Goal: Information Seeking & Learning: Find contact information

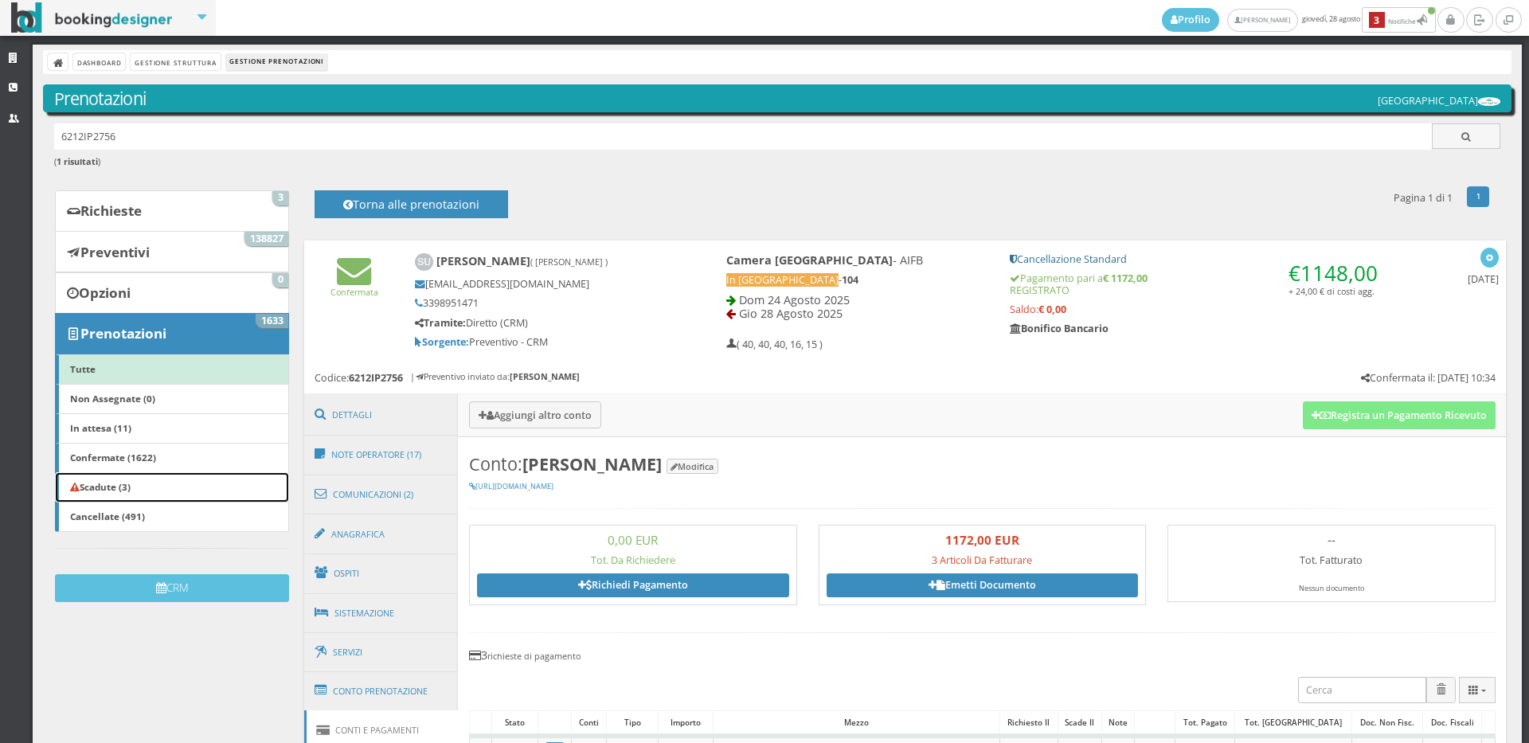
click at [155, 492] on link "Scadute (3)" at bounding box center [172, 487] width 234 height 30
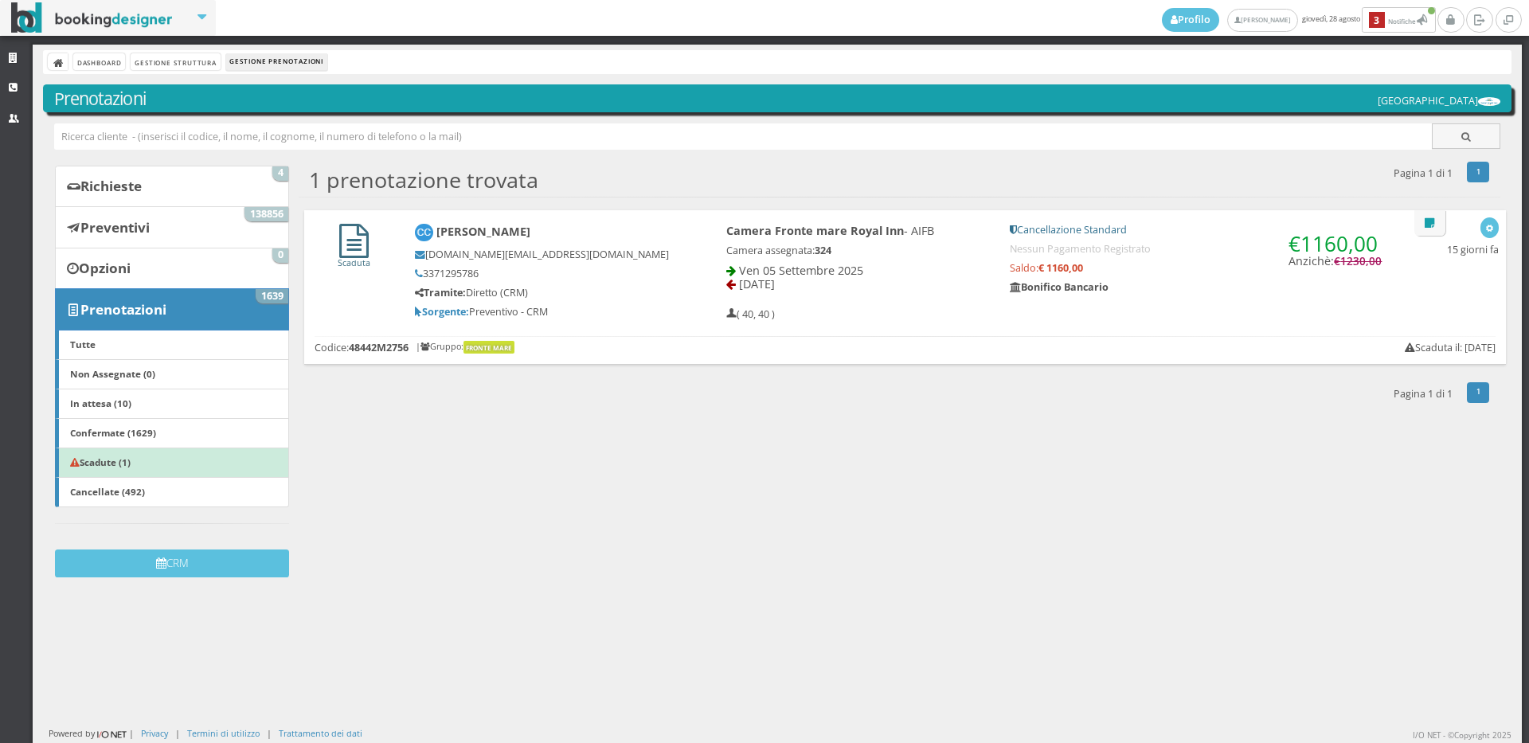
click at [349, 250] on icon at bounding box center [353, 241] width 29 height 34
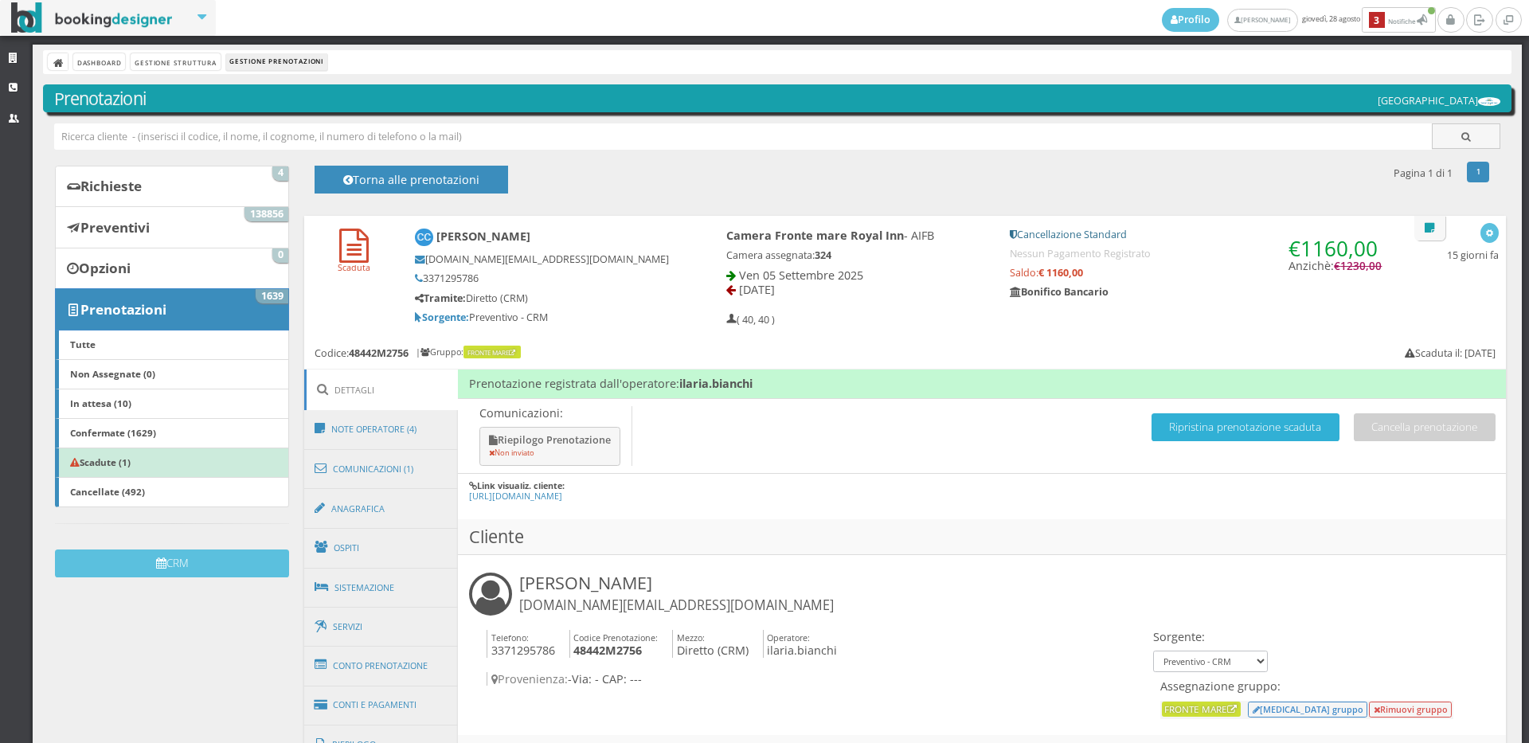
click at [1199, 416] on button "Ripristina prenotazione scaduta" at bounding box center [1245, 427] width 188 height 28
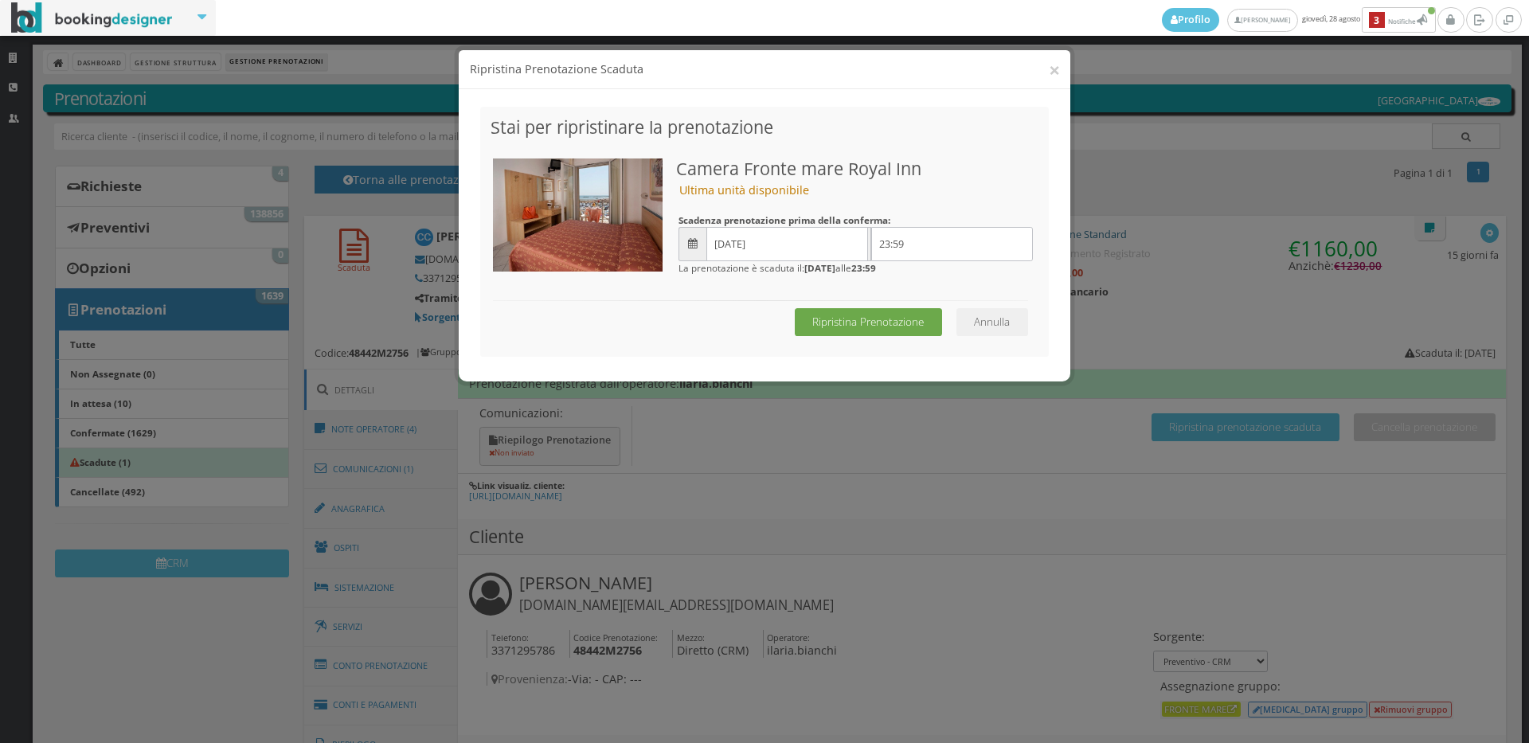
click at [897, 313] on button "Ripristina Prenotazione" at bounding box center [868, 322] width 147 height 28
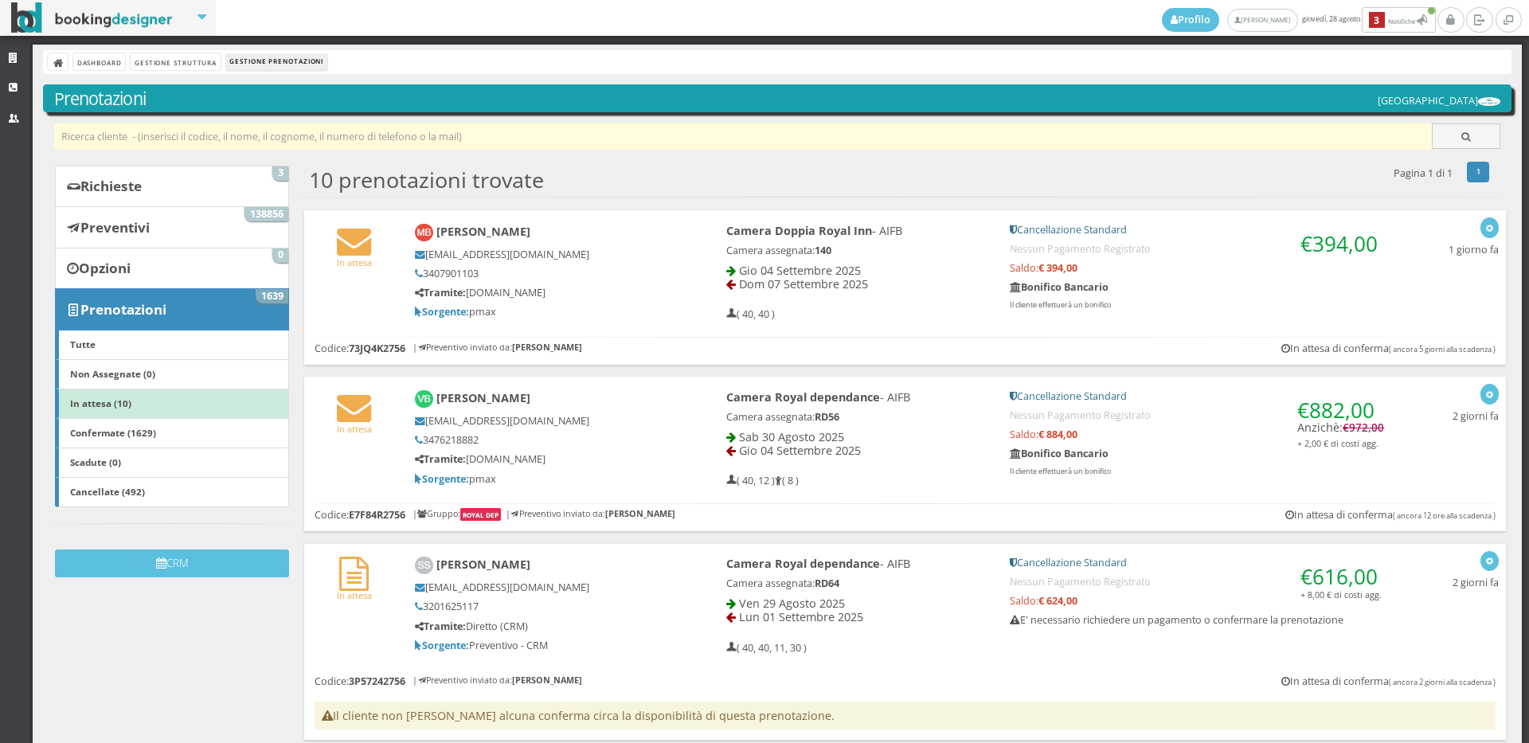
click at [162, 141] on input "text" at bounding box center [743, 136] width 1378 height 26
type input "CIPRIANI"
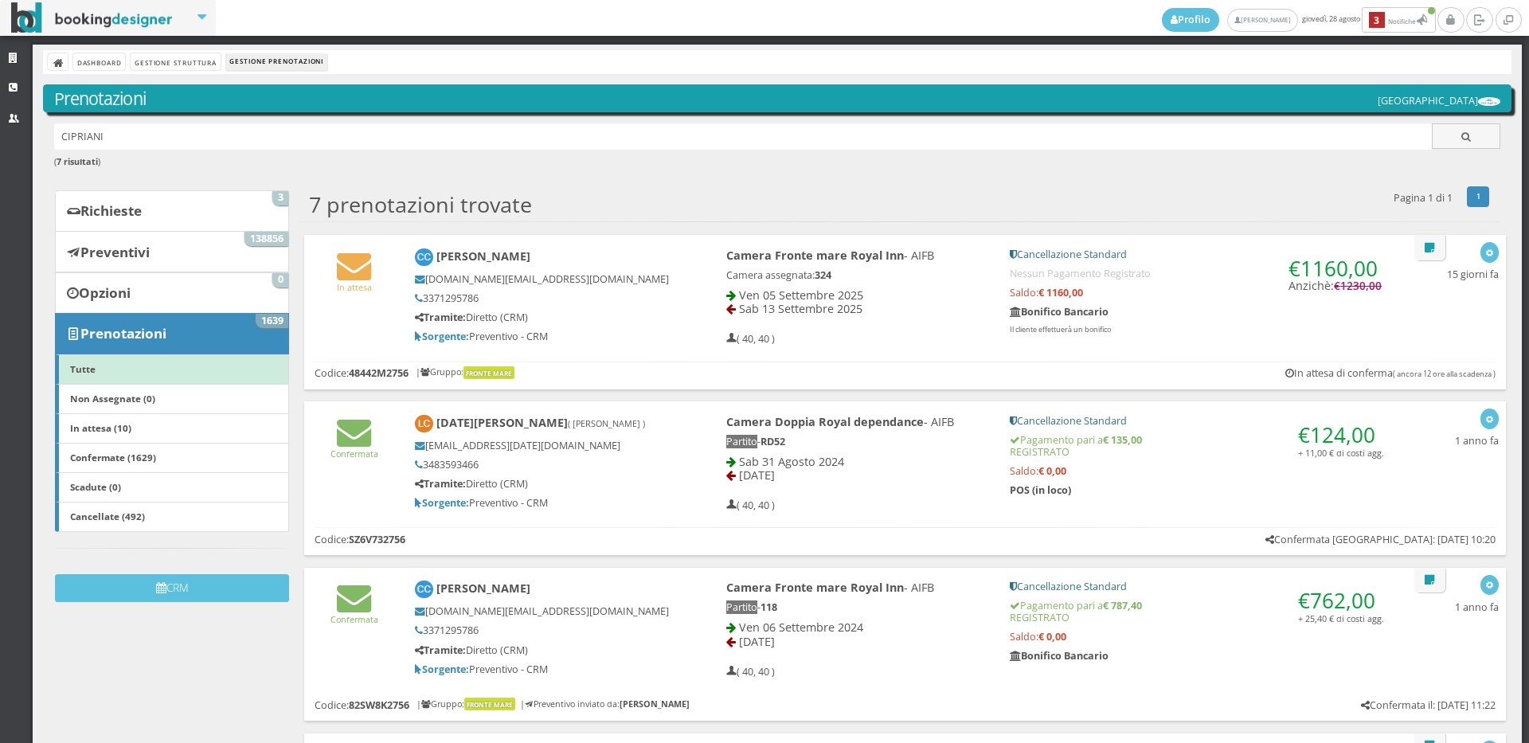
click at [349, 295] on div "In attesa" at bounding box center [354, 270] width 100 height 59
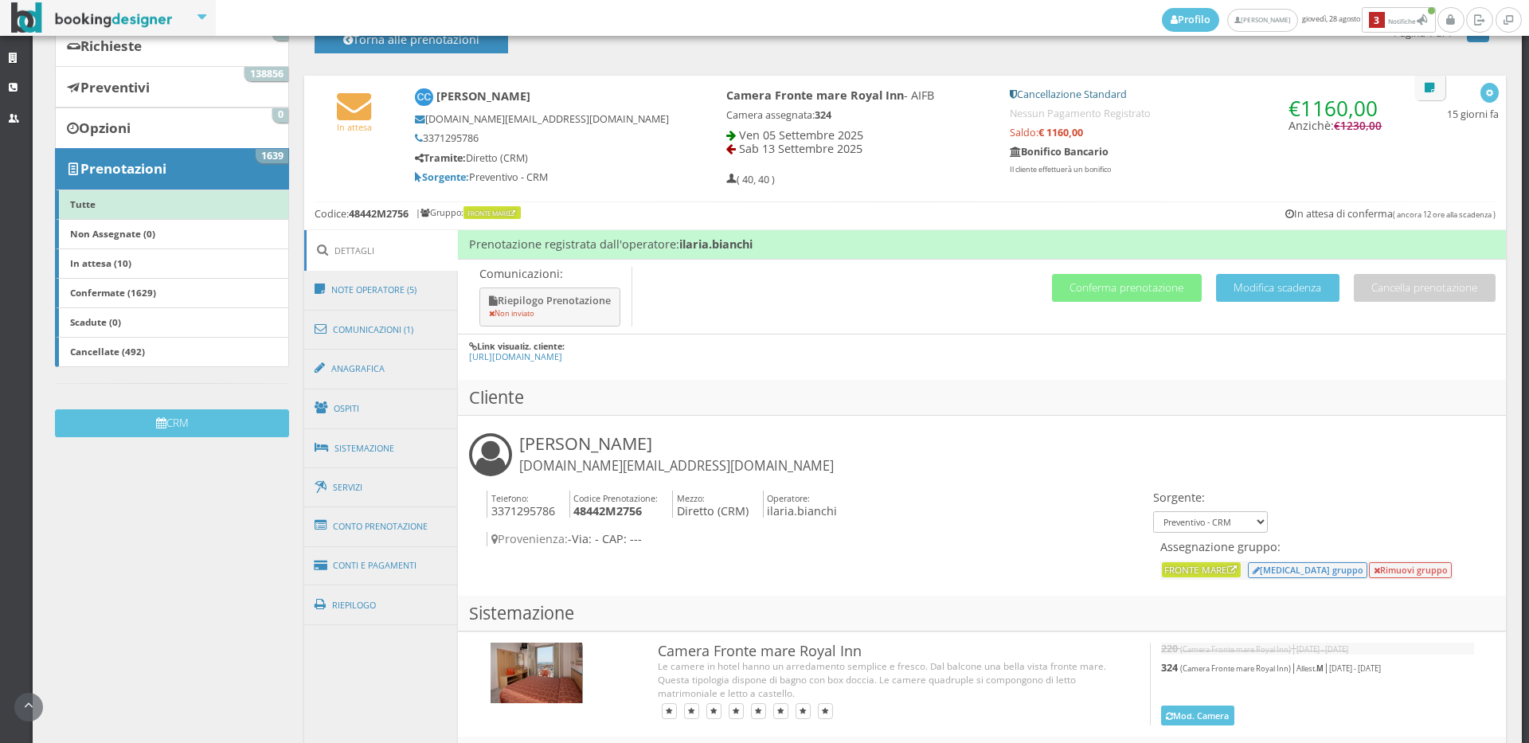
scroll to position [360, 0]
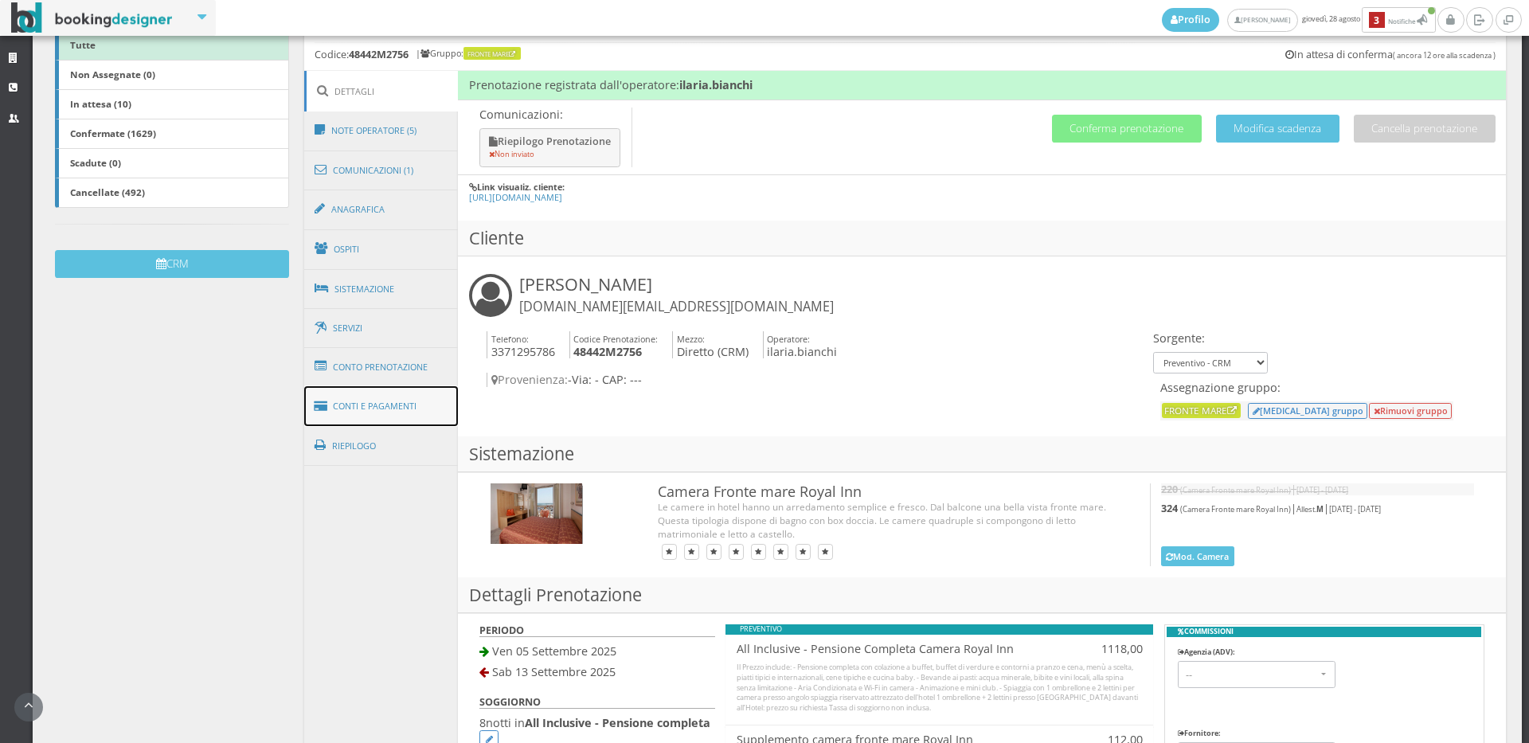
click at [381, 408] on link "Conti e Pagamenti" at bounding box center [381, 406] width 154 height 41
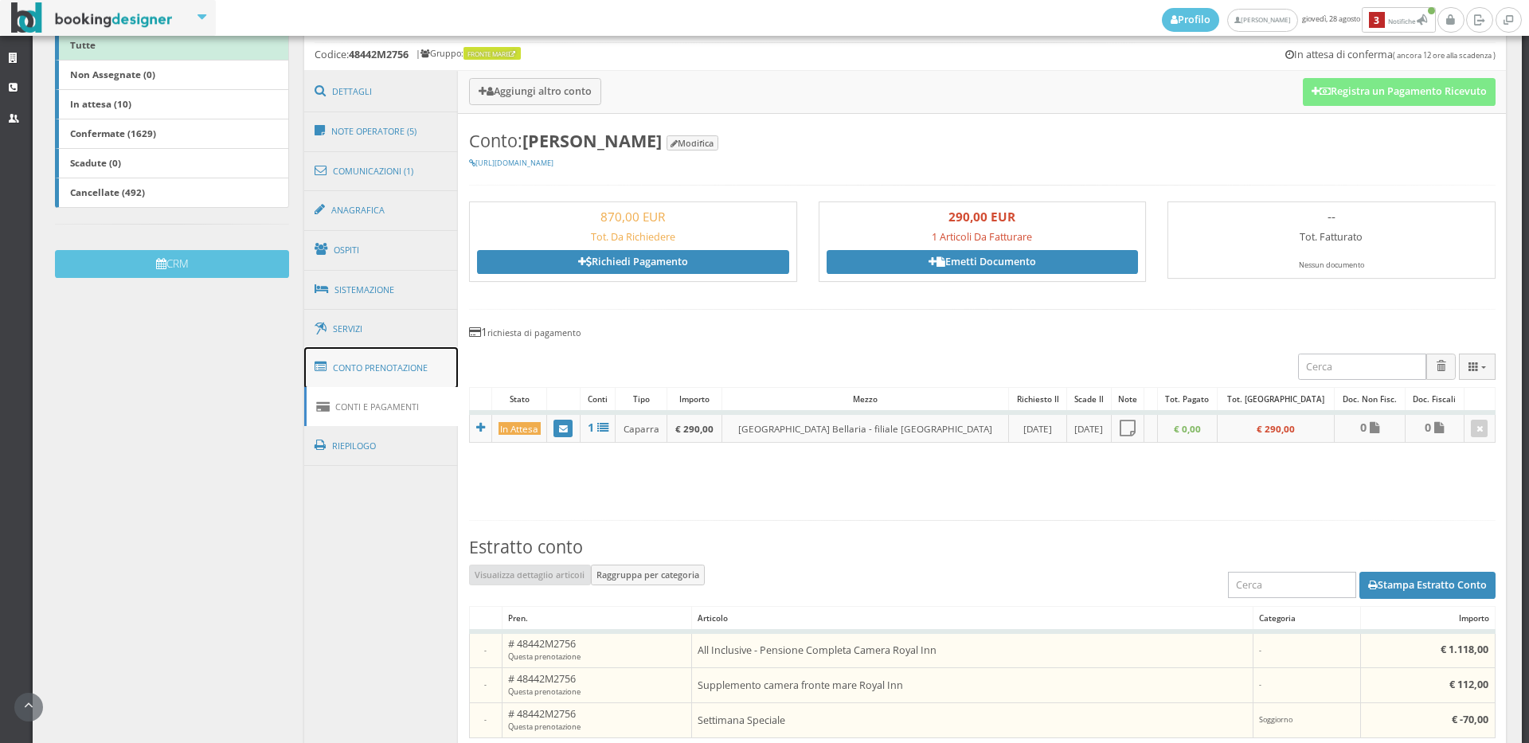
click at [400, 354] on link "Conto Prenotazione" at bounding box center [381, 367] width 154 height 41
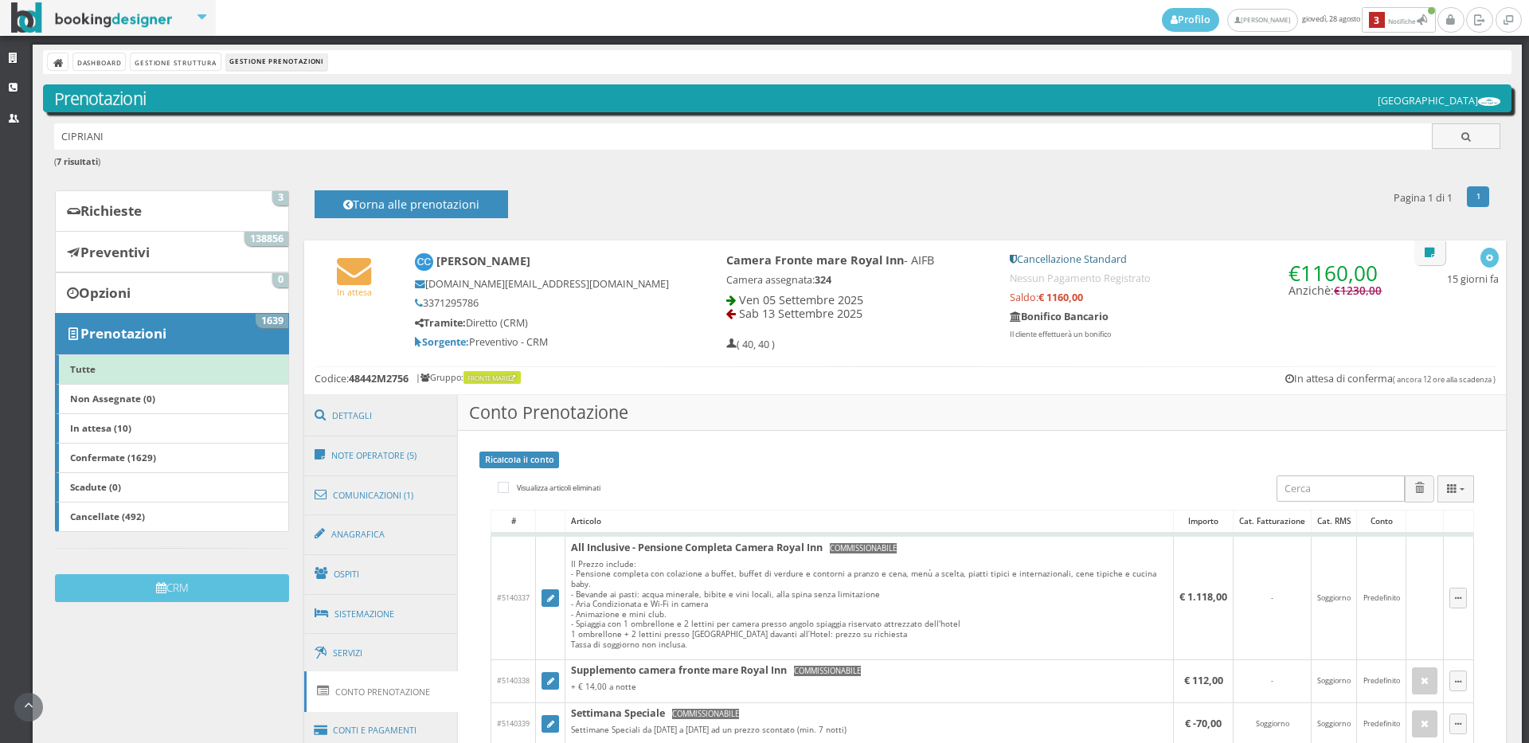
scroll to position [177, 0]
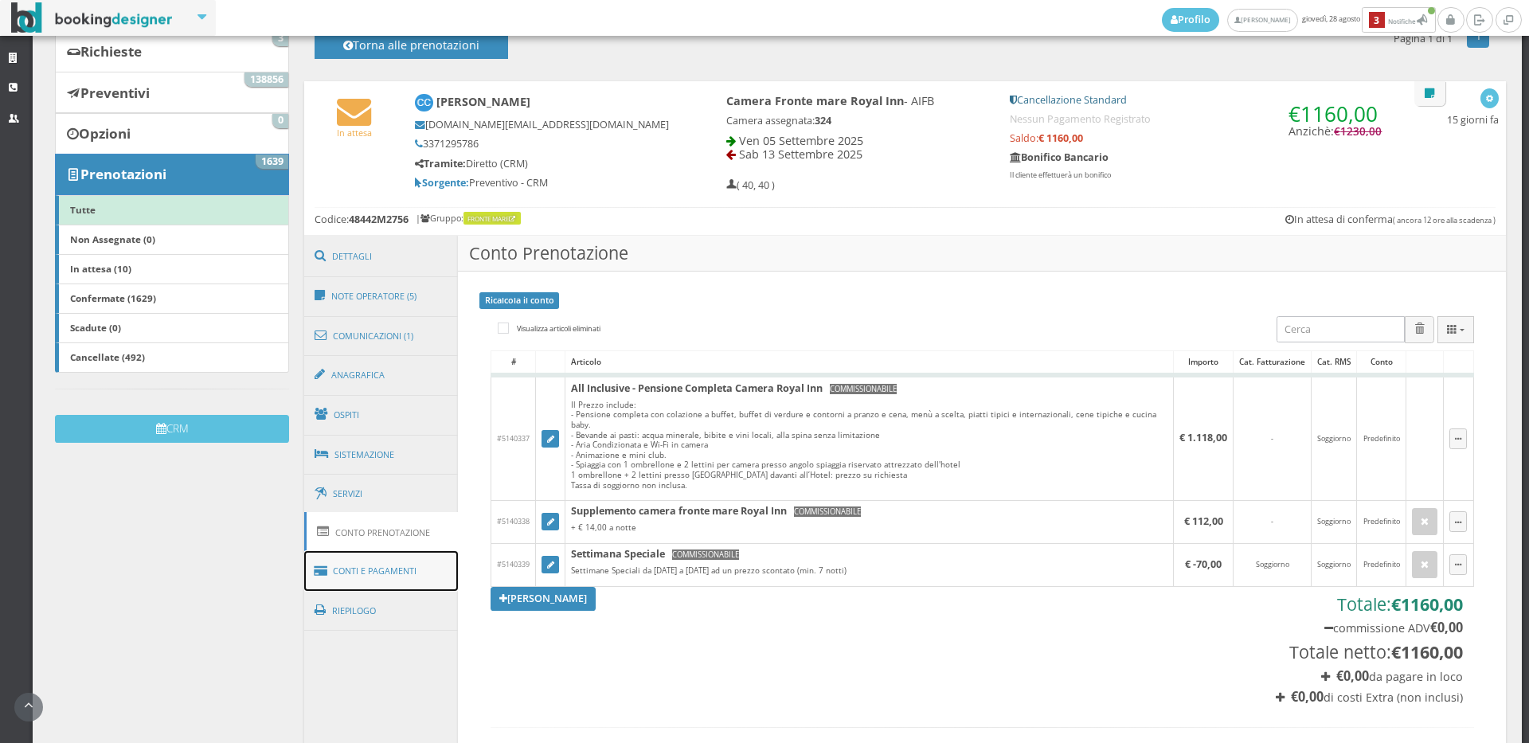
click at [374, 568] on link "Conti e Pagamenti" at bounding box center [381, 571] width 154 height 41
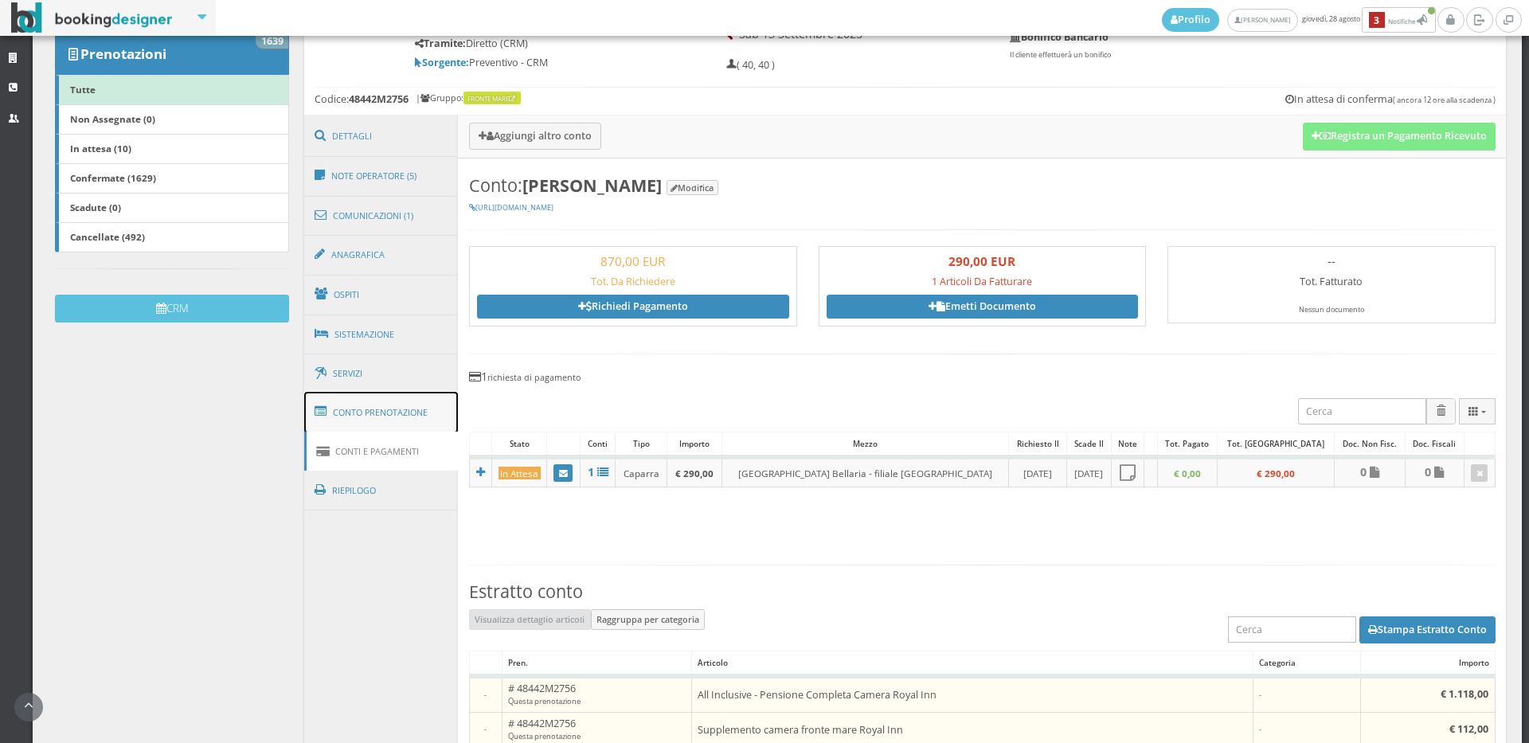
click at [399, 423] on link "Conto Prenotazione" at bounding box center [381, 412] width 154 height 41
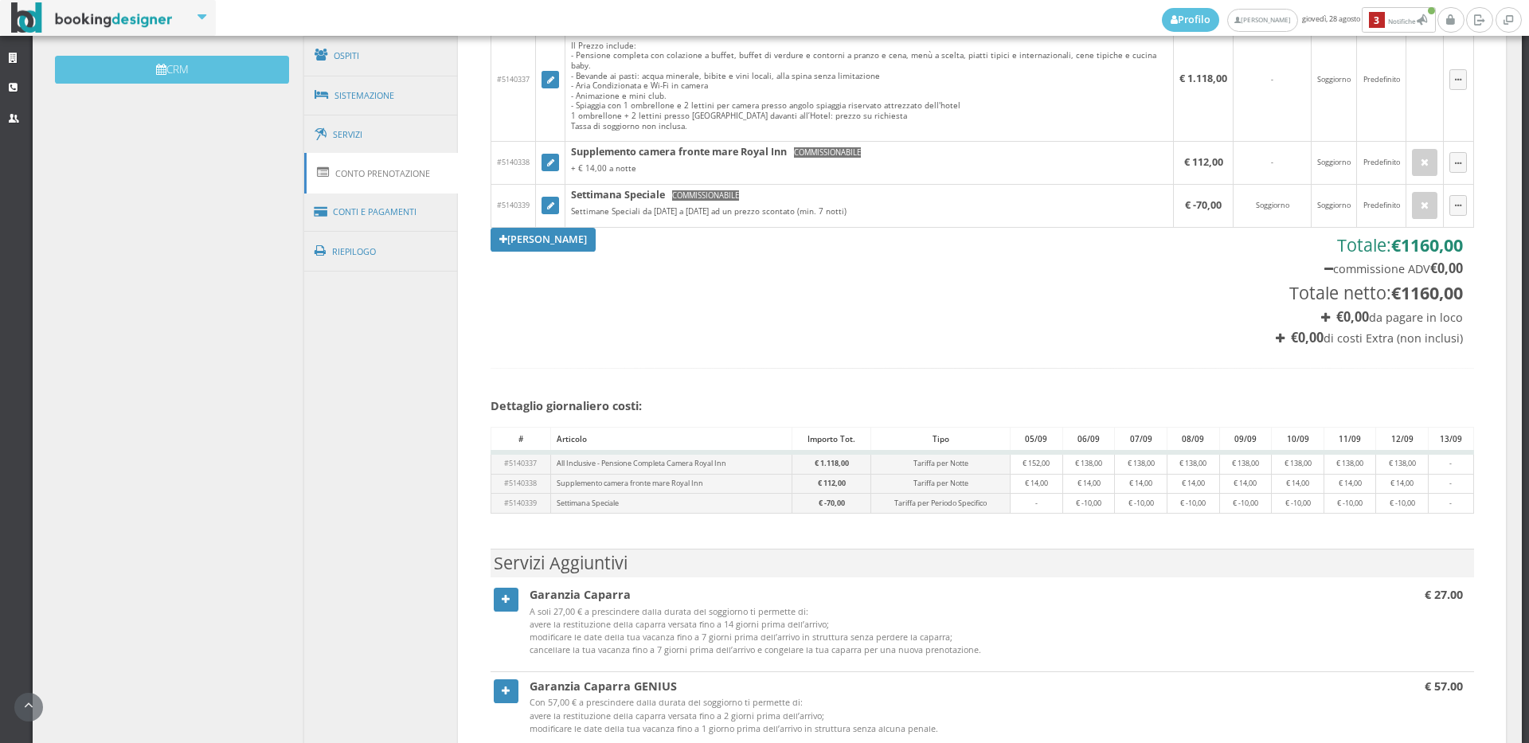
scroll to position [88, 0]
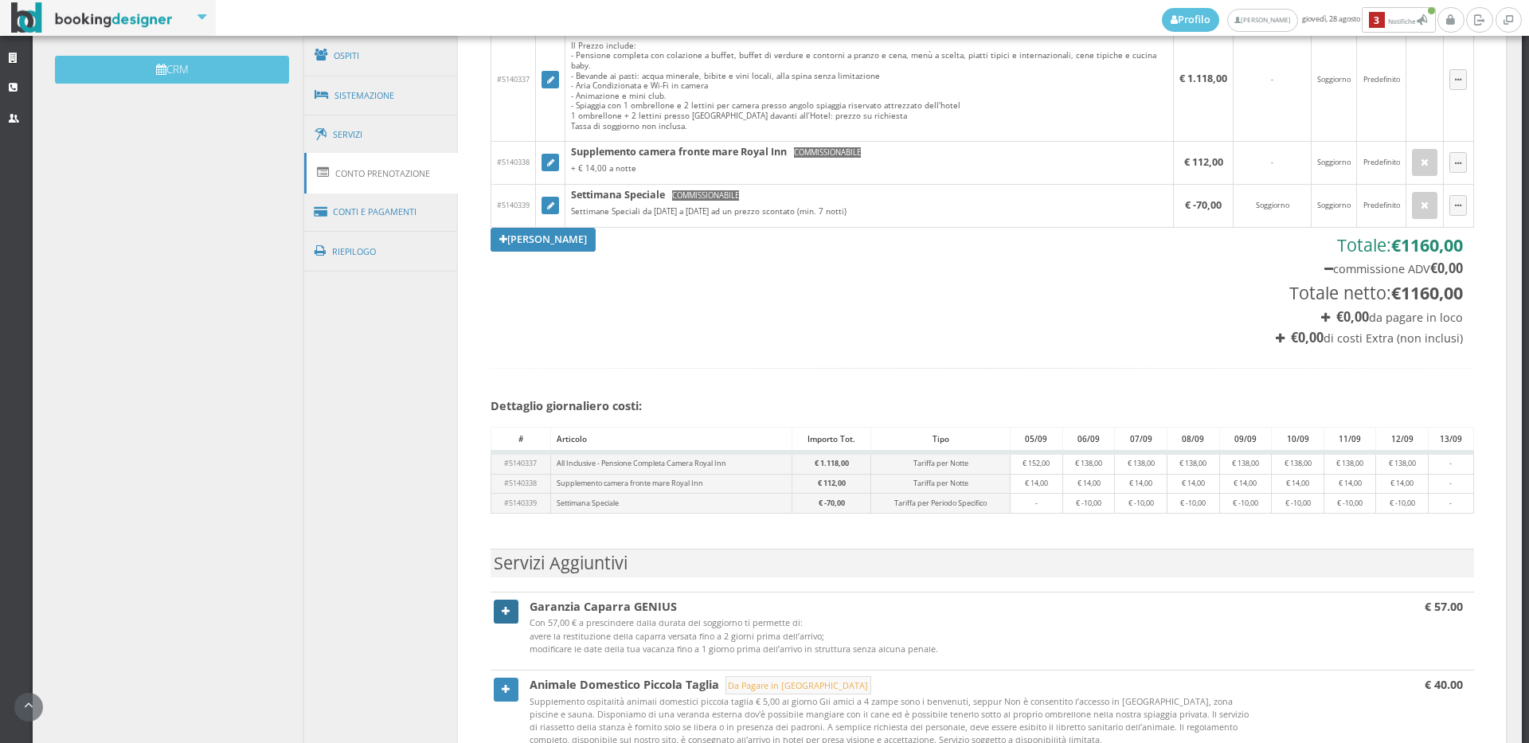
click at [494, 601] on link at bounding box center [506, 612] width 25 height 24
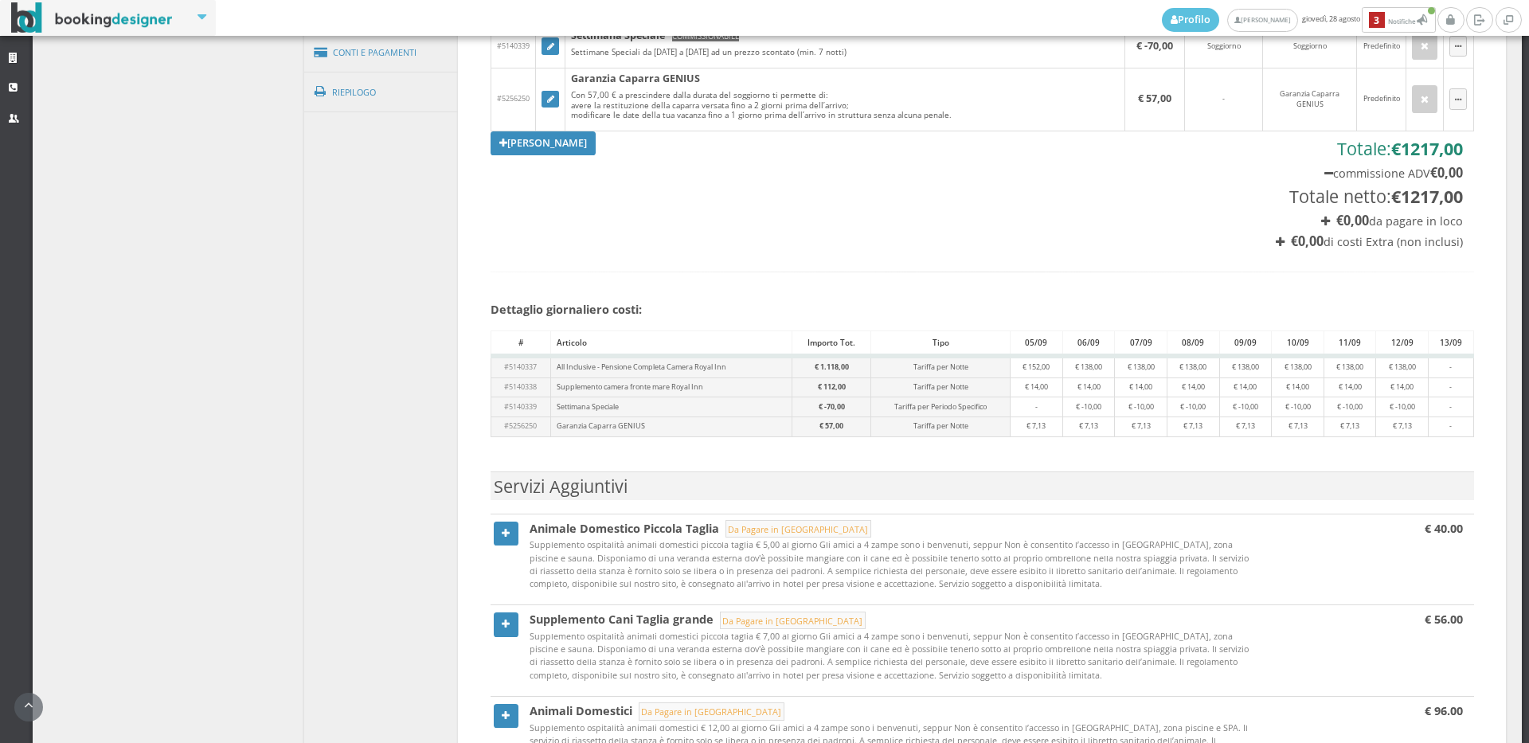
scroll to position [953, 0]
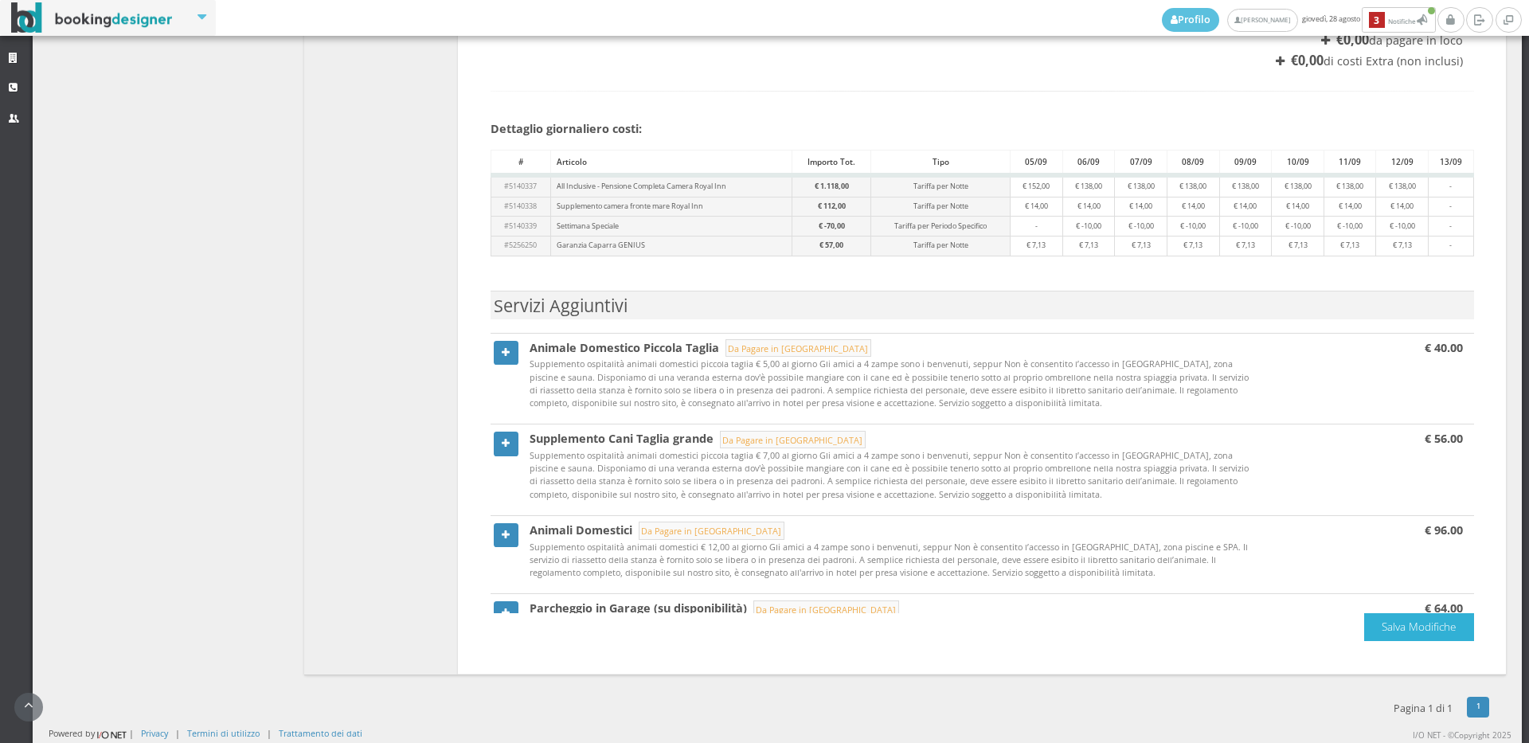
click at [1424, 631] on button "Salva Modifiche" at bounding box center [1419, 627] width 110 height 28
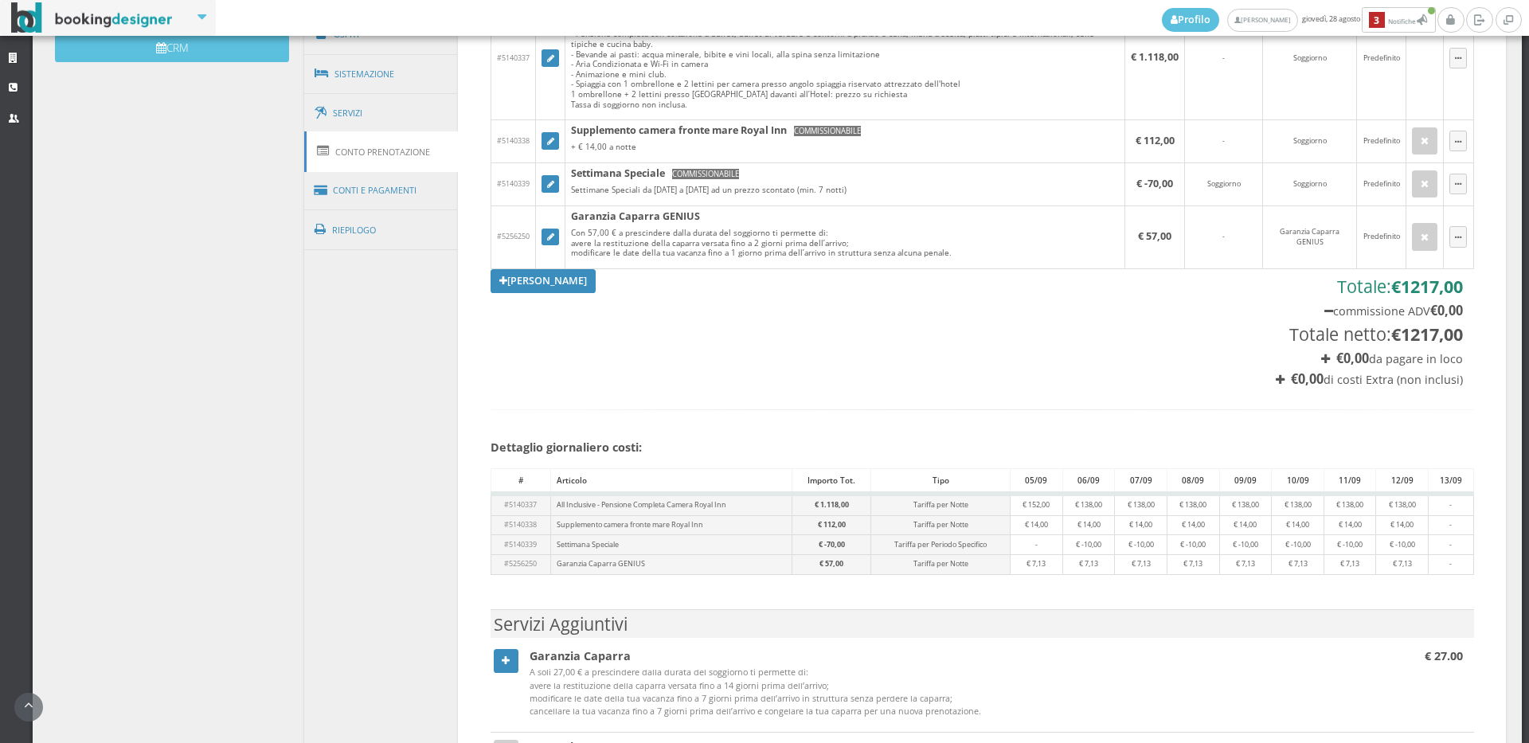
scroll to position [157, 0]
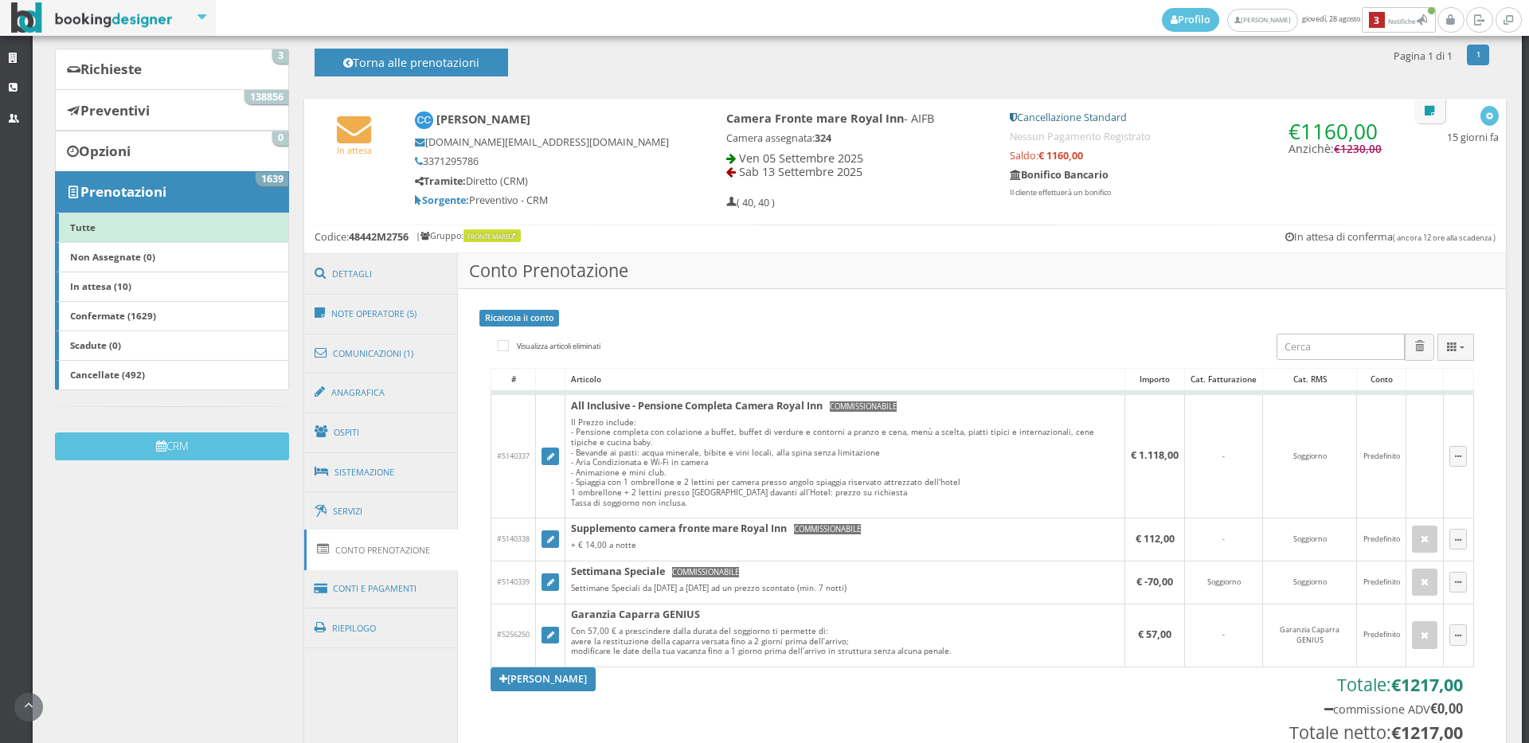
click at [354, 221] on div "In attesa Chiara Cipriani chiara.cipriani@cirfood.com 3371295786 Tramite: Diret…" at bounding box center [904, 176] width 1201 height 154
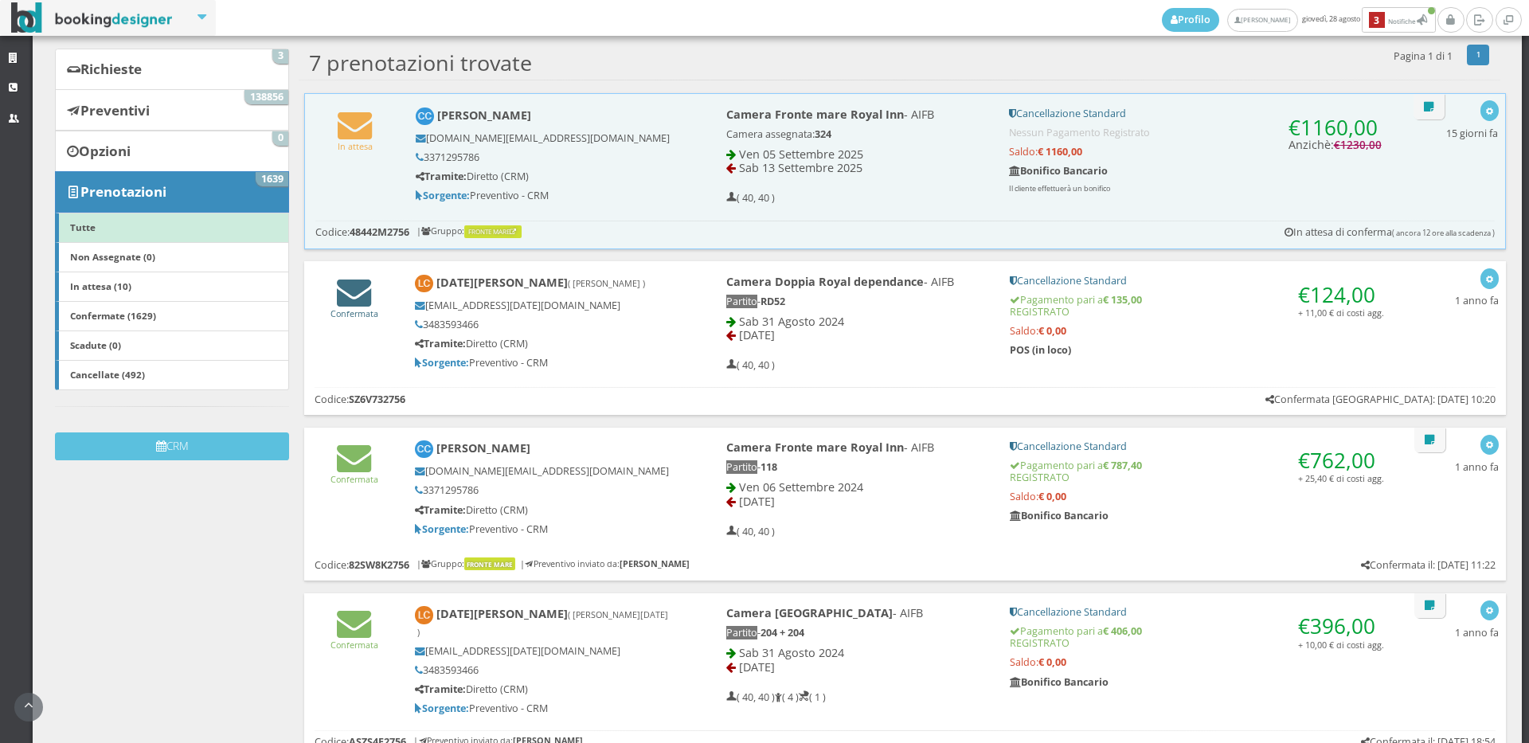
click at [348, 249] on div "In attesa Chiara Cipriani chiara.cipriani@cirfood.com 3371295786 Tramite: Diret…" at bounding box center [904, 171] width 1201 height 156
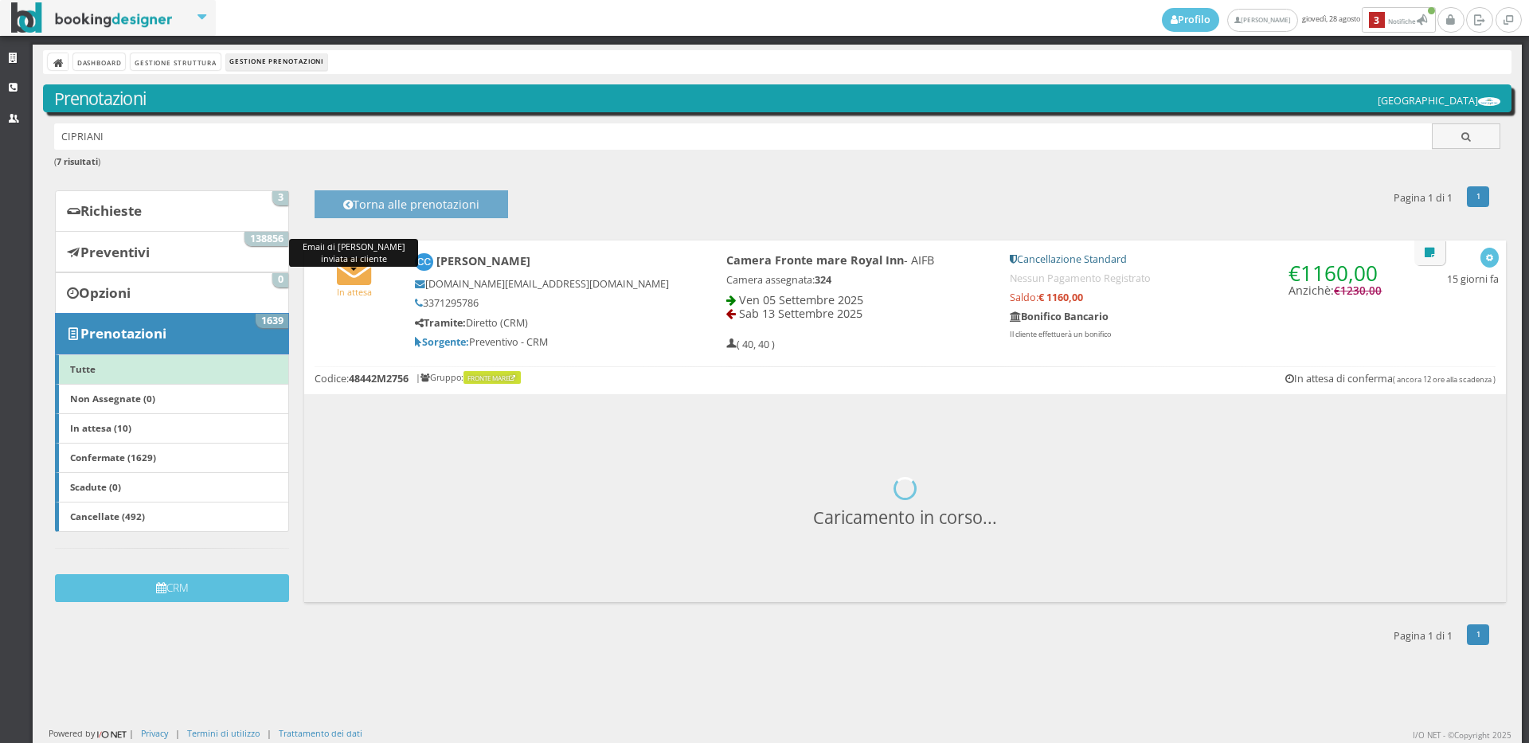
scroll to position [0, 0]
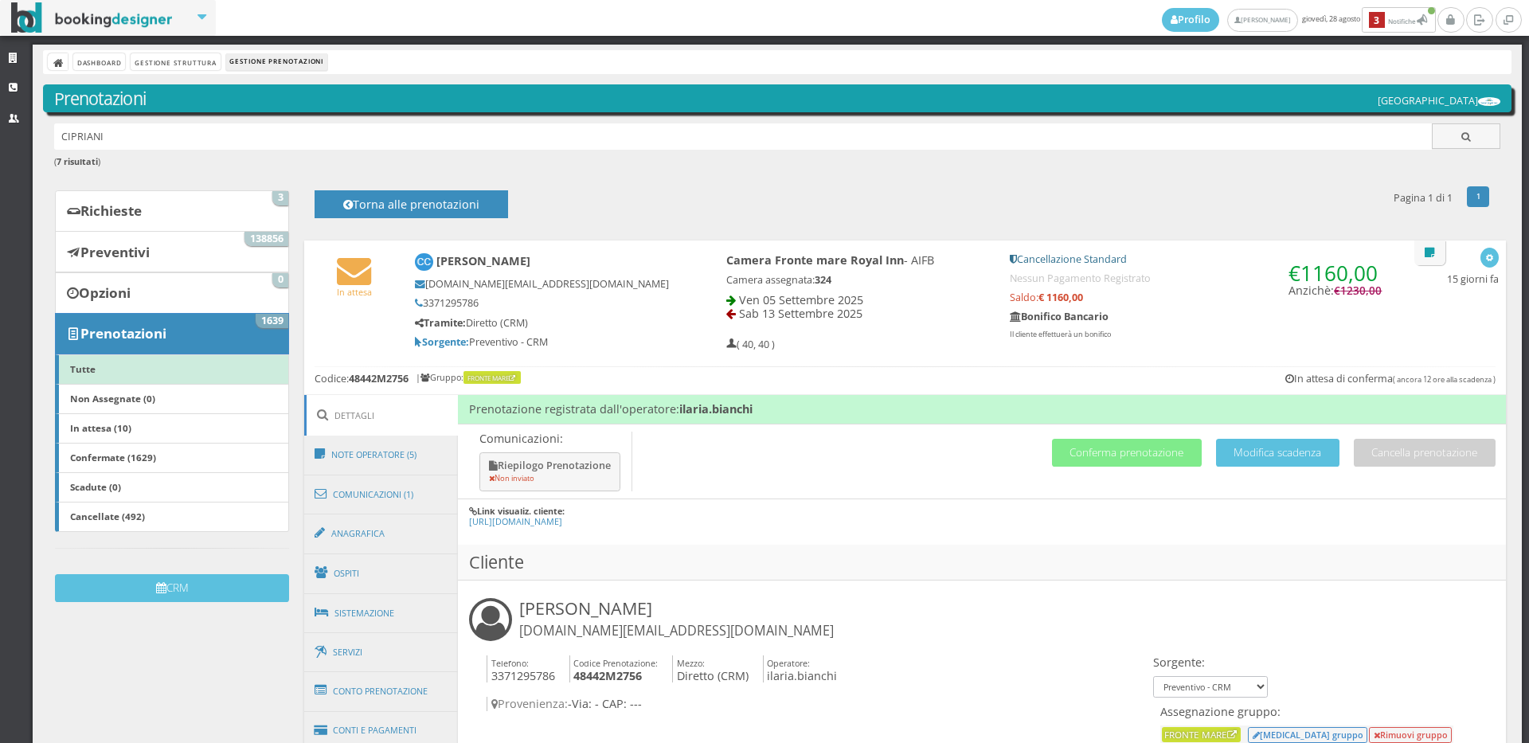
click at [1164, 436] on h4 "Comunicazioni: Riepilogo Prenotazione Non inviato Cancella prenotazione Modific…" at bounding box center [982, 461] width 1048 height 75
click at [1163, 449] on button "Conferma prenotazione" at bounding box center [1127, 453] width 150 height 28
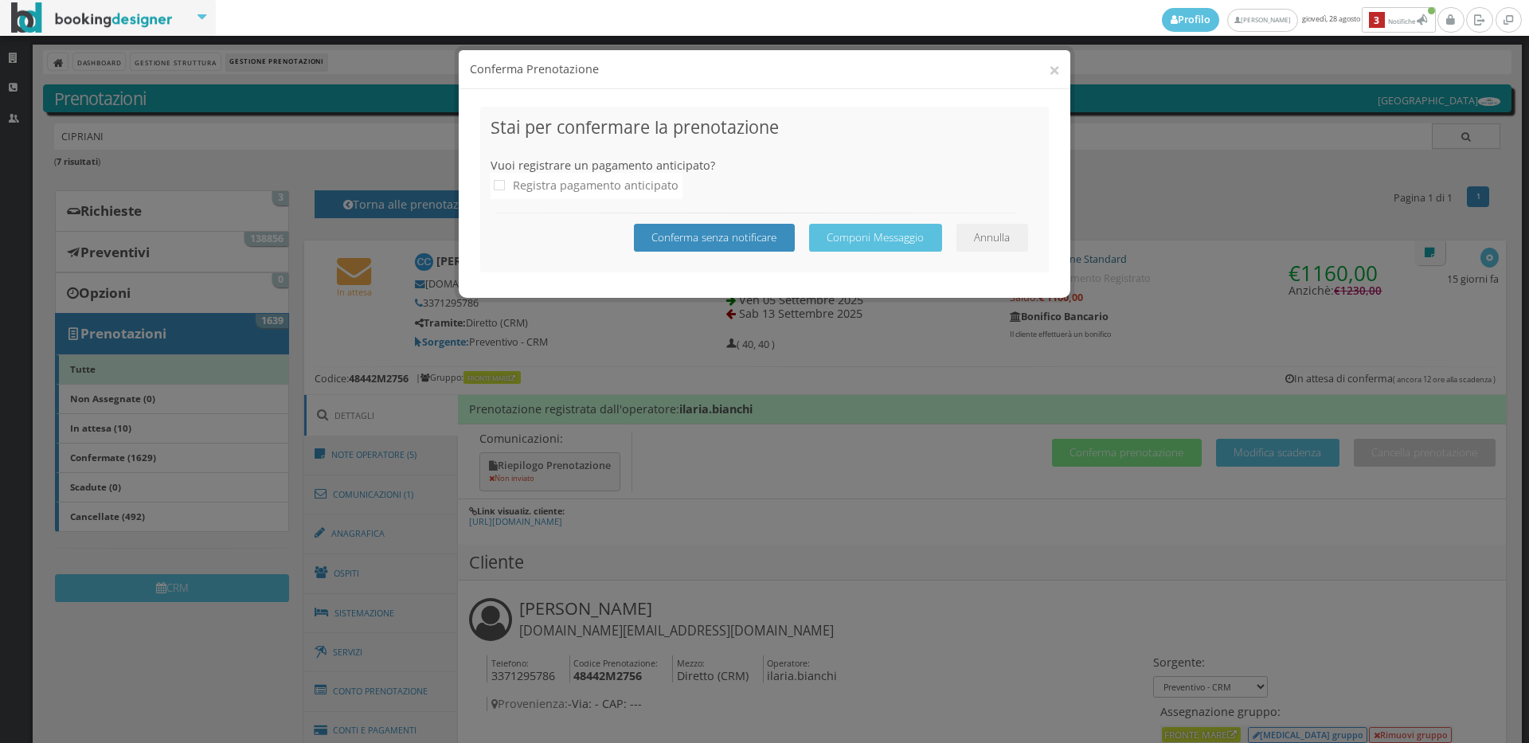
click at [491, 189] on h4 "Registra pagamento anticipato" at bounding box center [586, 186] width 192 height 26
click at [502, 185] on icon at bounding box center [499, 185] width 11 height 11
checkbox input "true"
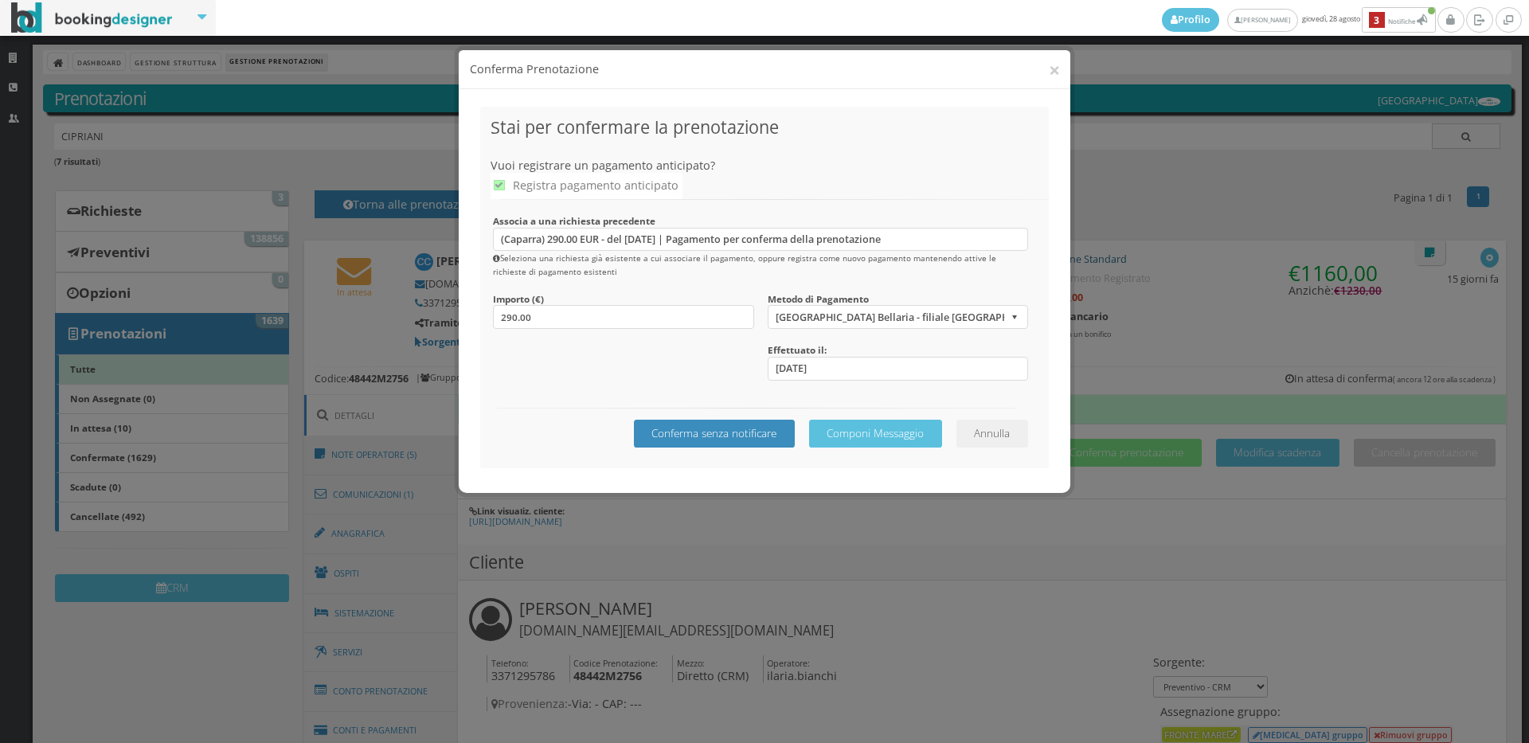
click at [1046, 70] on h4 "Conferma Prenotazione" at bounding box center [765, 69] width 590 height 17
click at [1051, 70] on button "×" at bounding box center [1054, 70] width 11 height 20
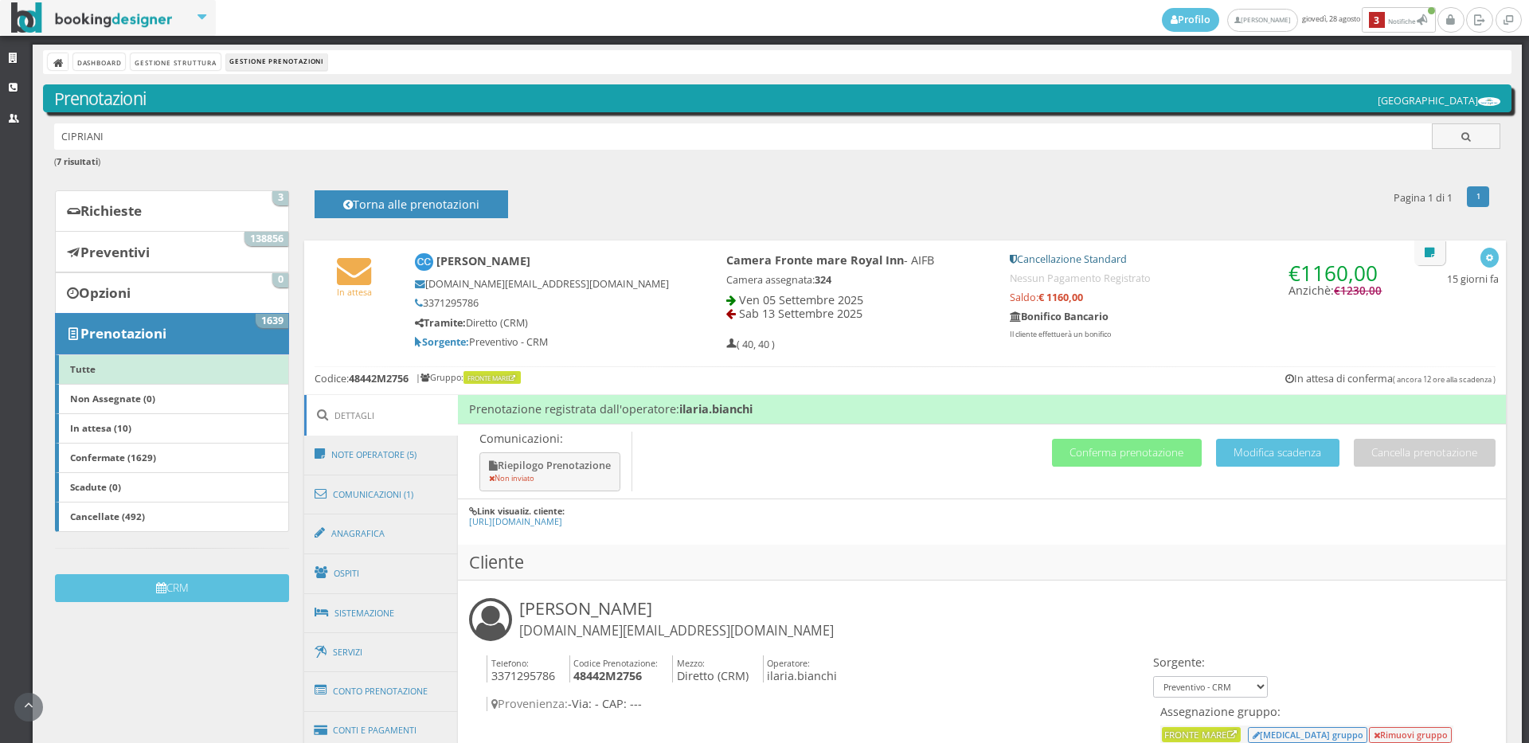
scroll to position [177, 0]
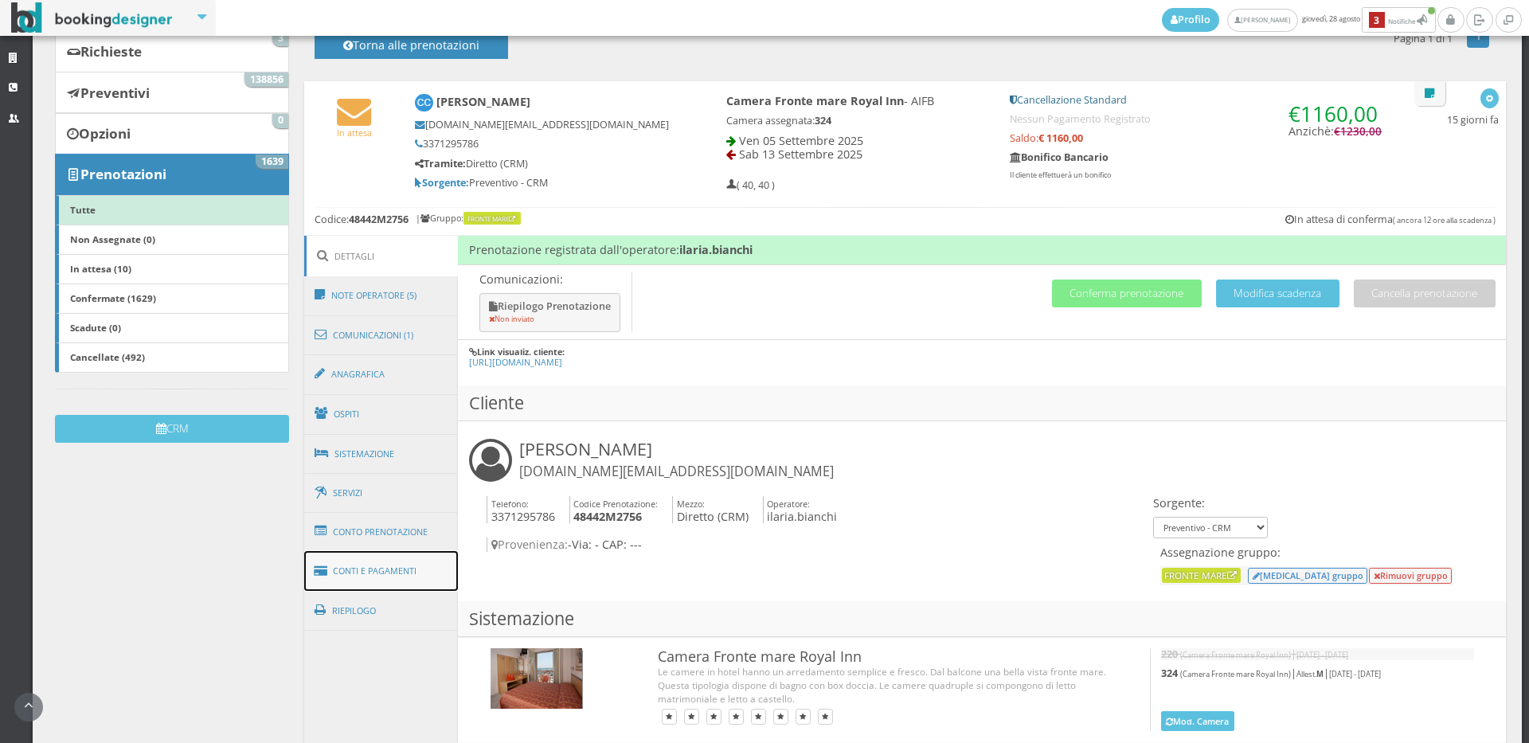
click at [358, 572] on link "Conti e Pagamenti" at bounding box center [381, 571] width 154 height 41
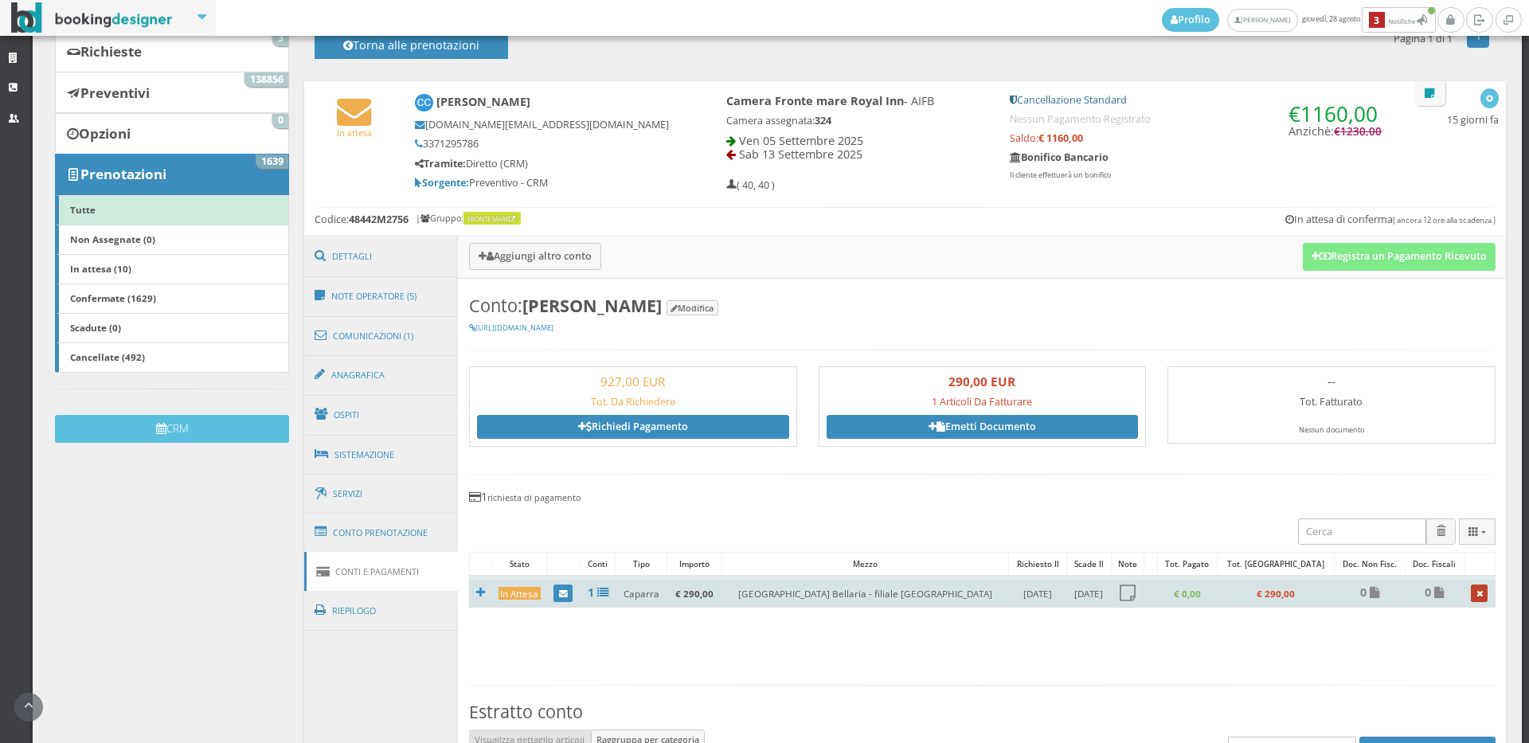
click at [1471, 599] on link at bounding box center [1479, 593] width 17 height 18
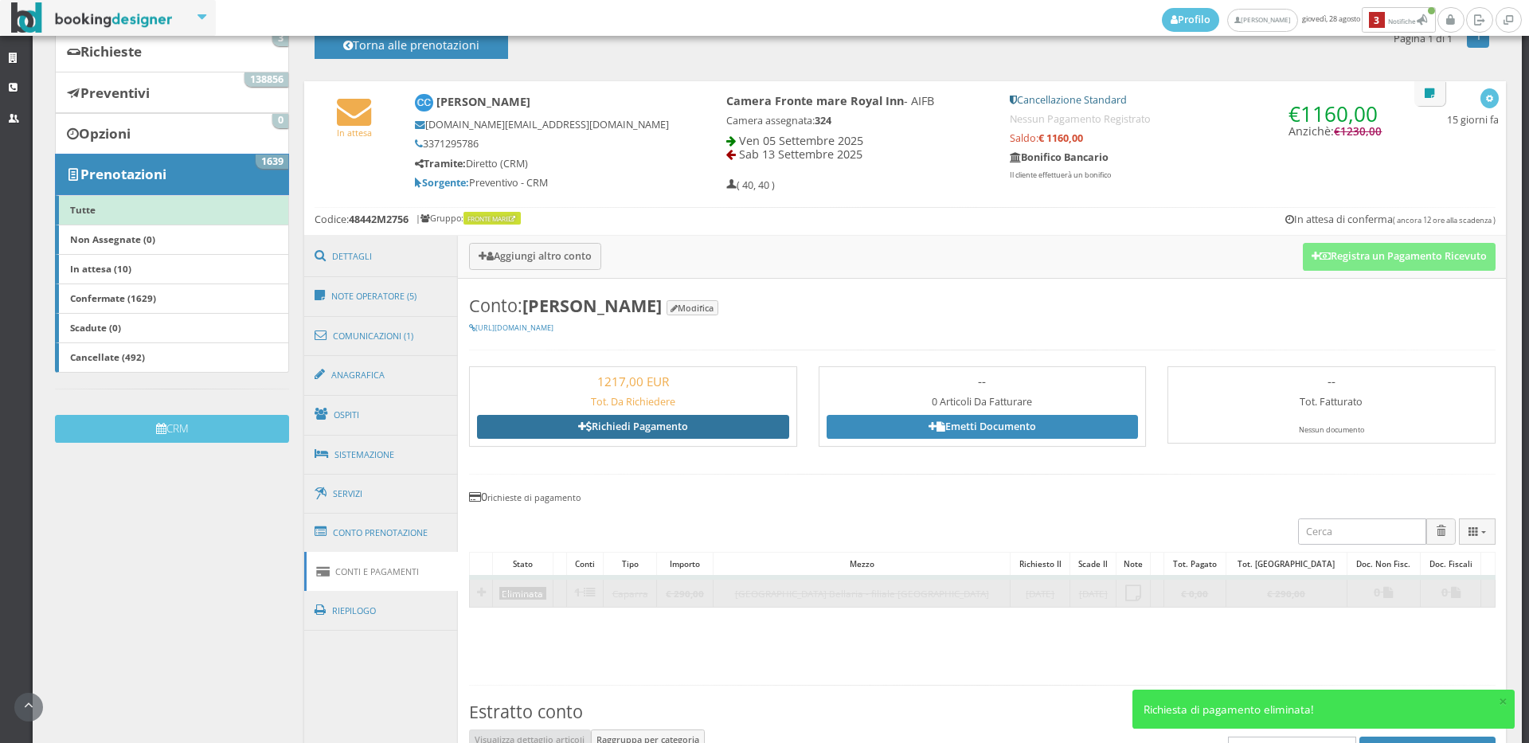
click at [644, 432] on link "Richiedi Pagamento" at bounding box center [633, 427] width 312 height 24
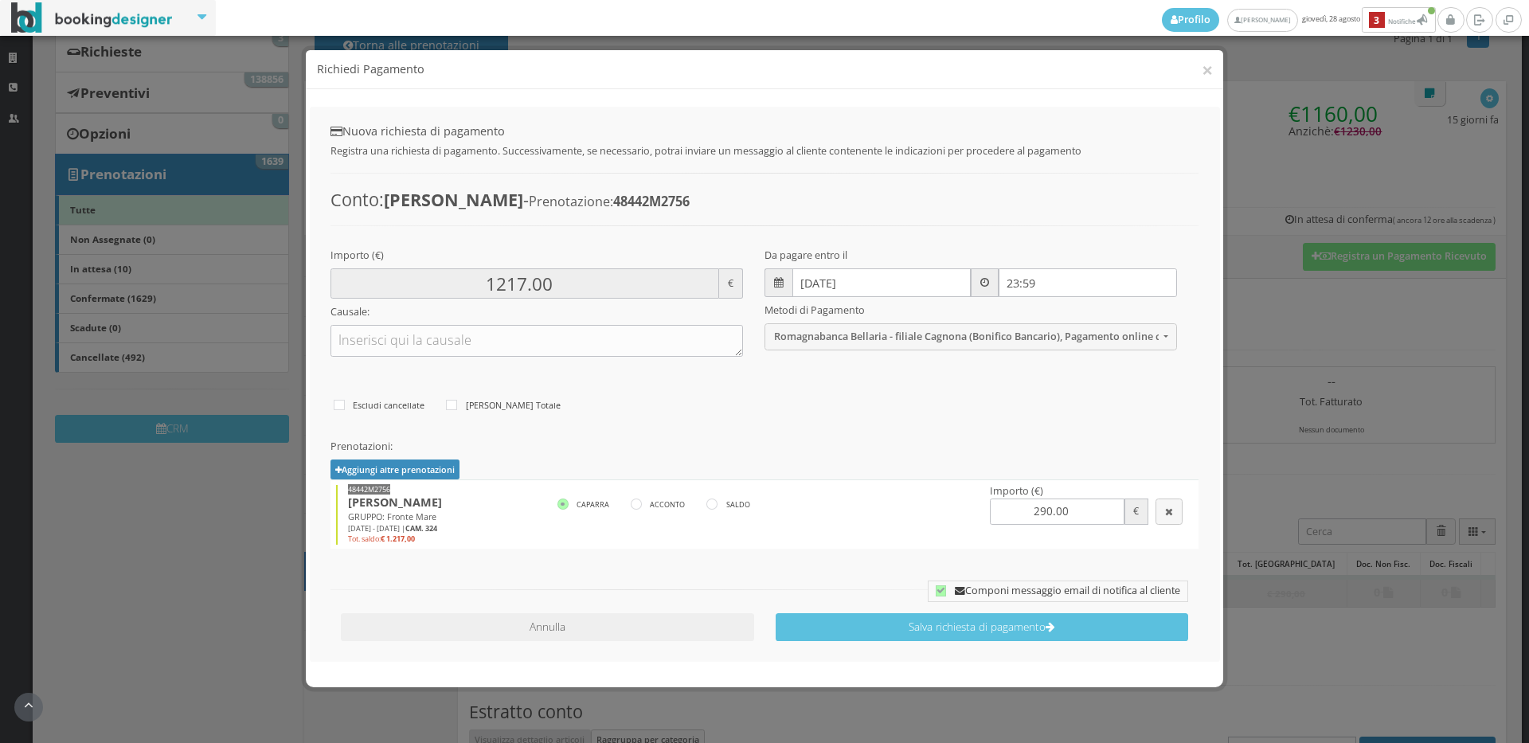
type input "290.00"
drag, startPoint x: 1084, startPoint y: 507, endPoint x: 967, endPoint y: 507, distance: 117.0
click at [967, 507] on td "48442M2756 Chiara Cipriani GRUPPO: Fronte Mare 05/09/2025 - 13/09/2025 | CAM. 3…" at bounding box center [764, 514] width 869 height 68
type input "3"
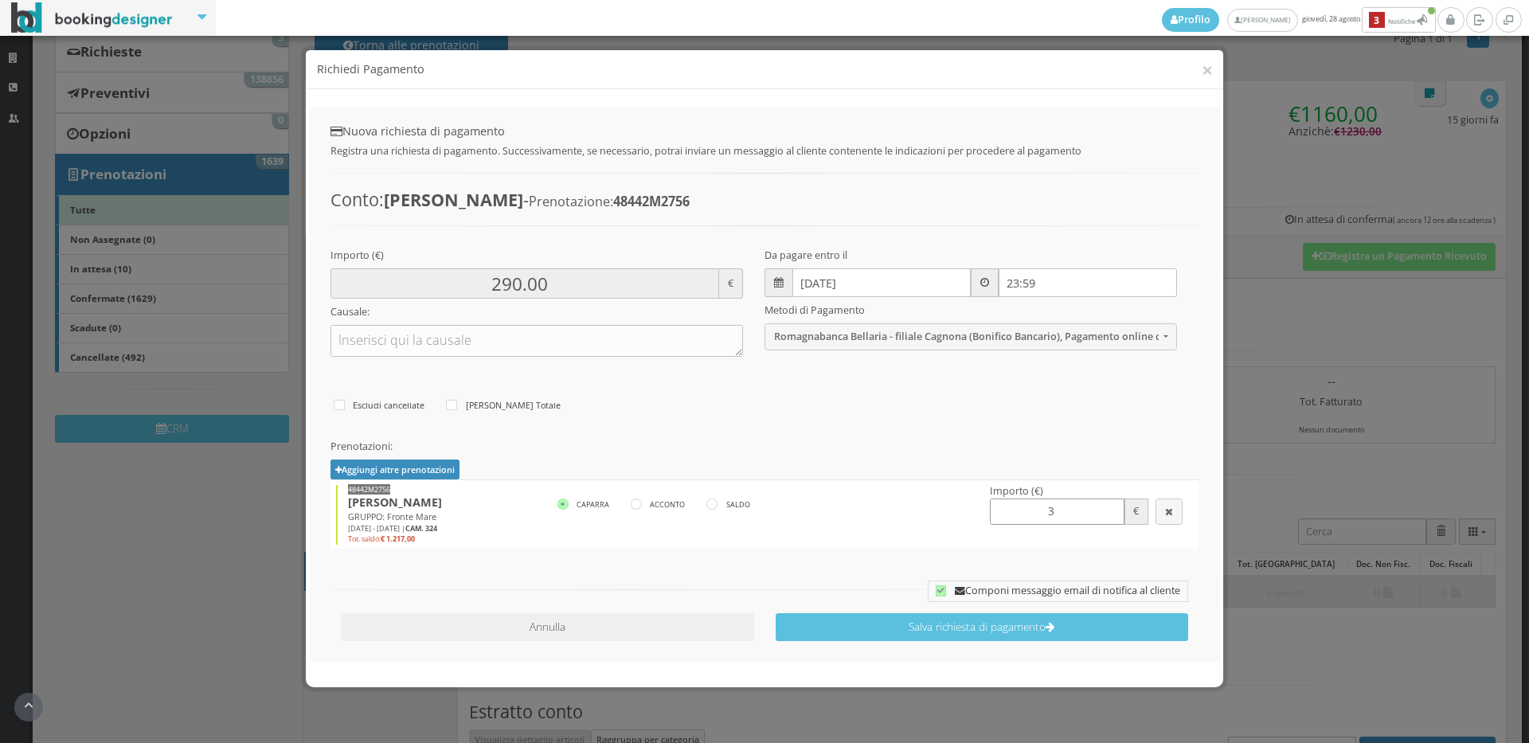
type input "3.00"
type input "34"
type input "34.00"
type input "347"
type input "347.00"
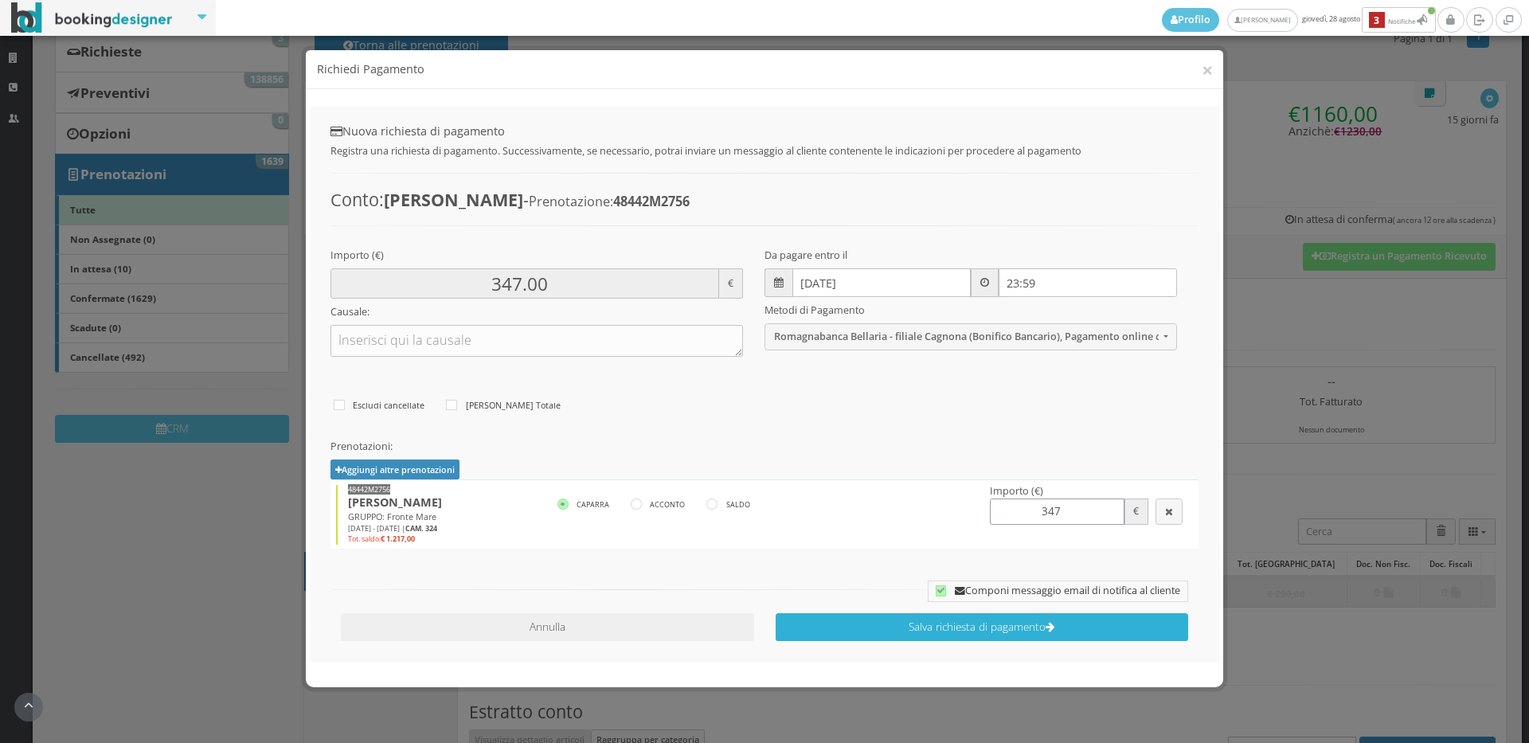
type input "347"
click at [1026, 625] on button "Salva richiesta di pagamento" at bounding box center [981, 627] width 412 height 28
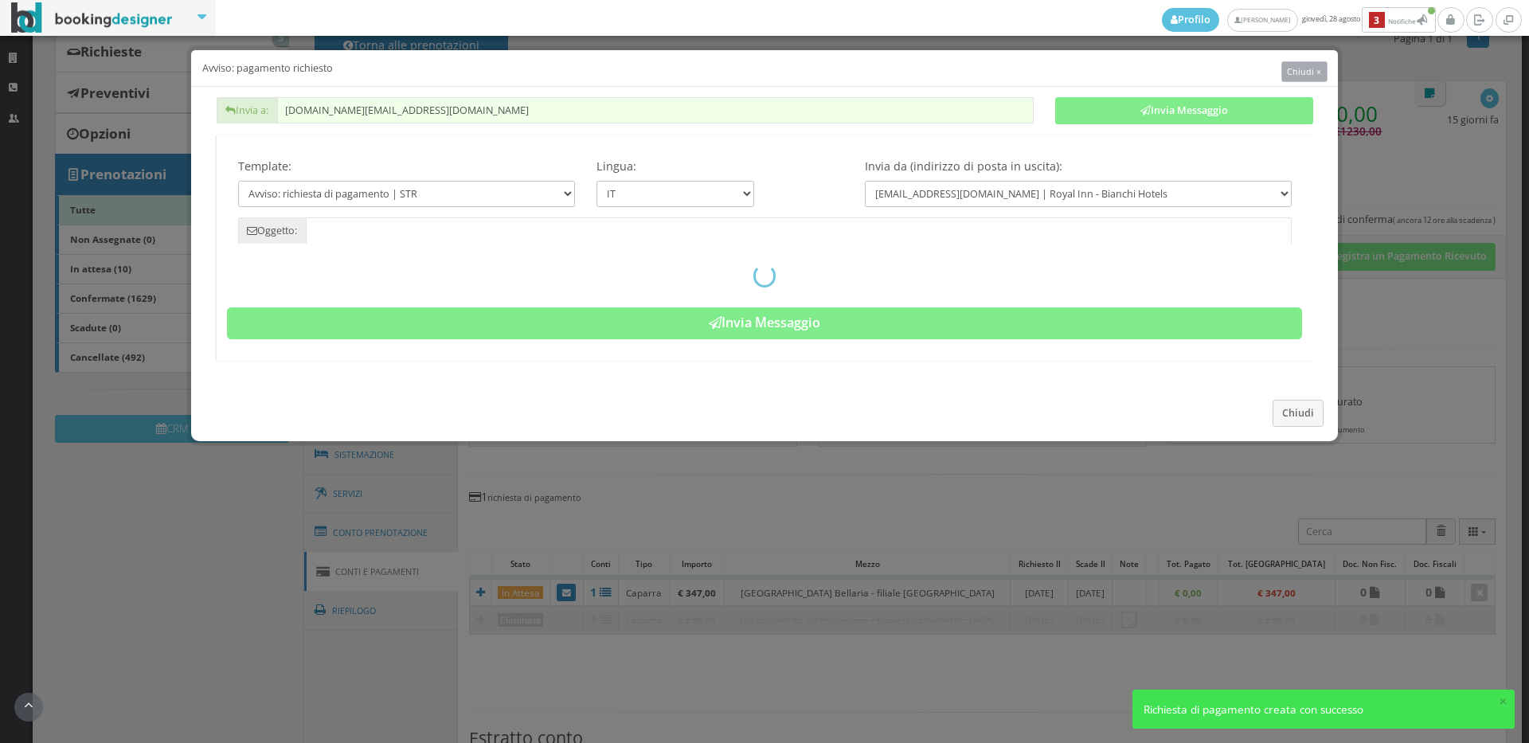
type input "Pagamento richiesto - Prenotazione: 48442M2756 - Chiara Cipriani"
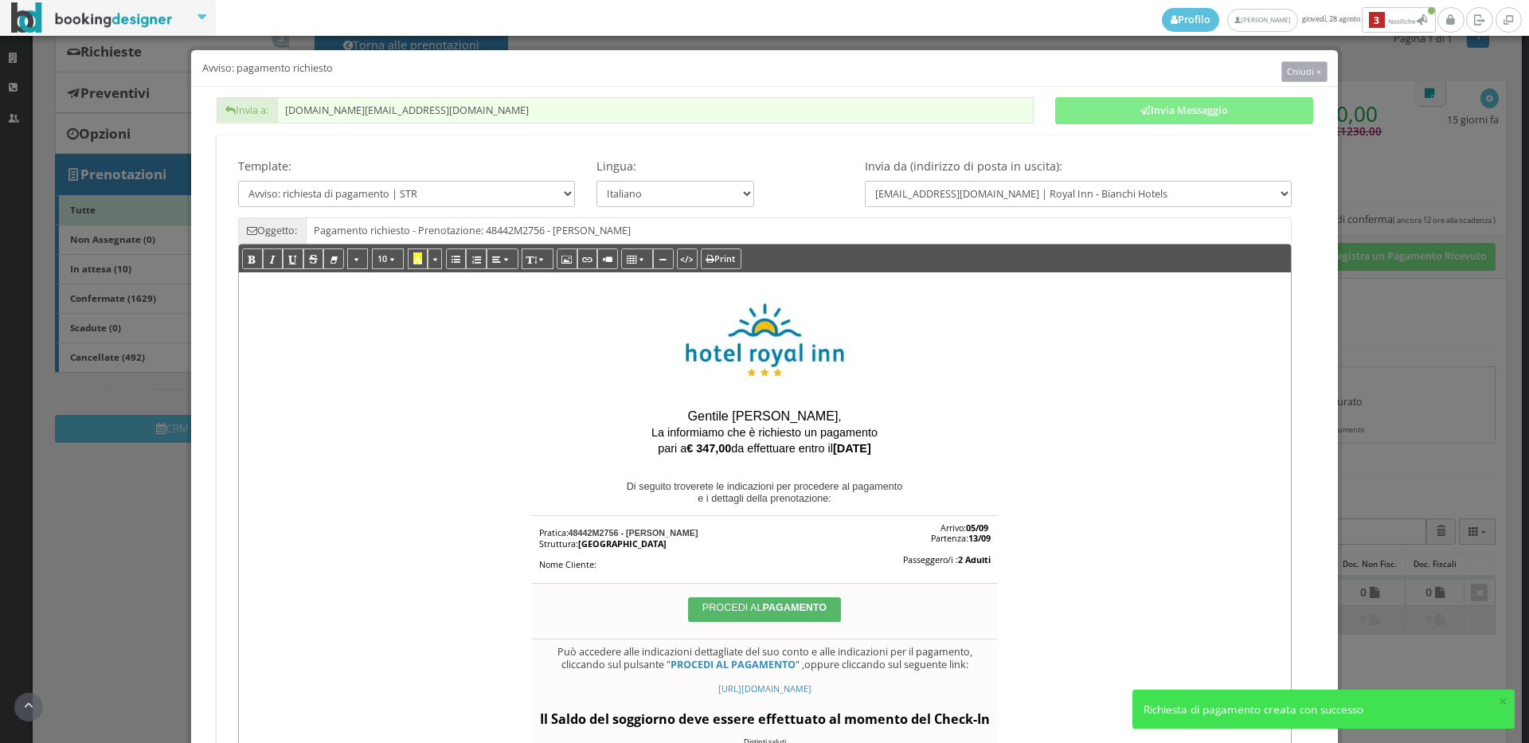
click at [1291, 77] on button "Chiudi ×" at bounding box center [1304, 71] width 46 height 21
click at [1291, 77] on div "Segna come "Non visualizzata" Segna come "Visualizzata" Visualizza Visualizza s…" at bounding box center [898, 587] width 1223 height 1025
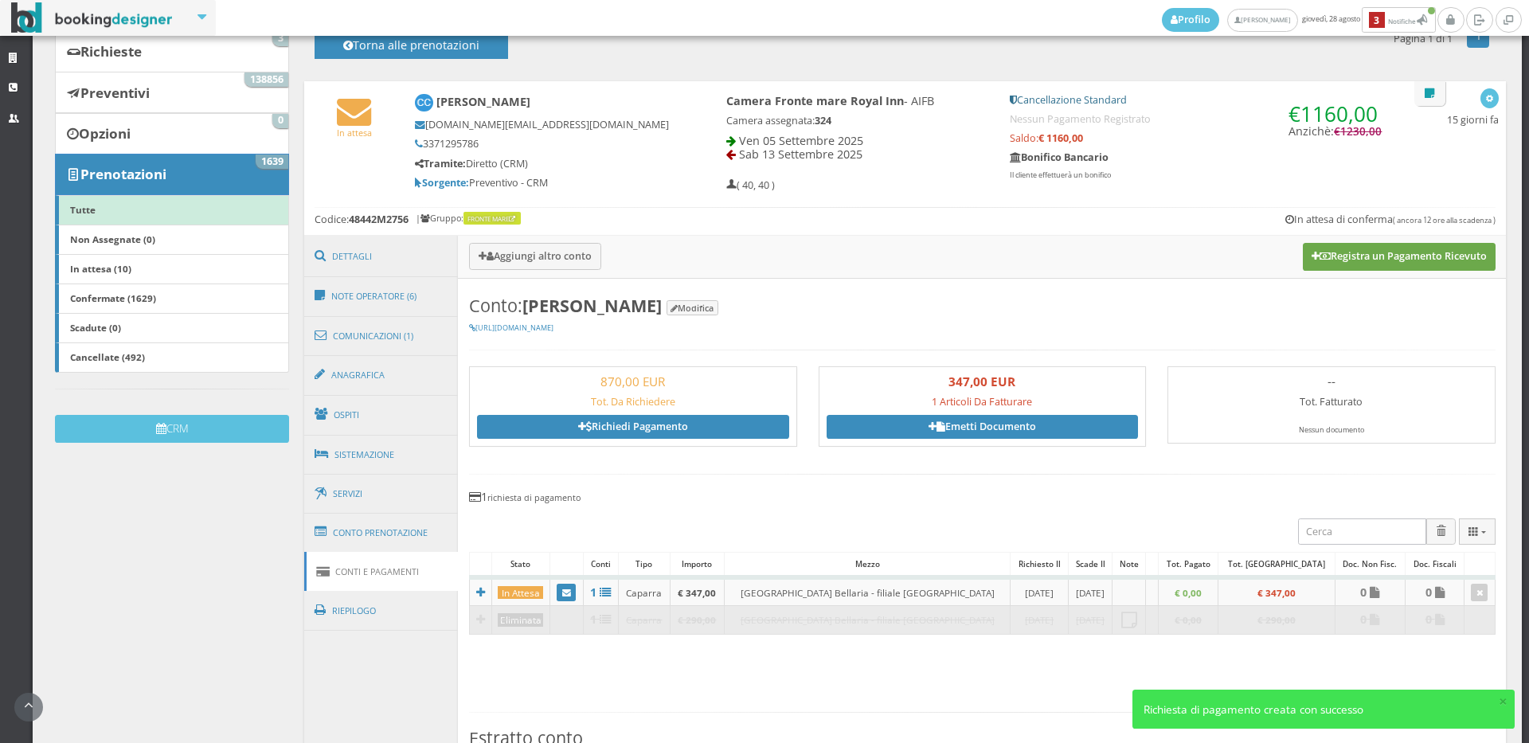
click at [1353, 256] on button "Registra un Pagamento Ricevuto" at bounding box center [1399, 256] width 193 height 27
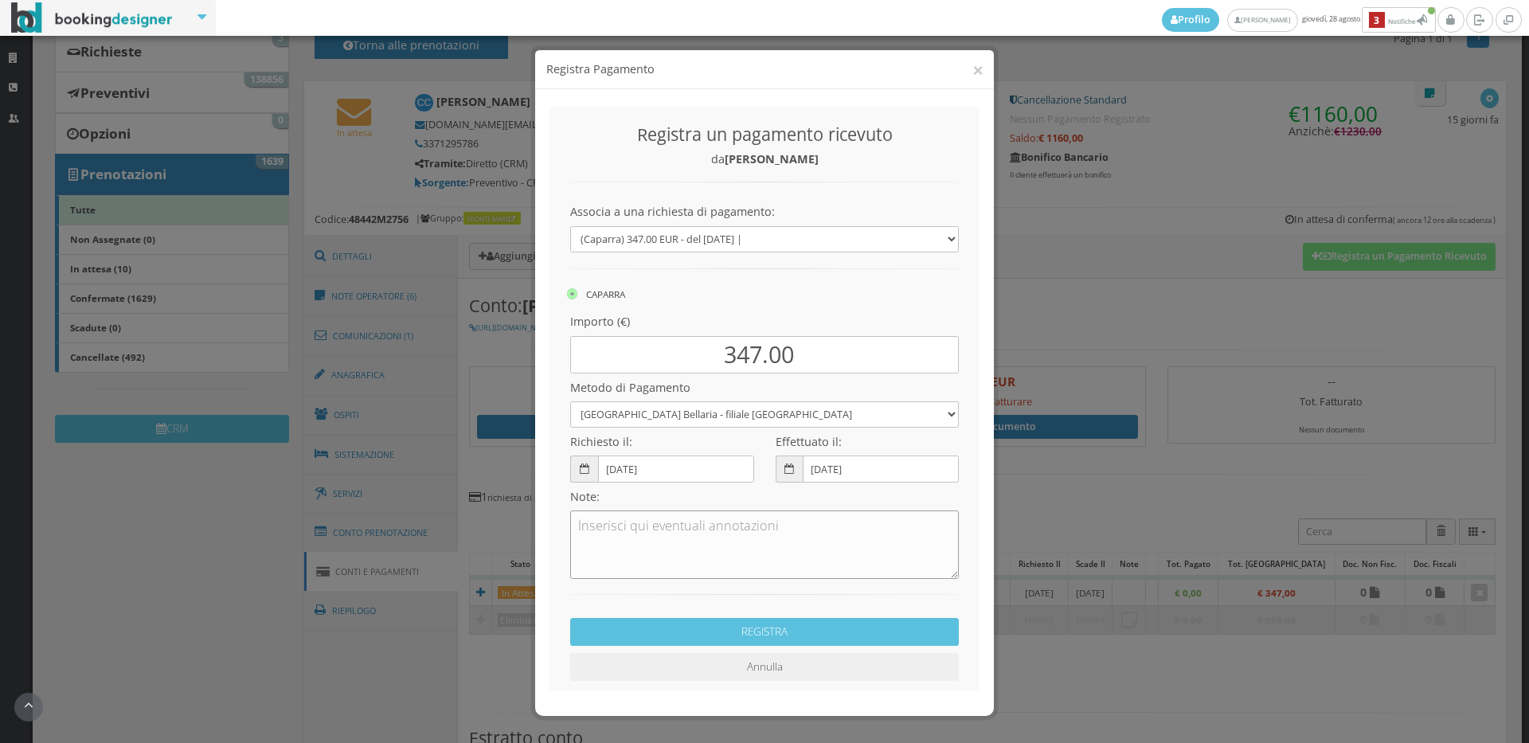
click at [662, 540] on textarea at bounding box center [764, 544] width 389 height 68
paste textarea "26/08/2025 347,00 Ordinante: CIPRIANI CHIARA Causale: BONIFICO VS. FAVORE SALDO…"
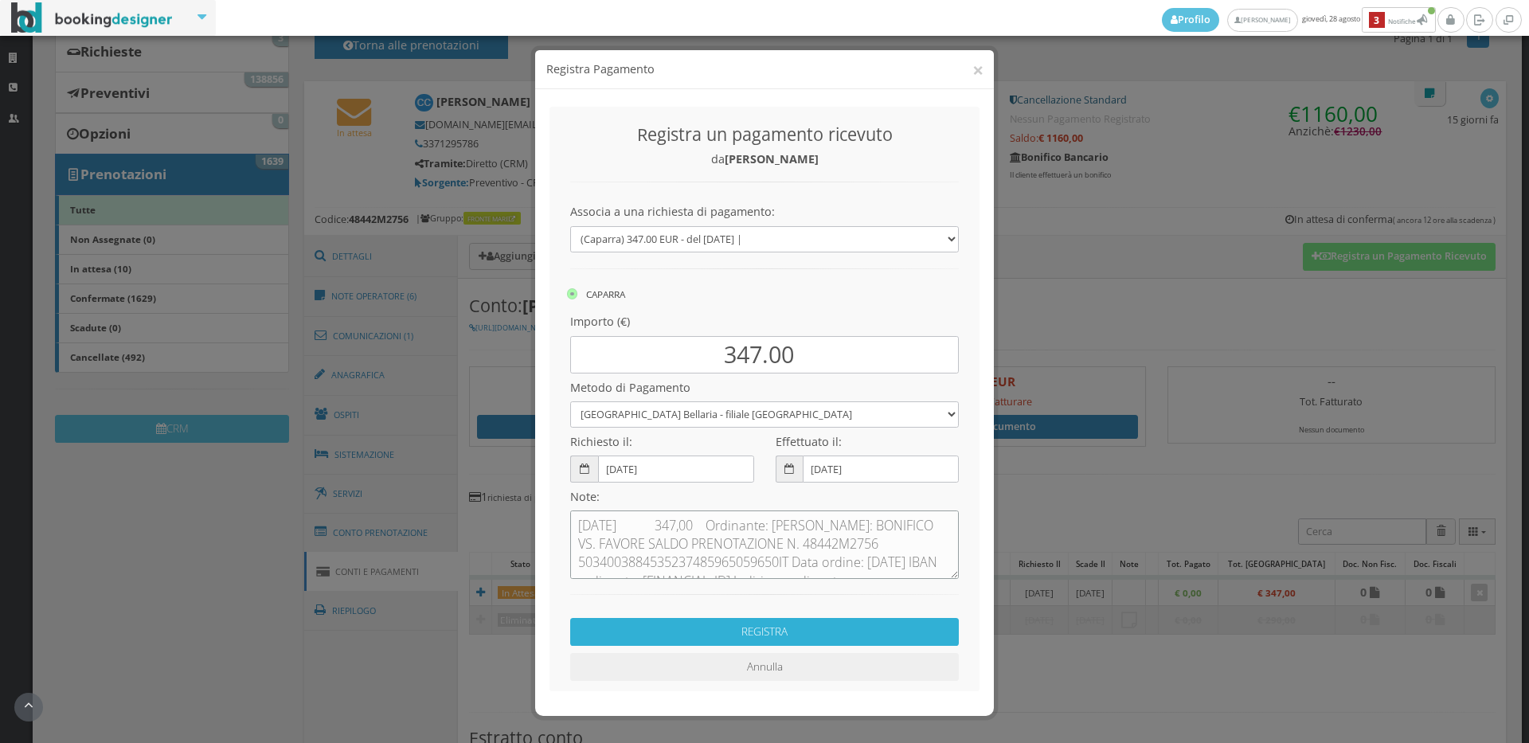
type textarea "26/08/2025 347,00 Ordinante: CIPRIANI CHIARA Causale: BONIFICO VS. FAVORE SALDO…"
click at [786, 639] on button "REGISTRA" at bounding box center [764, 632] width 389 height 28
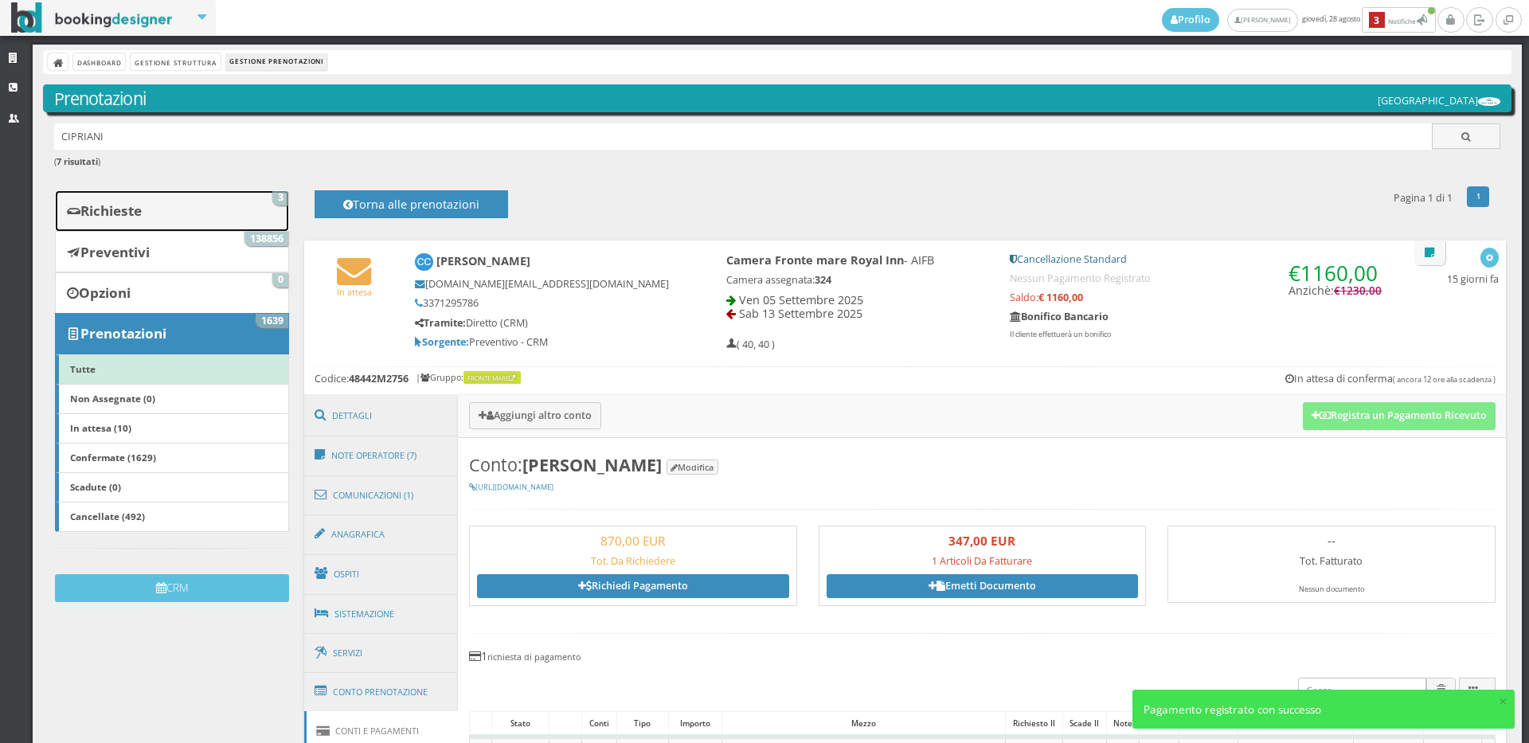
click at [247, 220] on link "Richieste 3" at bounding box center [172, 210] width 234 height 41
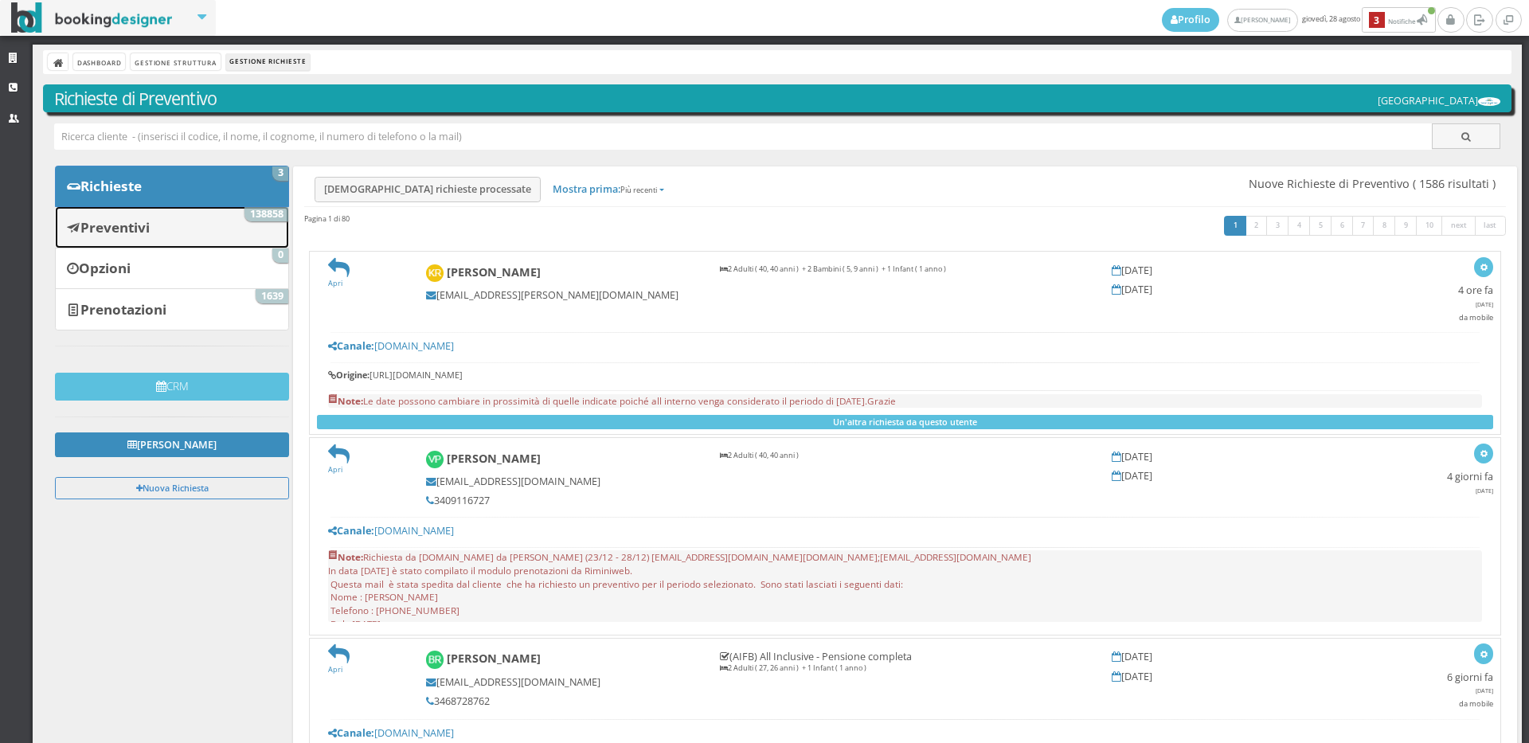
click at [200, 230] on link "Preventivi 138858" at bounding box center [172, 226] width 234 height 41
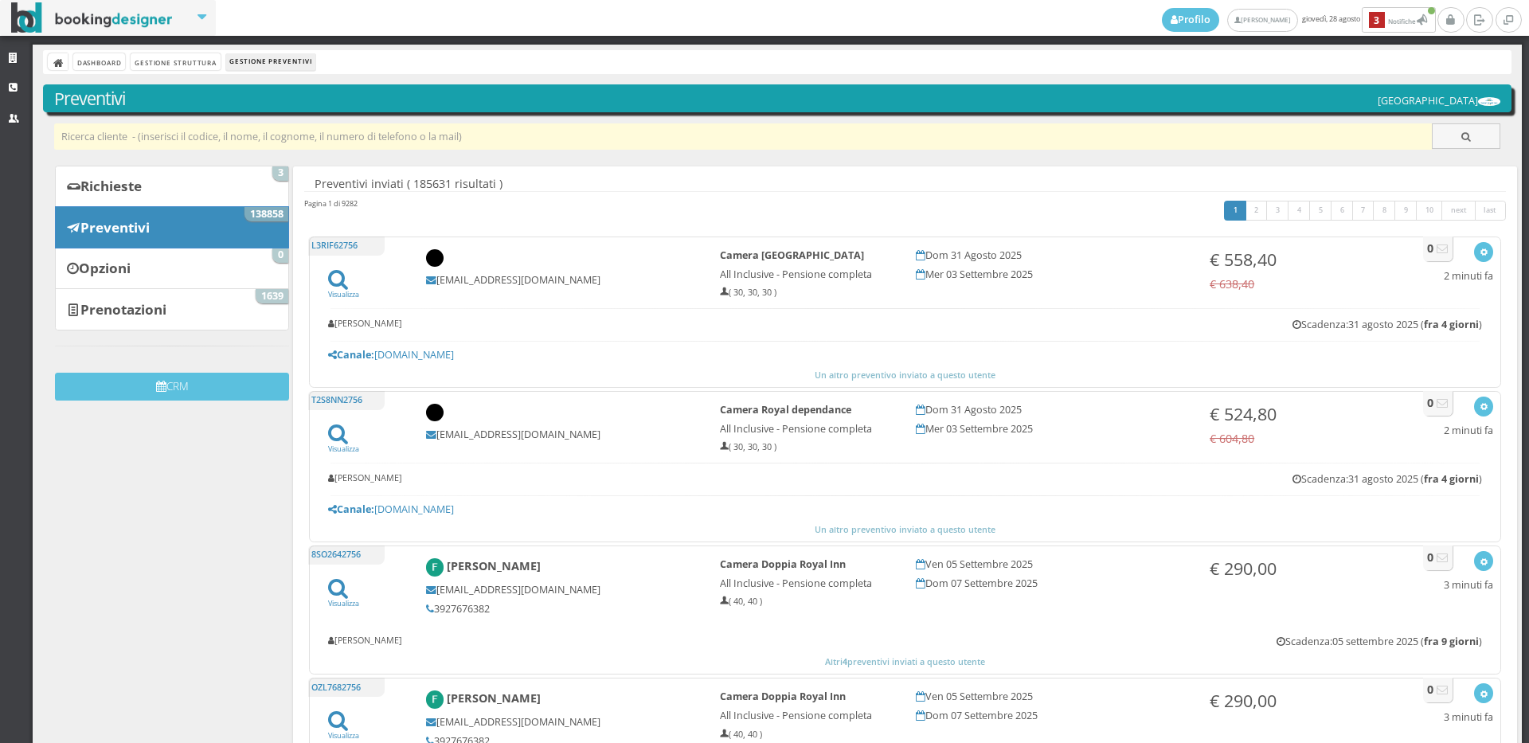
click at [239, 131] on input "text" at bounding box center [743, 136] width 1378 height 26
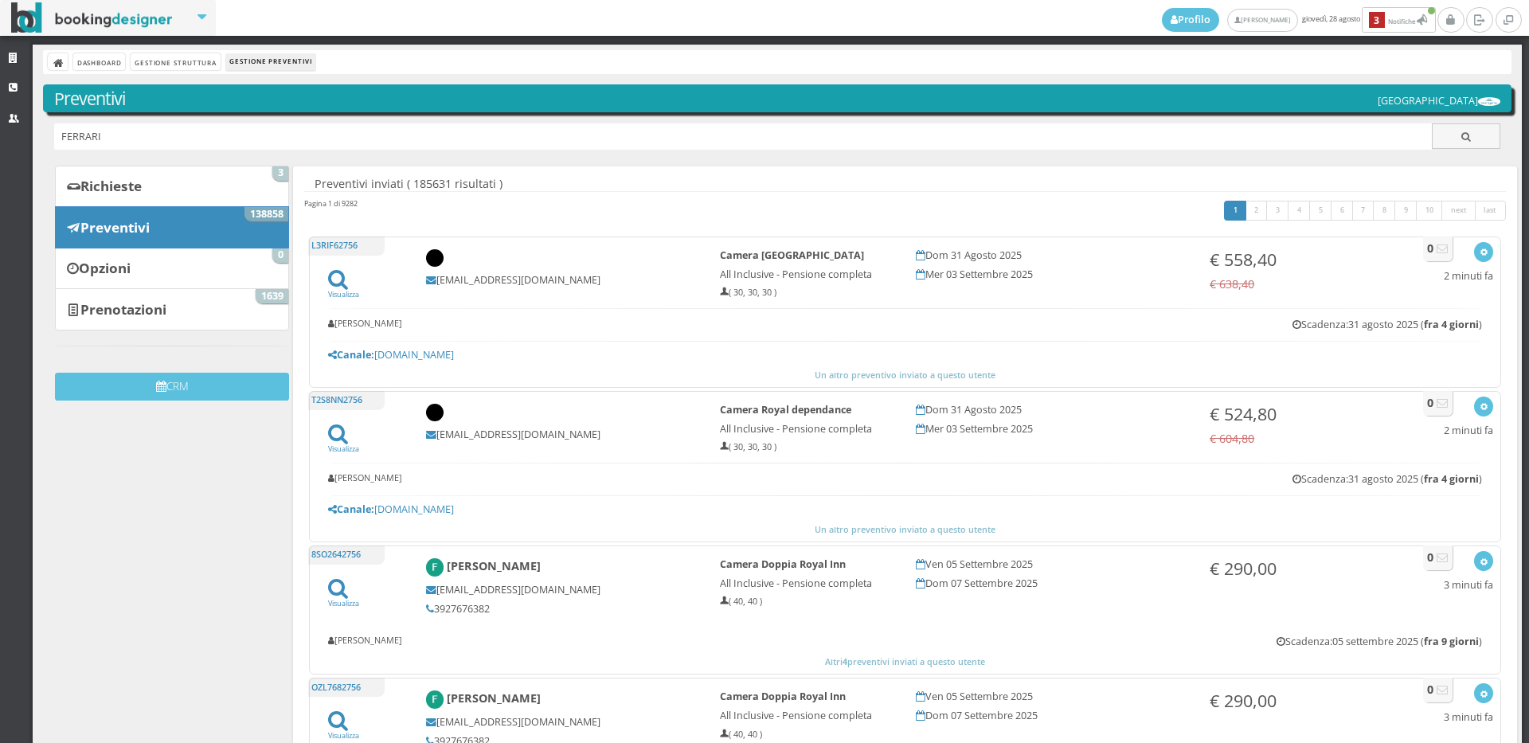
type input "FERRARI"
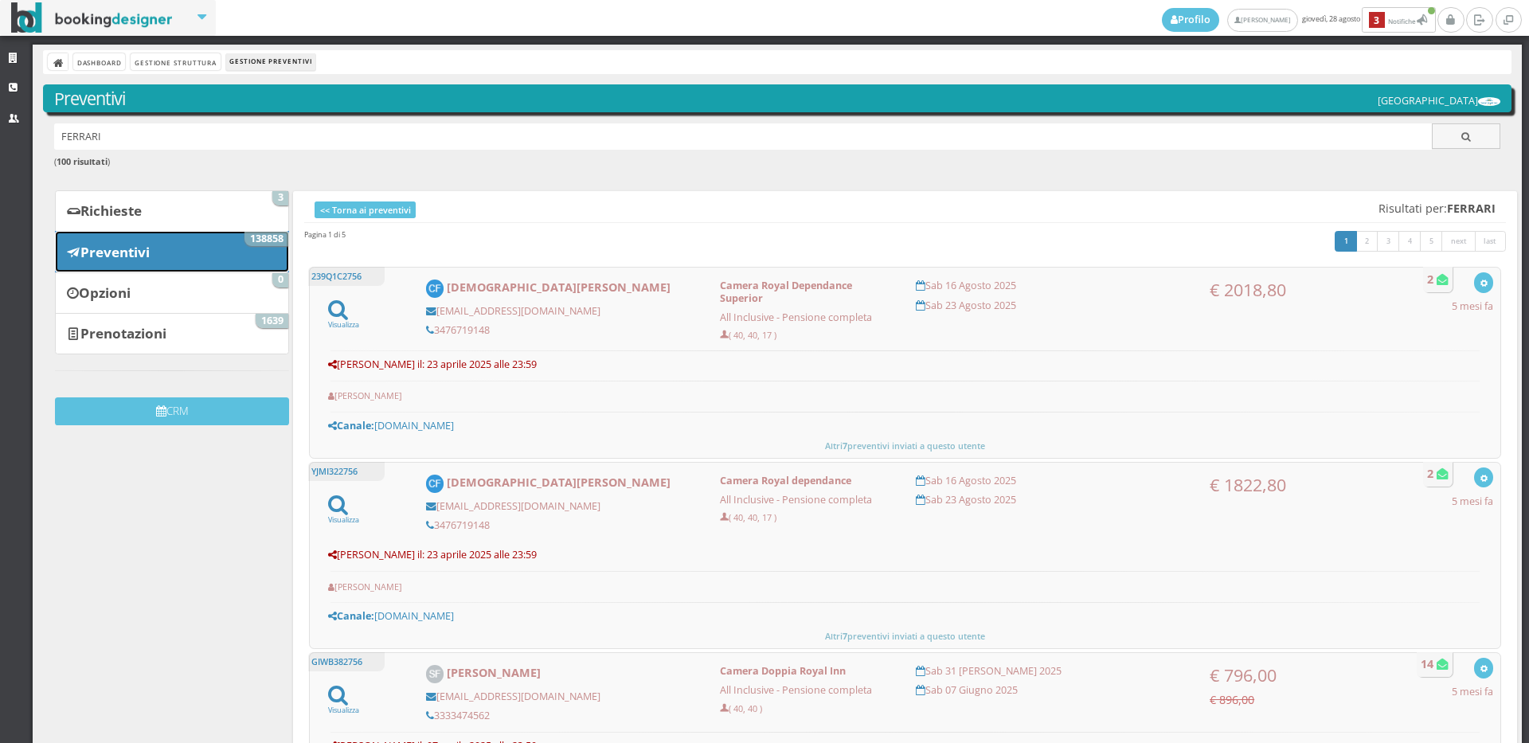
click at [148, 252] on b "Preventivi" at bounding box center [114, 252] width 69 height 18
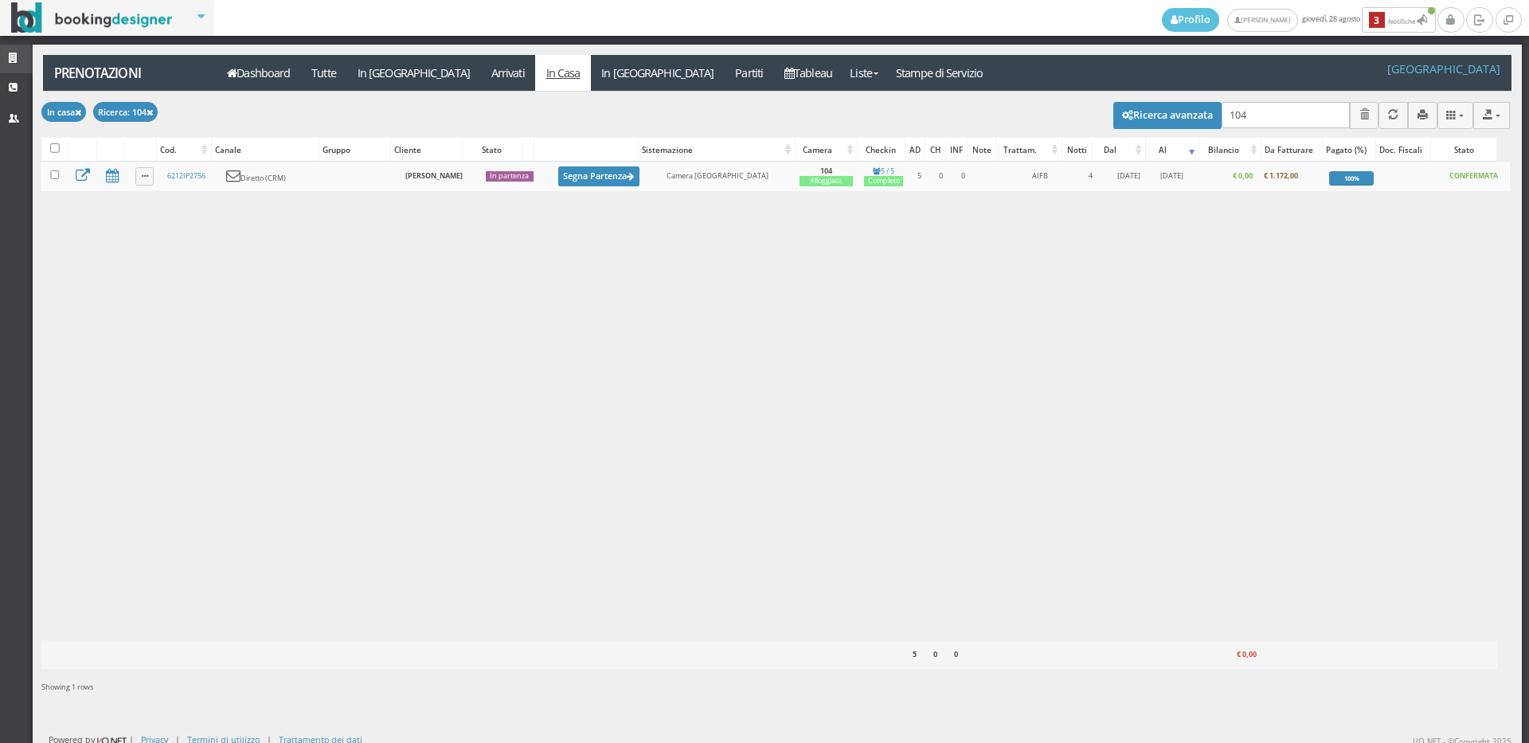
click at [0, 59] on link "Strutture" at bounding box center [16, 59] width 33 height 29
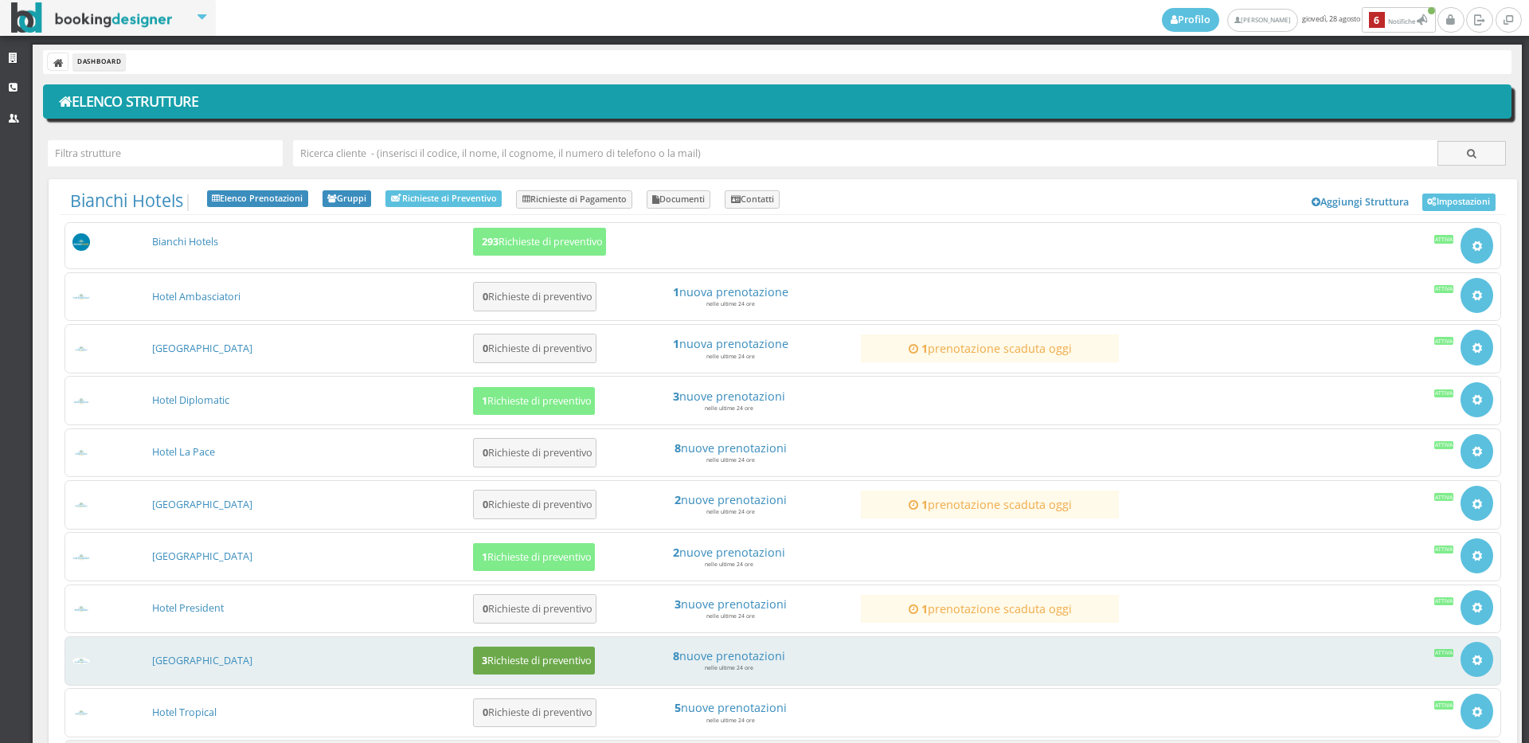
scroll to position [153, 0]
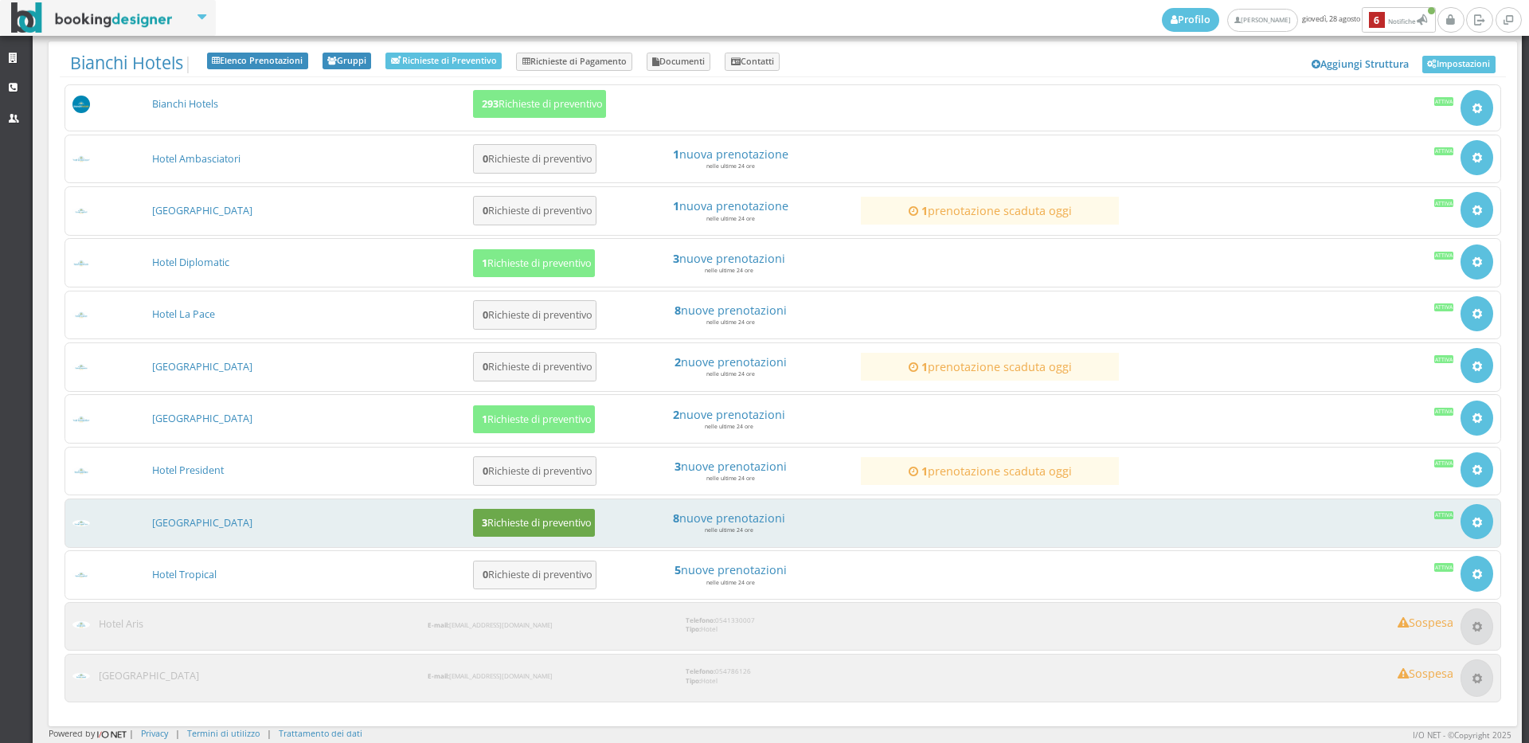
click at [518, 527] on h5 "3 Richieste di preventivo" at bounding box center [534, 523] width 115 height 12
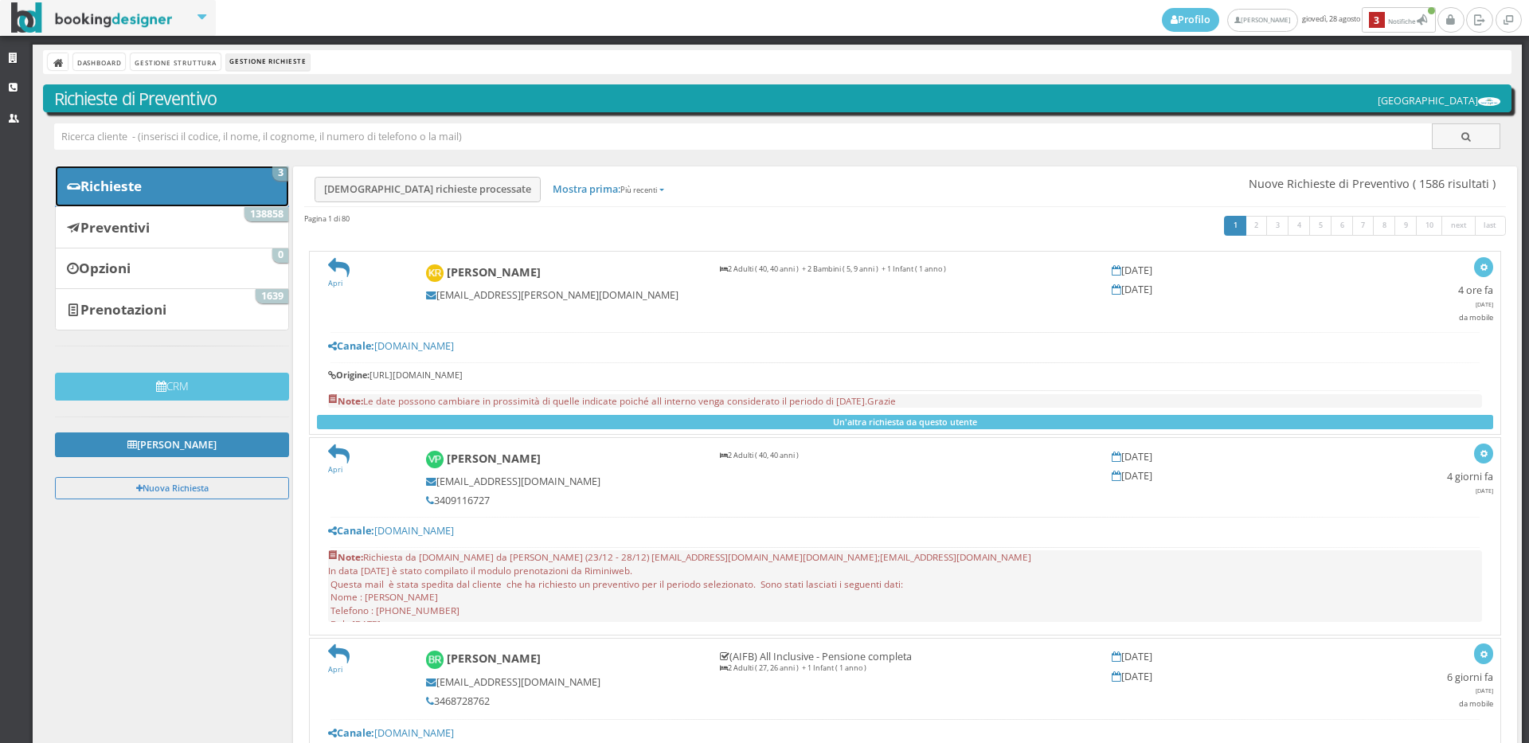
click at [194, 183] on link "Richieste 3" at bounding box center [172, 186] width 234 height 41
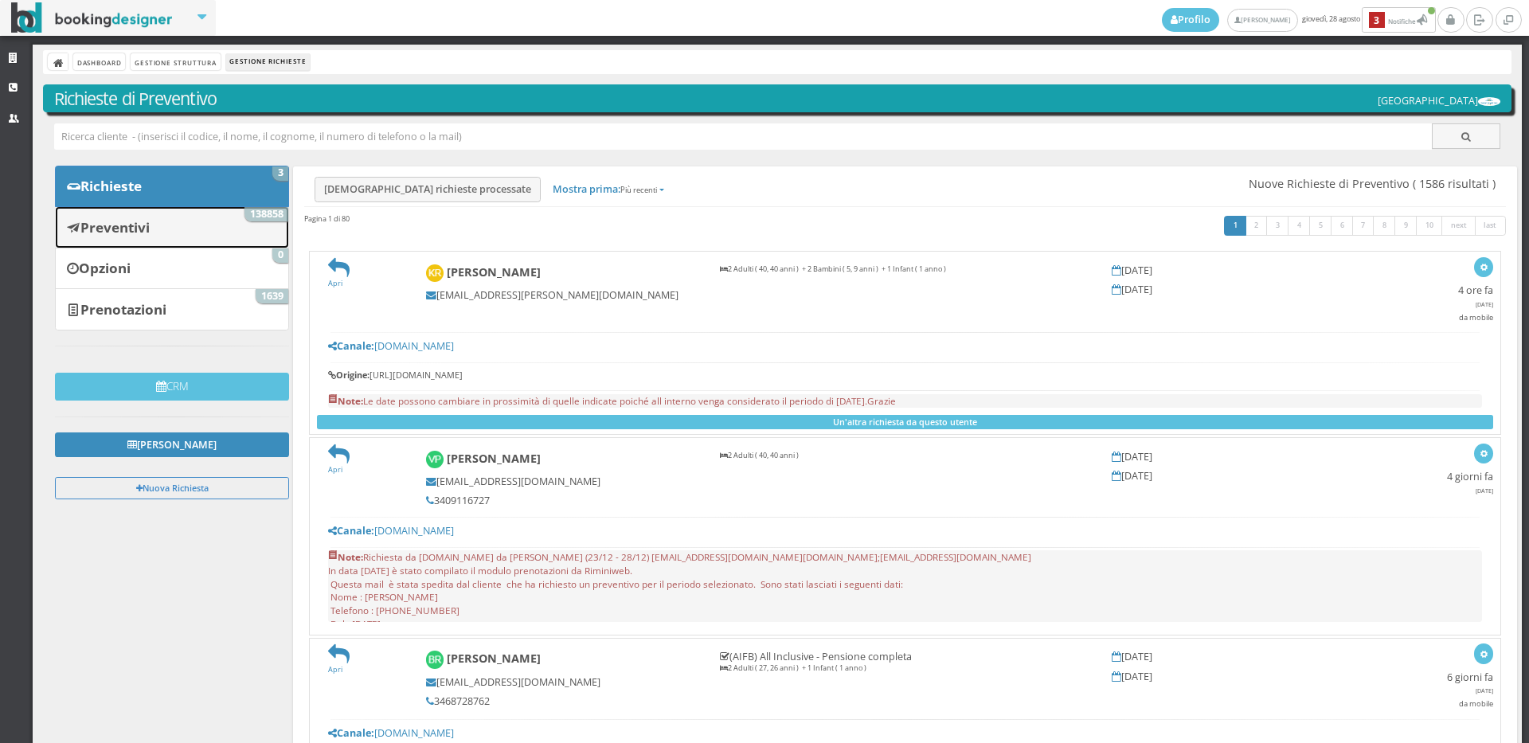
click at [178, 238] on link "Preventivi 138858" at bounding box center [172, 226] width 234 height 41
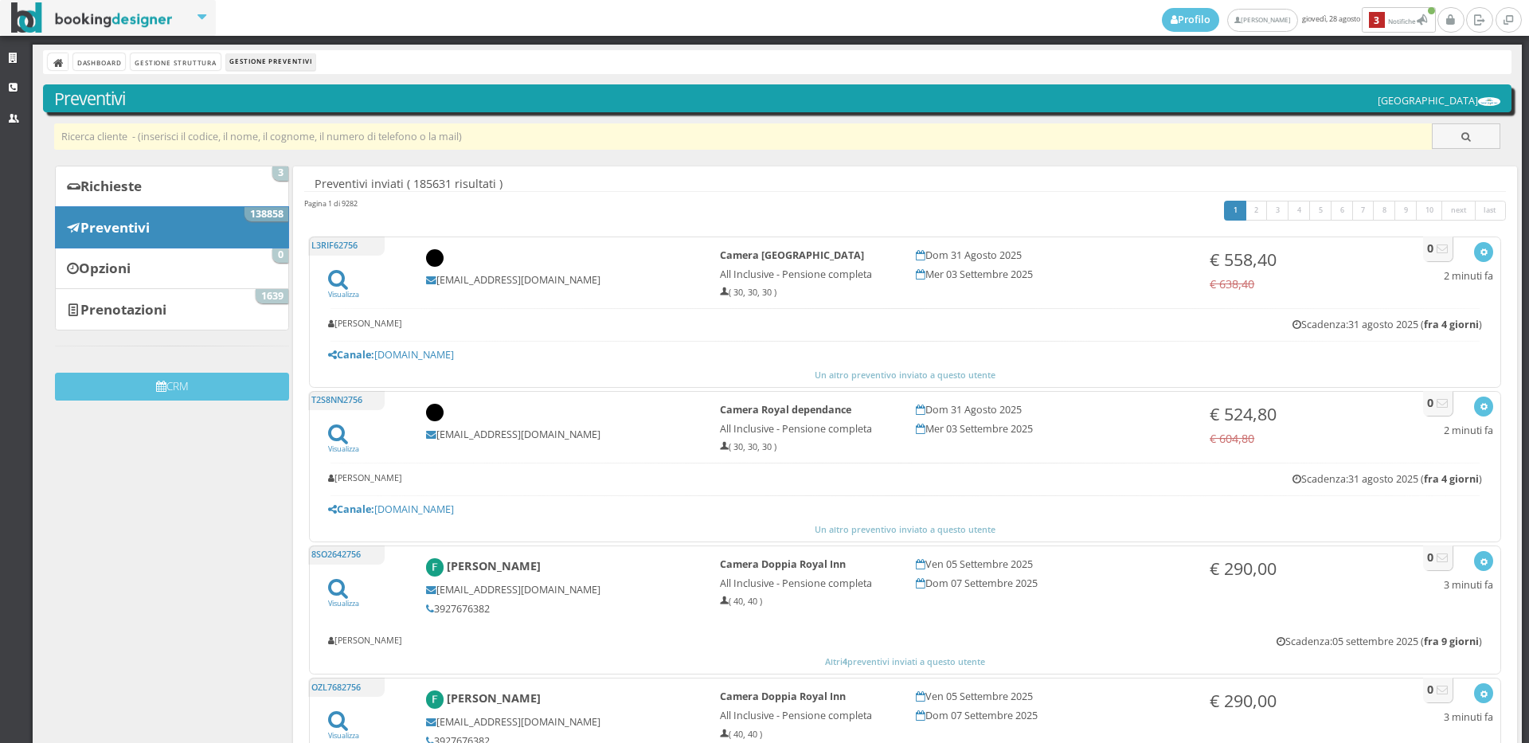
click at [178, 136] on input "text" at bounding box center [743, 136] width 1378 height 26
type input "[EMAIL_ADDRESS][DOMAIN_NAME]"
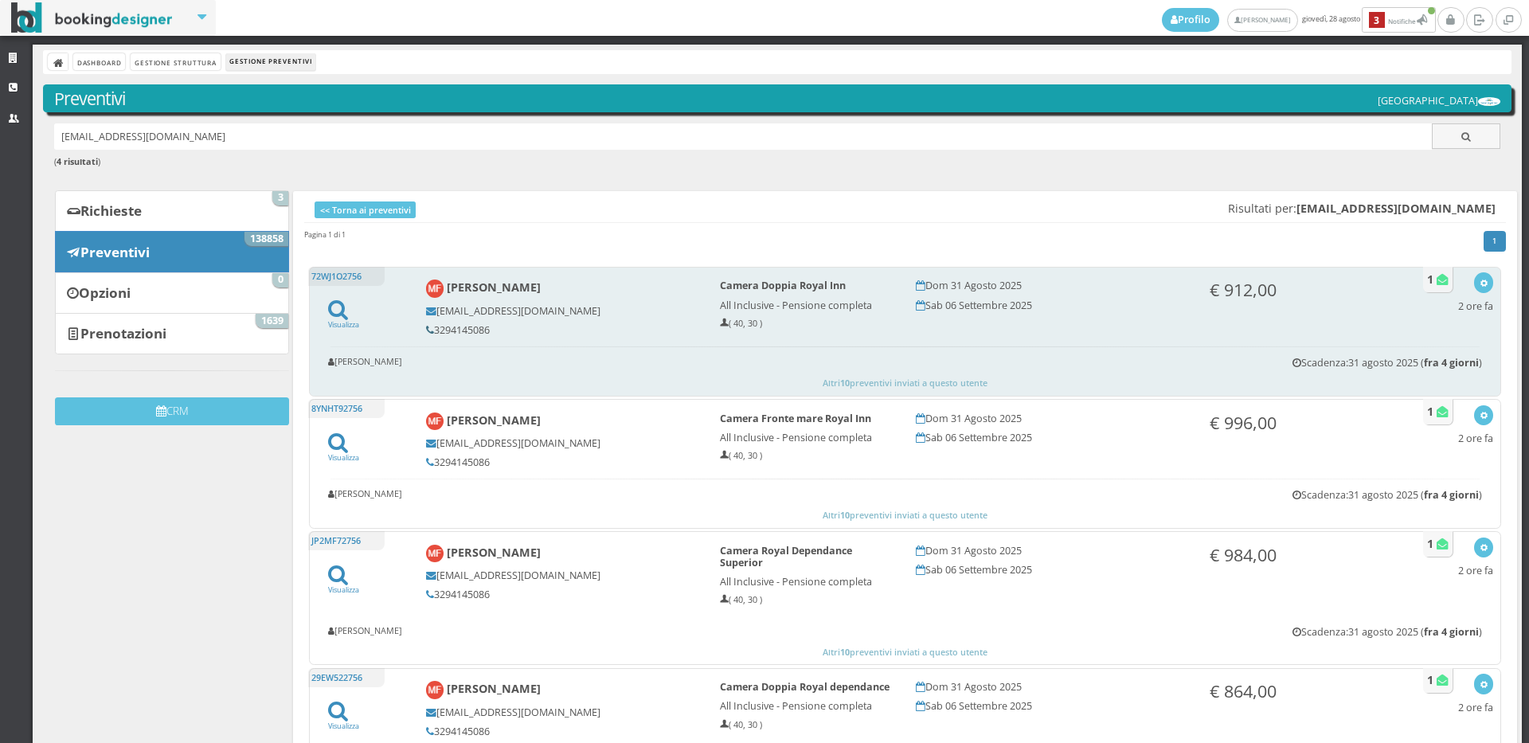
drag, startPoint x: 521, startPoint y: 340, endPoint x: 427, endPoint y: 335, distance: 94.9
click at [427, 335] on div "Maria Ferrari ferrarimaria270965@gmail.com 3294145086" at bounding box center [562, 307] width 294 height 71
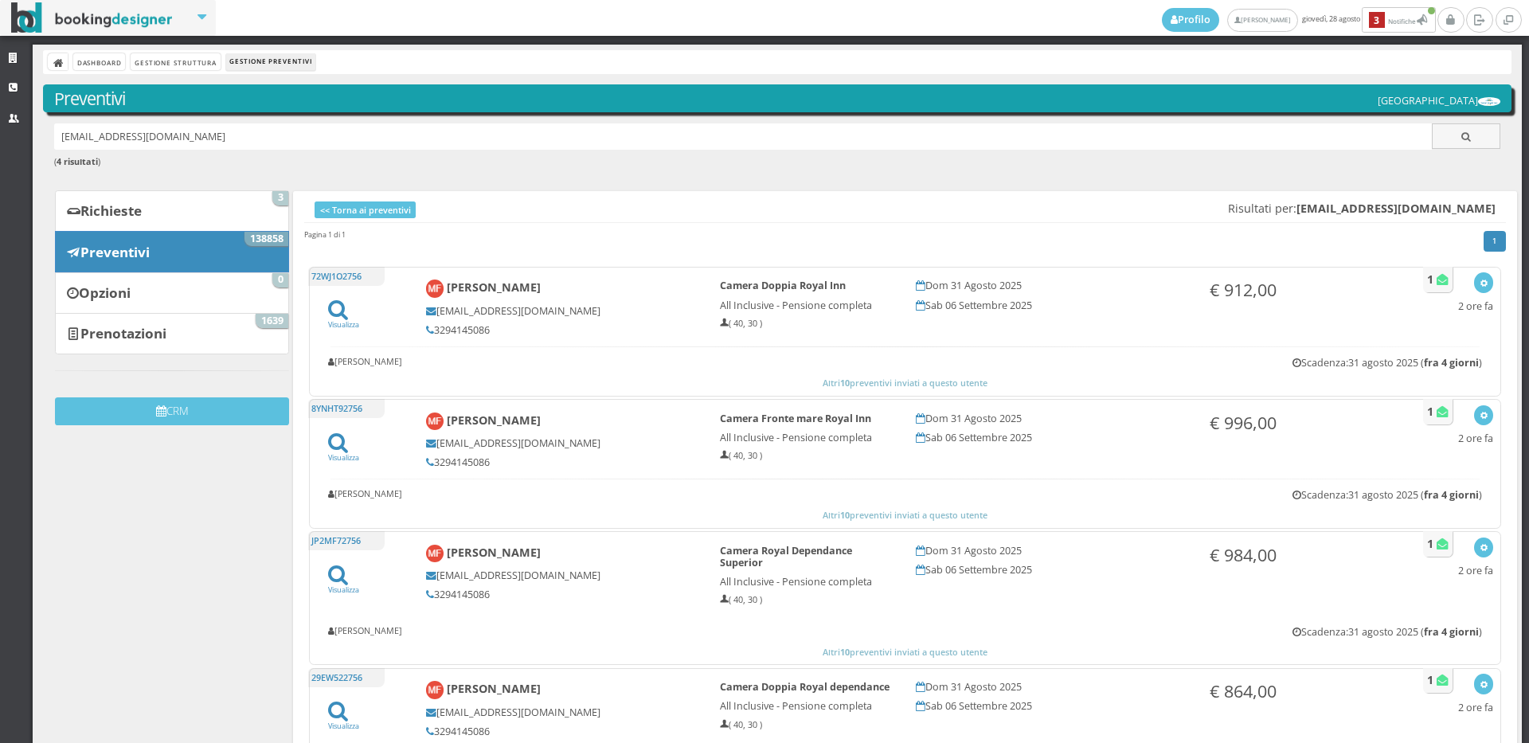
copy h5 "3294145086"
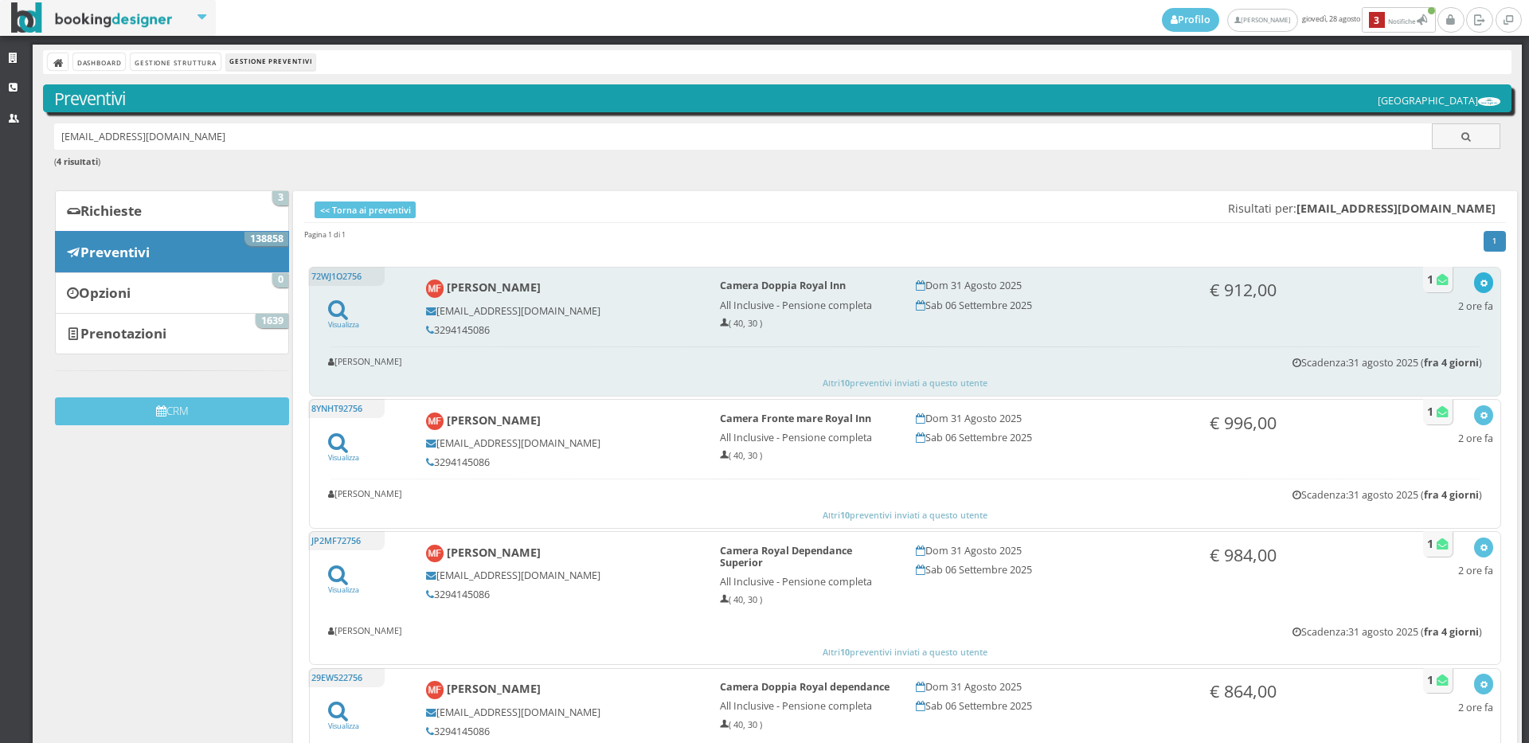
click at [1476, 276] on button "button" at bounding box center [1483, 282] width 18 height 20
click at [1455, 354] on link "Visualizza sul sito" at bounding box center [1431, 359] width 124 height 18
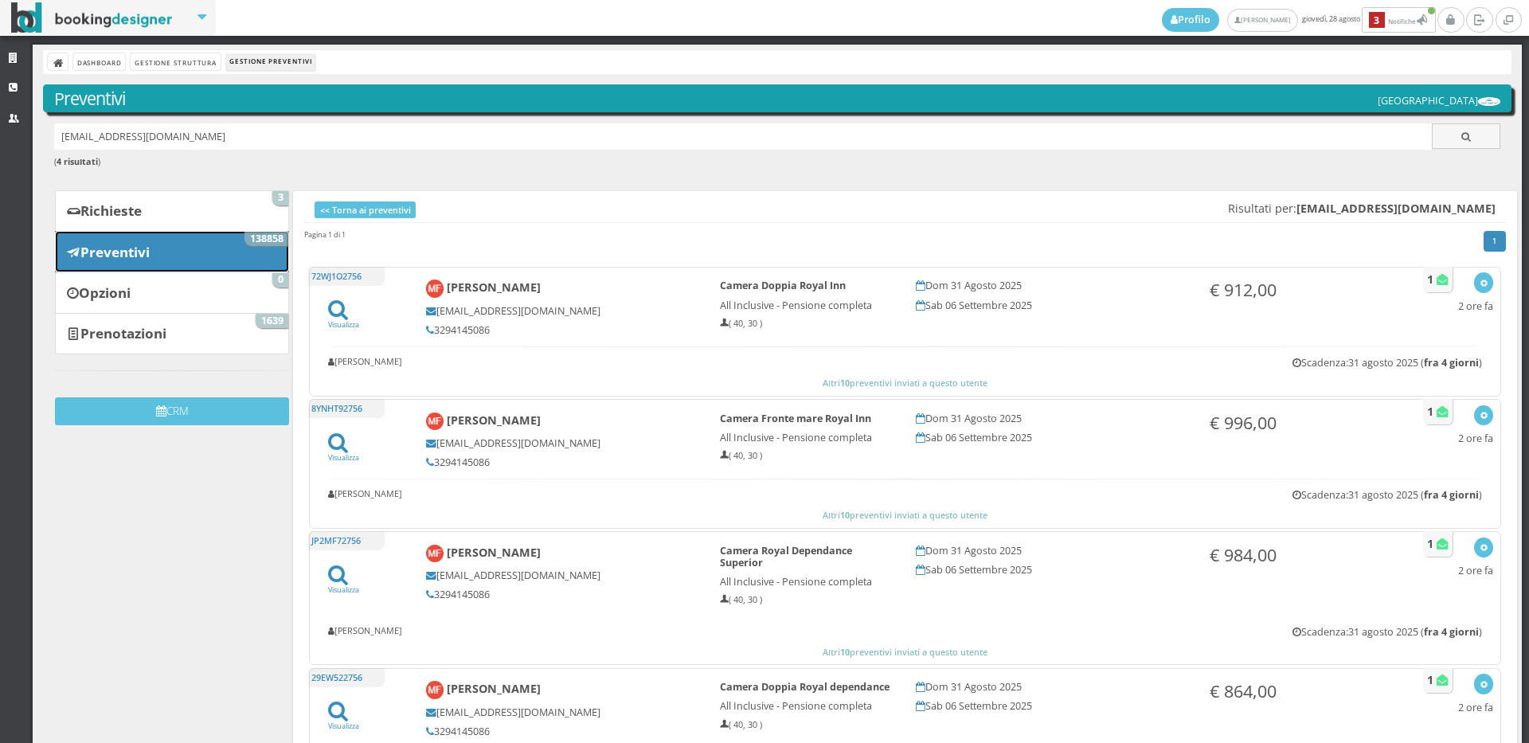
click at [217, 252] on link "Preventivi 138858" at bounding box center [172, 251] width 234 height 41
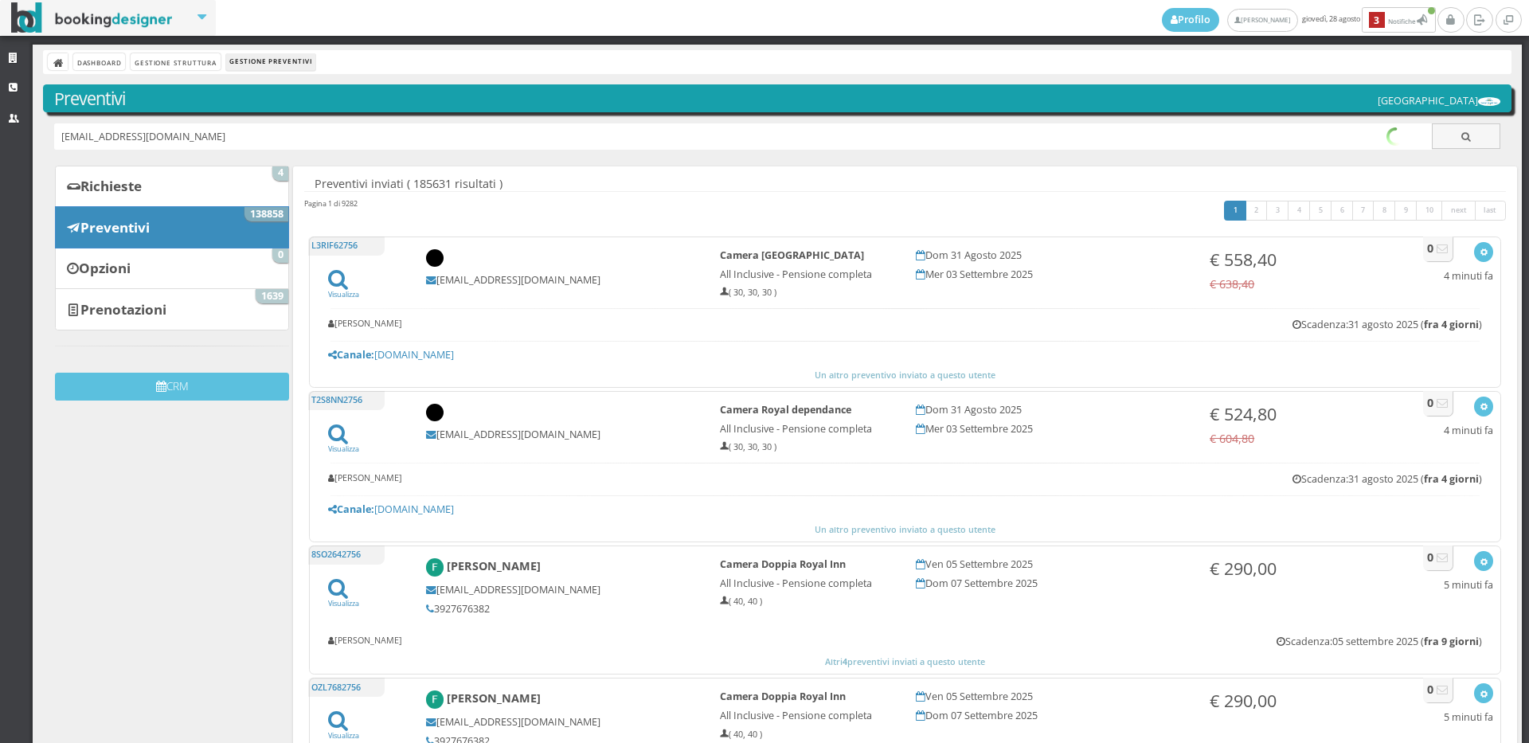
type input "[EMAIL_ADDRESS][DOMAIN_NAME]"
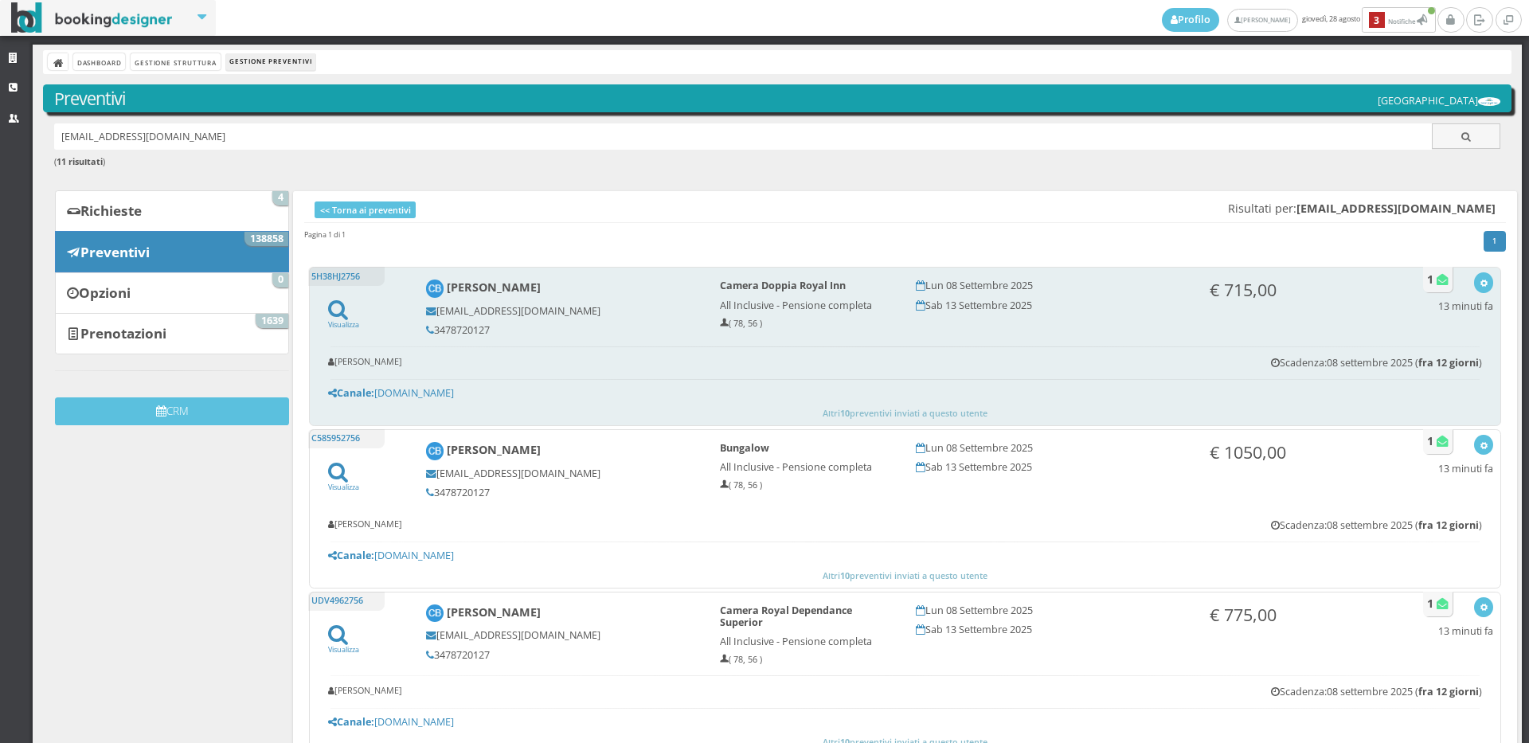
drag, startPoint x: 497, startPoint y: 329, endPoint x: 422, endPoint y: 319, distance: 75.4
click at [422, 319] on div "Cristina Bersiani cristinabersiani@yahoo.it 3478720127" at bounding box center [562, 307] width 294 height 71
drag, startPoint x: 502, startPoint y: 338, endPoint x: 432, endPoint y: 328, distance: 70.0
click at [432, 328] on div "Cristina Bersiani cristinabersiani@yahoo.it 3478720127" at bounding box center [562, 307] width 294 height 71
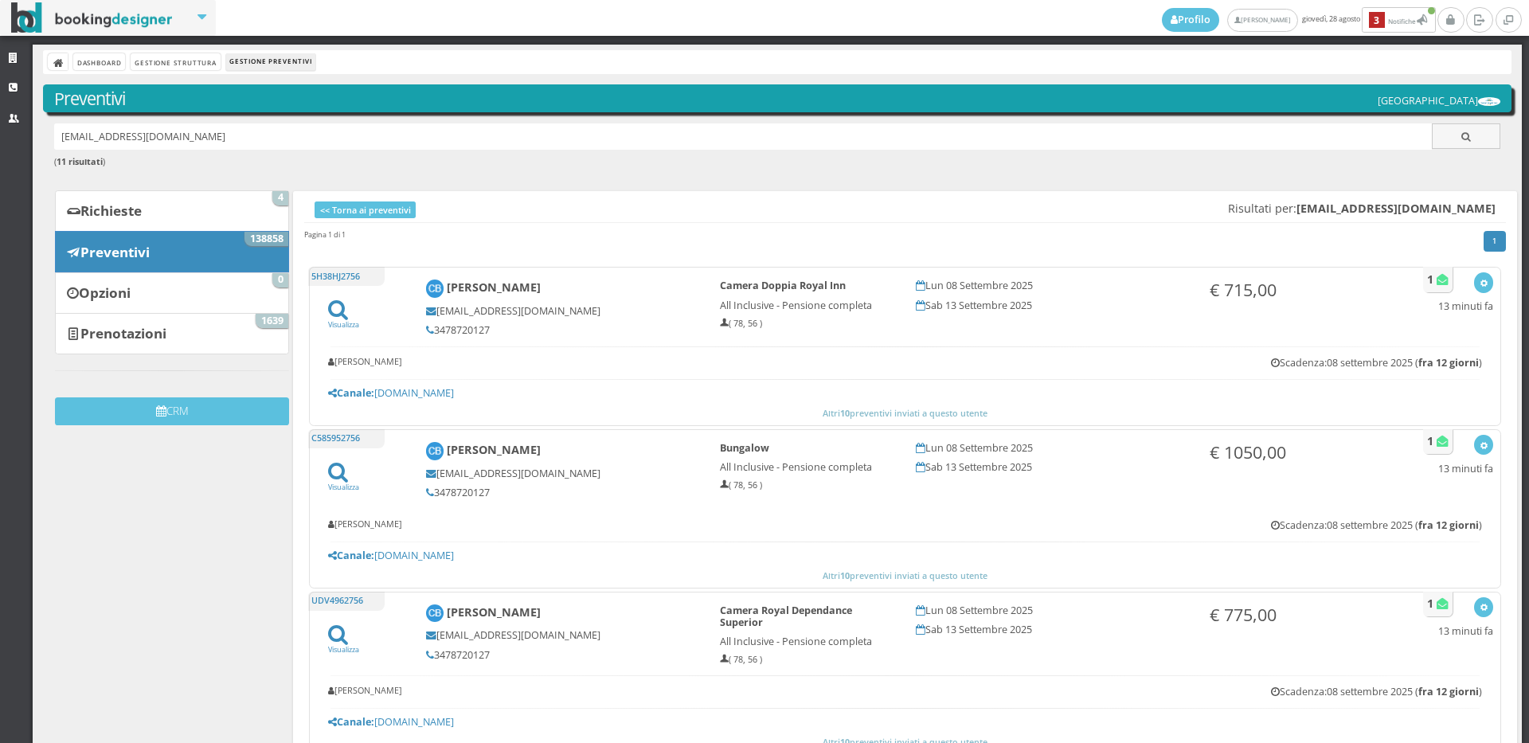
copy h5 "3478720127"
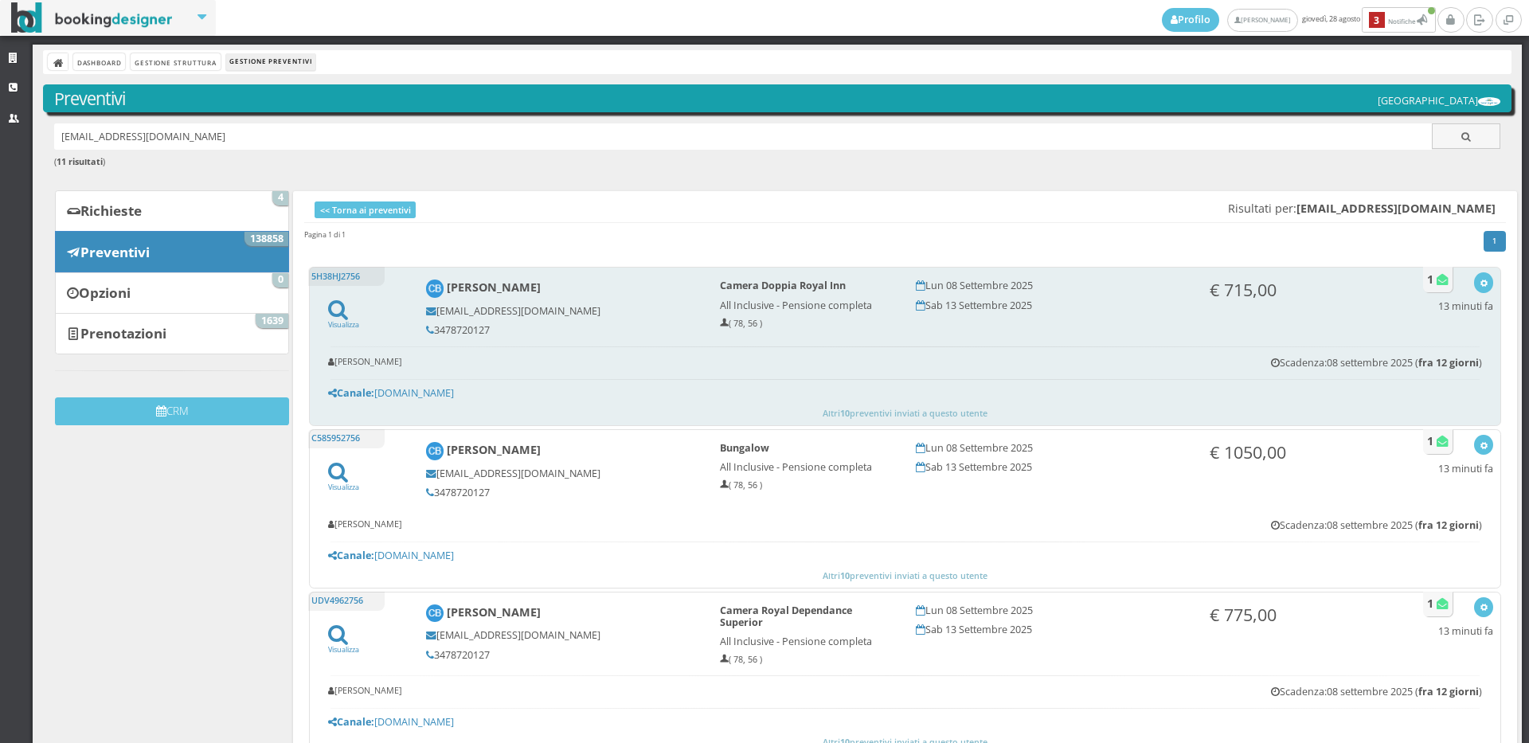
click at [1464, 291] on div "Visualizza Visualizza sul sito Invia email Elimina 13 minuti fa" at bounding box center [1465, 295] width 55 height 47
click at [1474, 275] on button "button" at bounding box center [1483, 282] width 18 height 20
click at [1440, 364] on link "Visualizza sul sito" at bounding box center [1431, 359] width 124 height 18
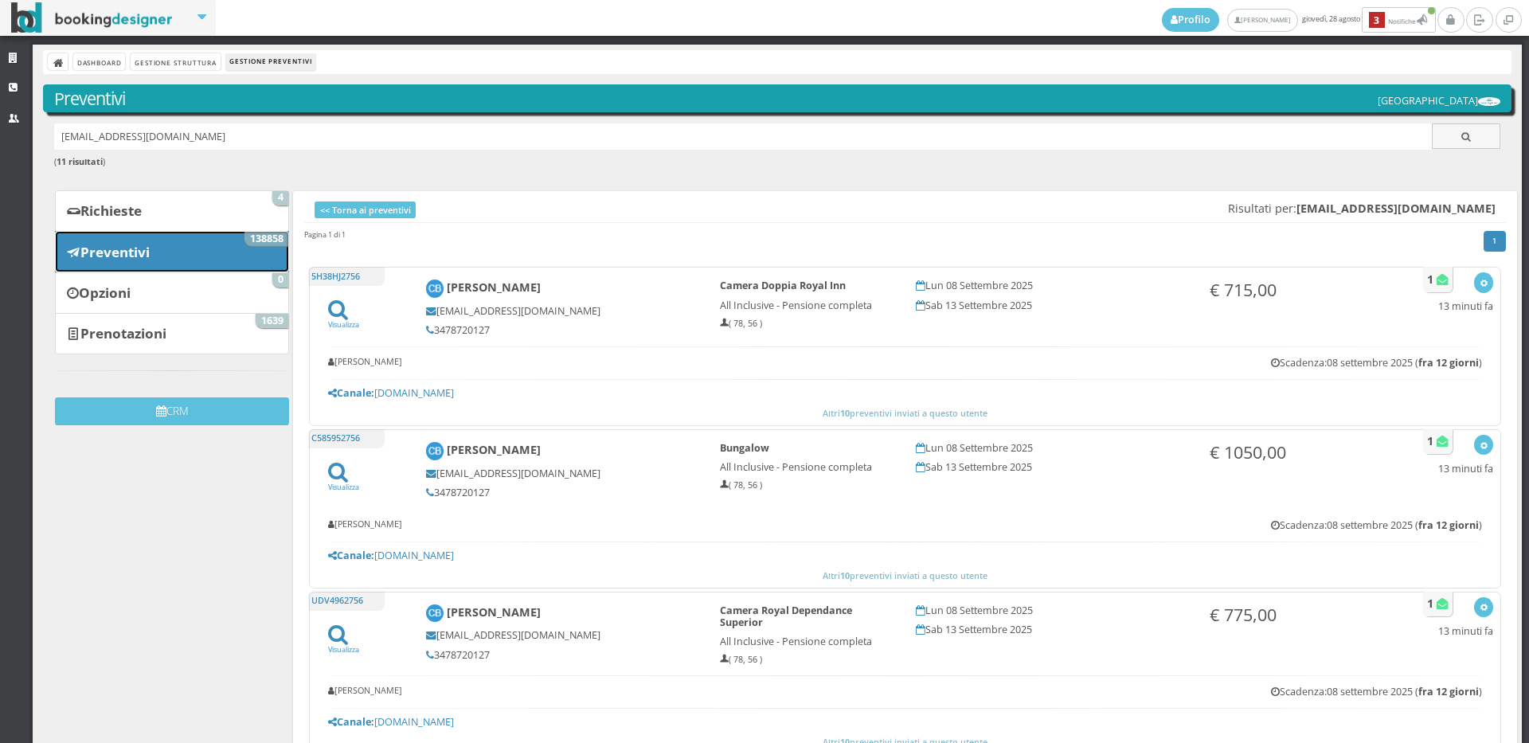
click at [245, 245] on link "Preventivi 138858" at bounding box center [172, 251] width 234 height 41
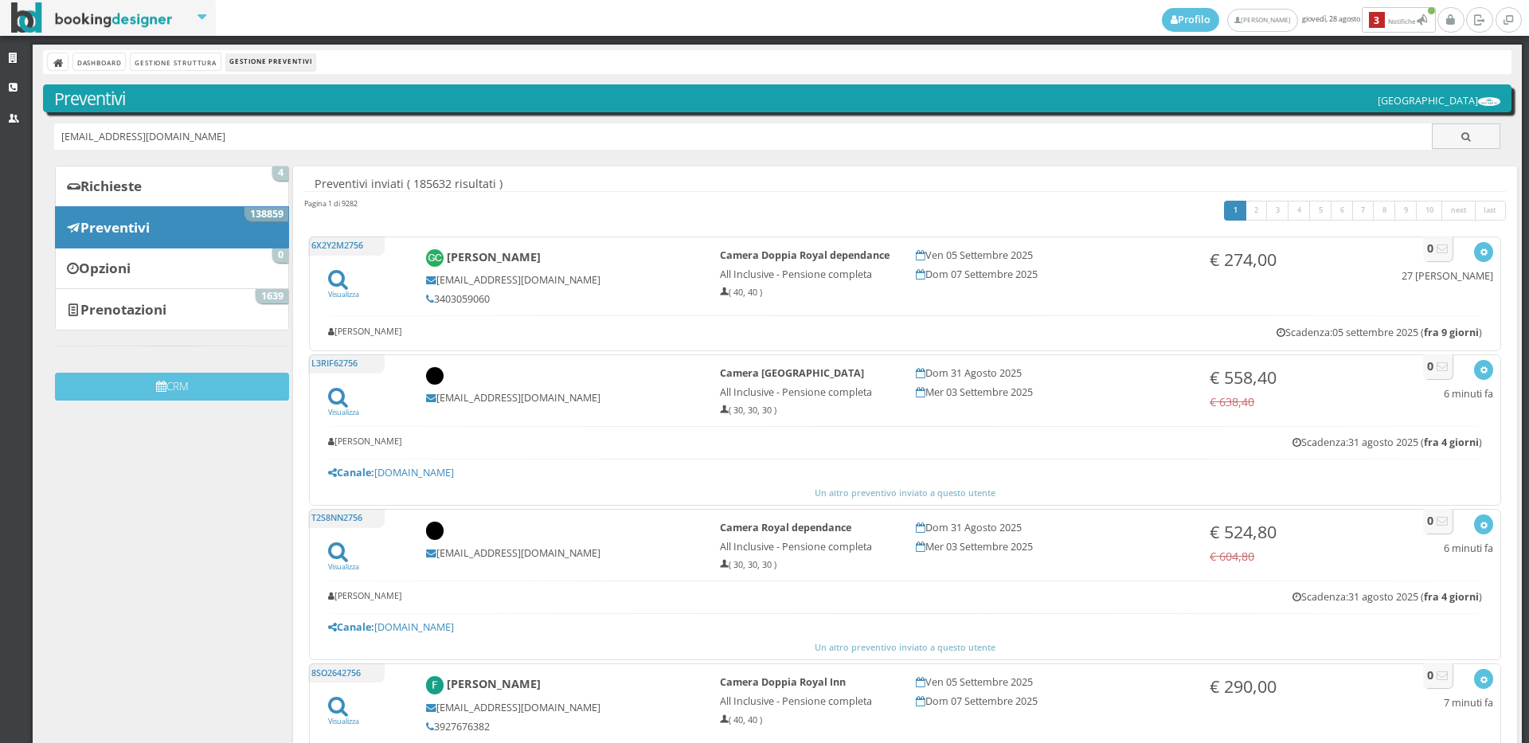
type input "danielv8vabis@gmail.com"
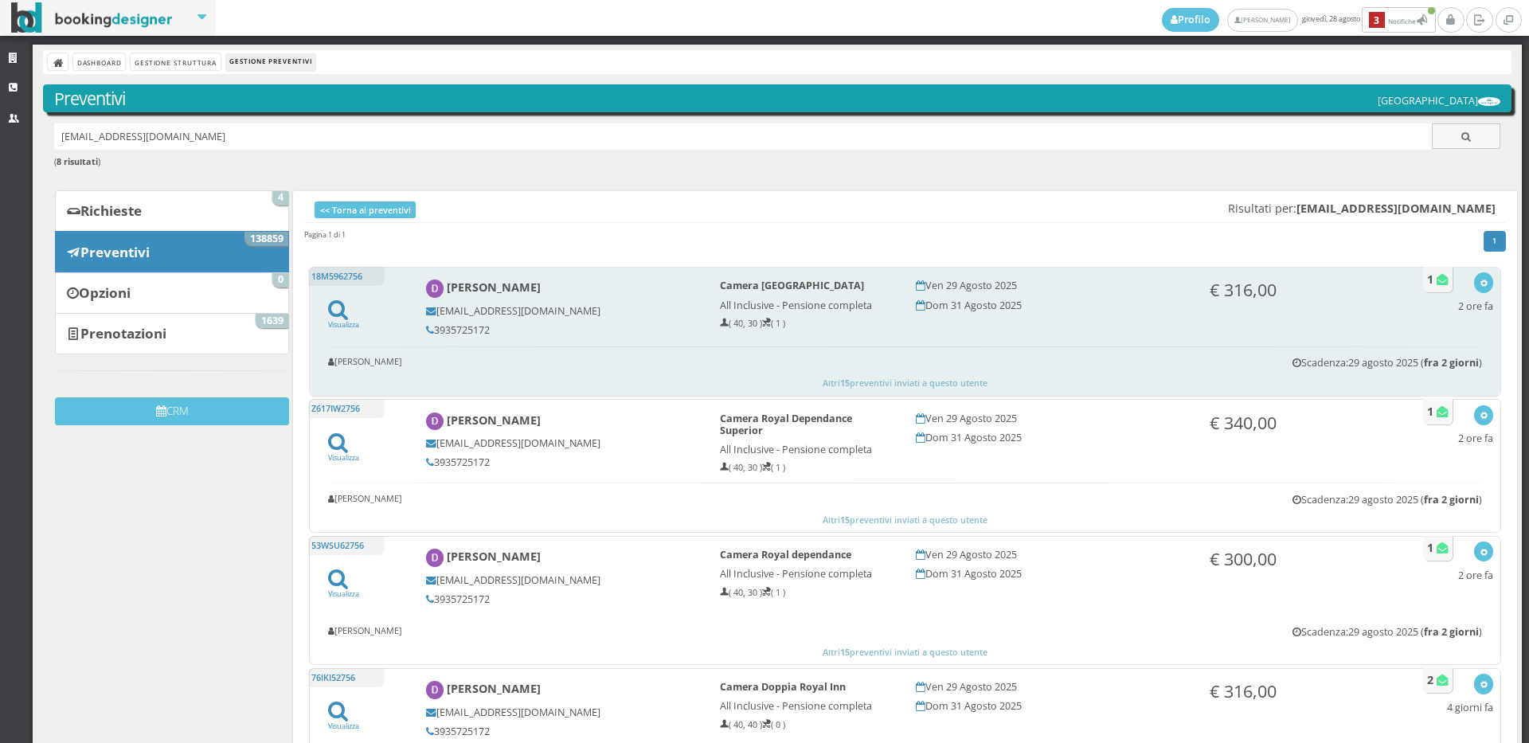
click at [432, 339] on div "[PERSON_NAME] [EMAIL_ADDRESS][DOMAIN_NAME] 3935725172" at bounding box center [562, 307] width 294 height 71
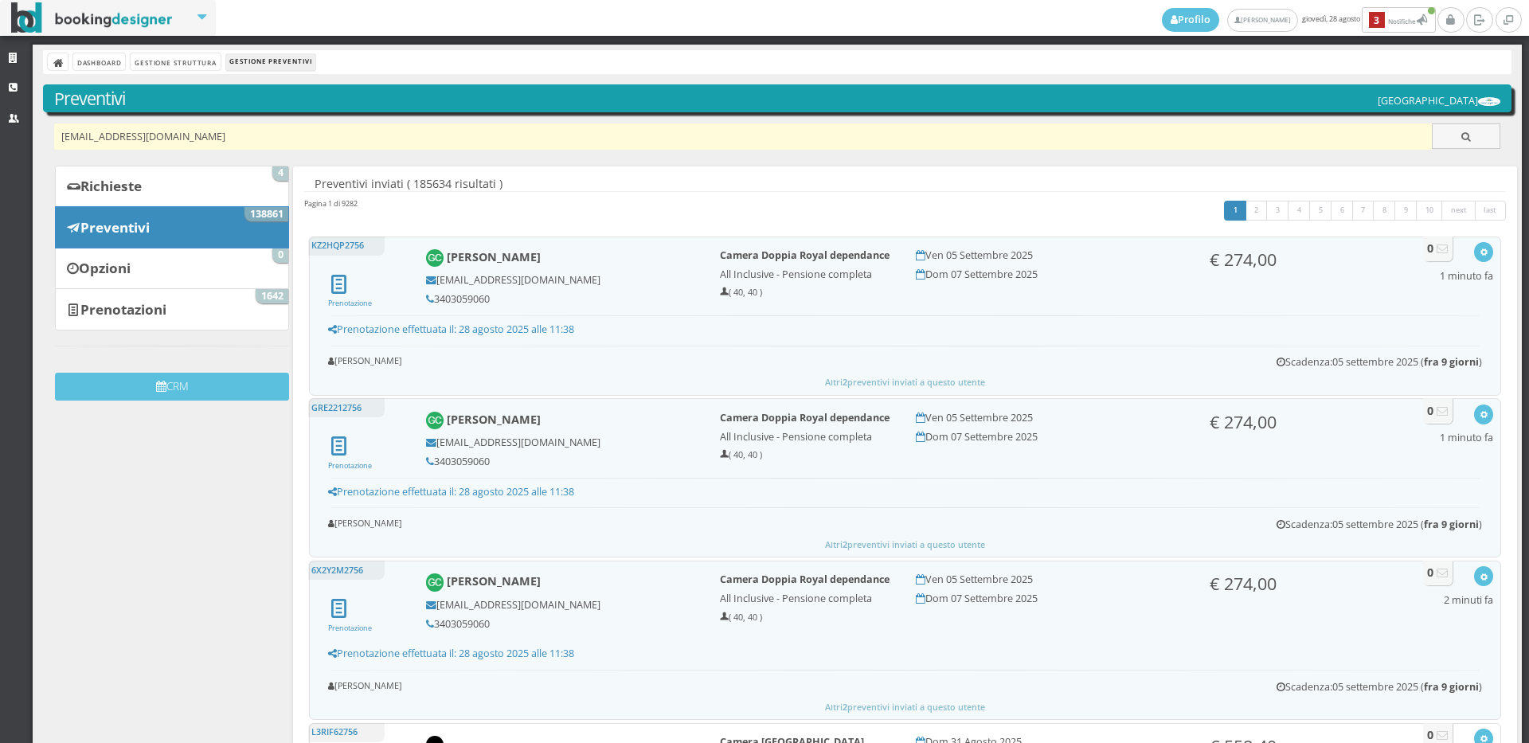
type input "[EMAIL_ADDRESS][DOMAIN_NAME]"
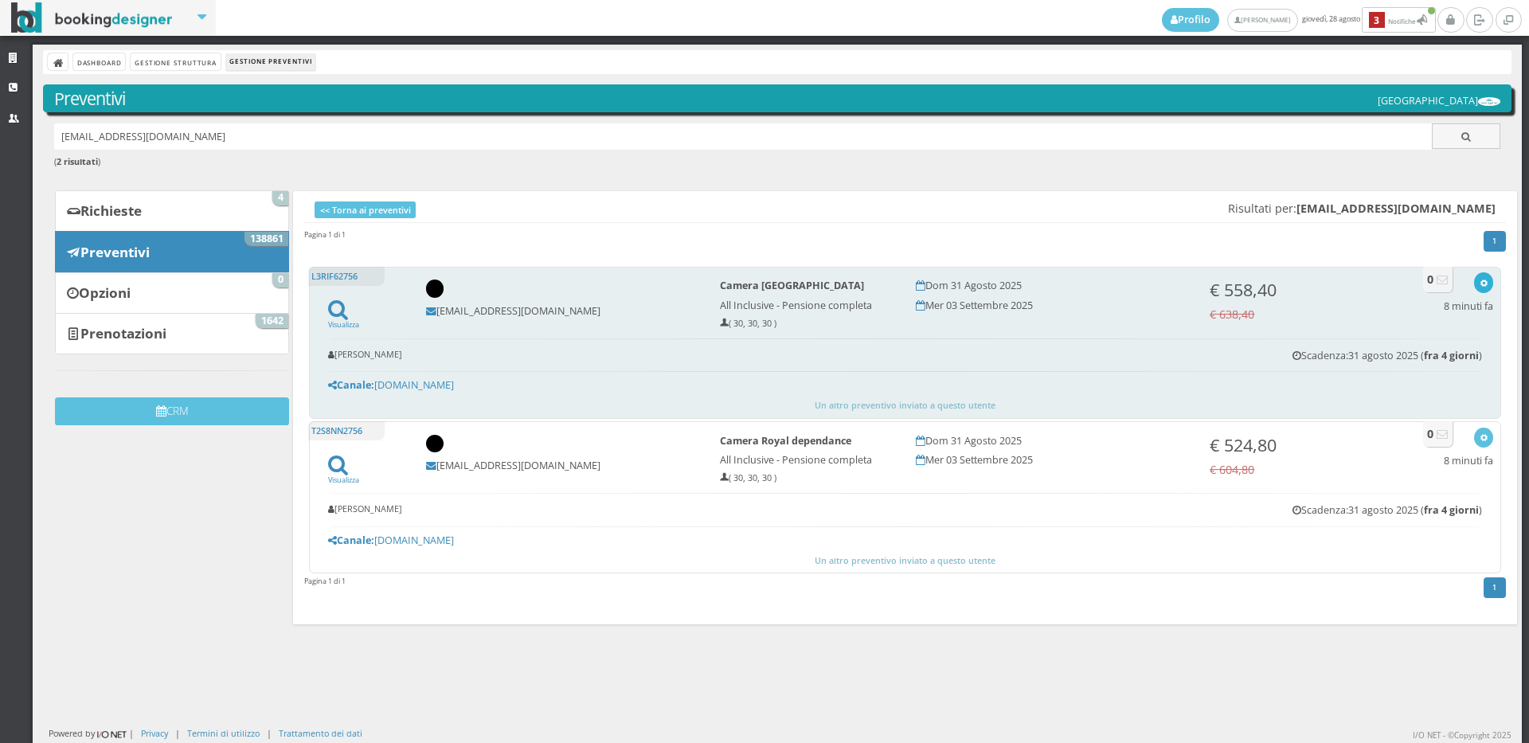
click at [1479, 276] on div "button" at bounding box center [1483, 282] width 9 height 13
click at [1466, 355] on link "Visualizza sul sito" at bounding box center [1431, 359] width 124 height 18
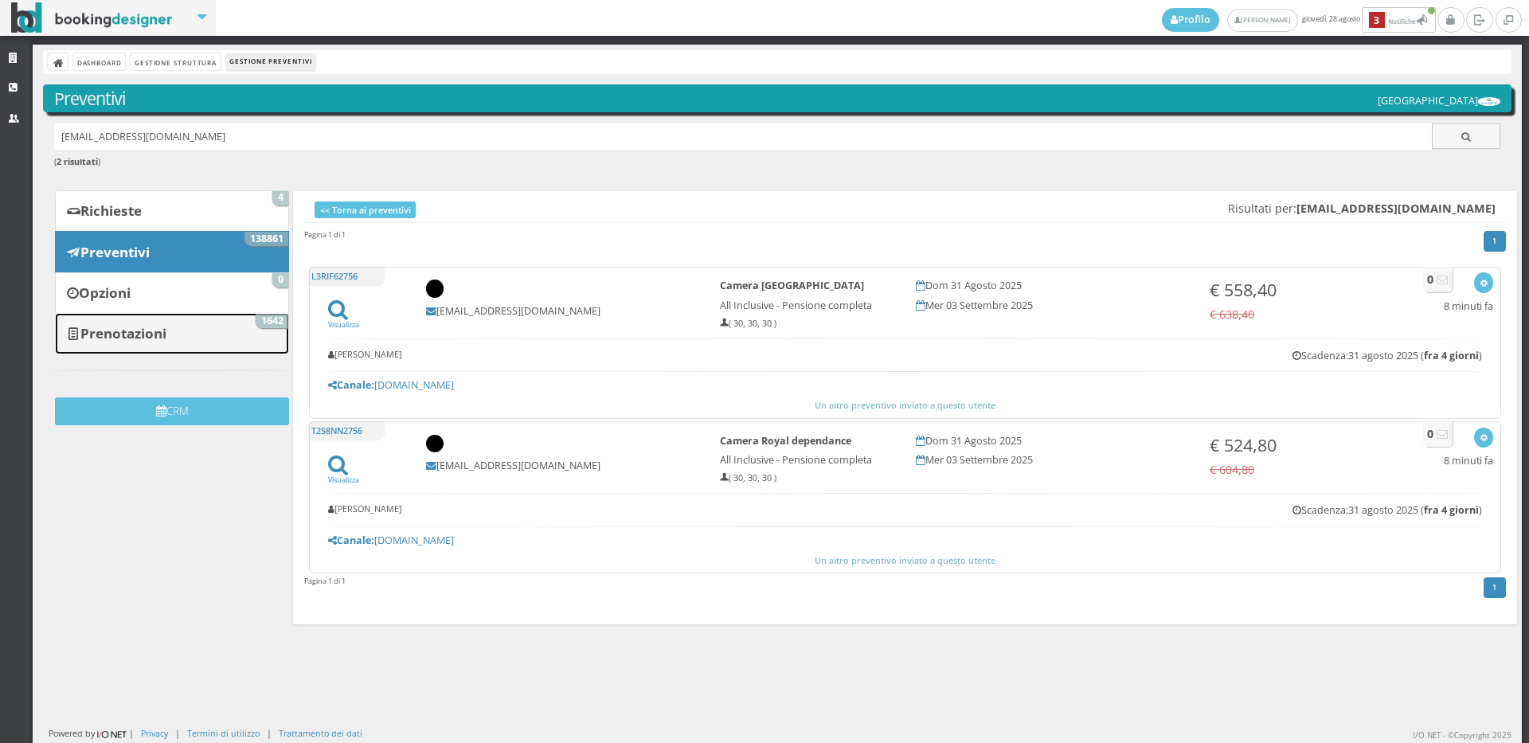
click at [185, 329] on link "Prenotazioni 1642" at bounding box center [172, 333] width 234 height 41
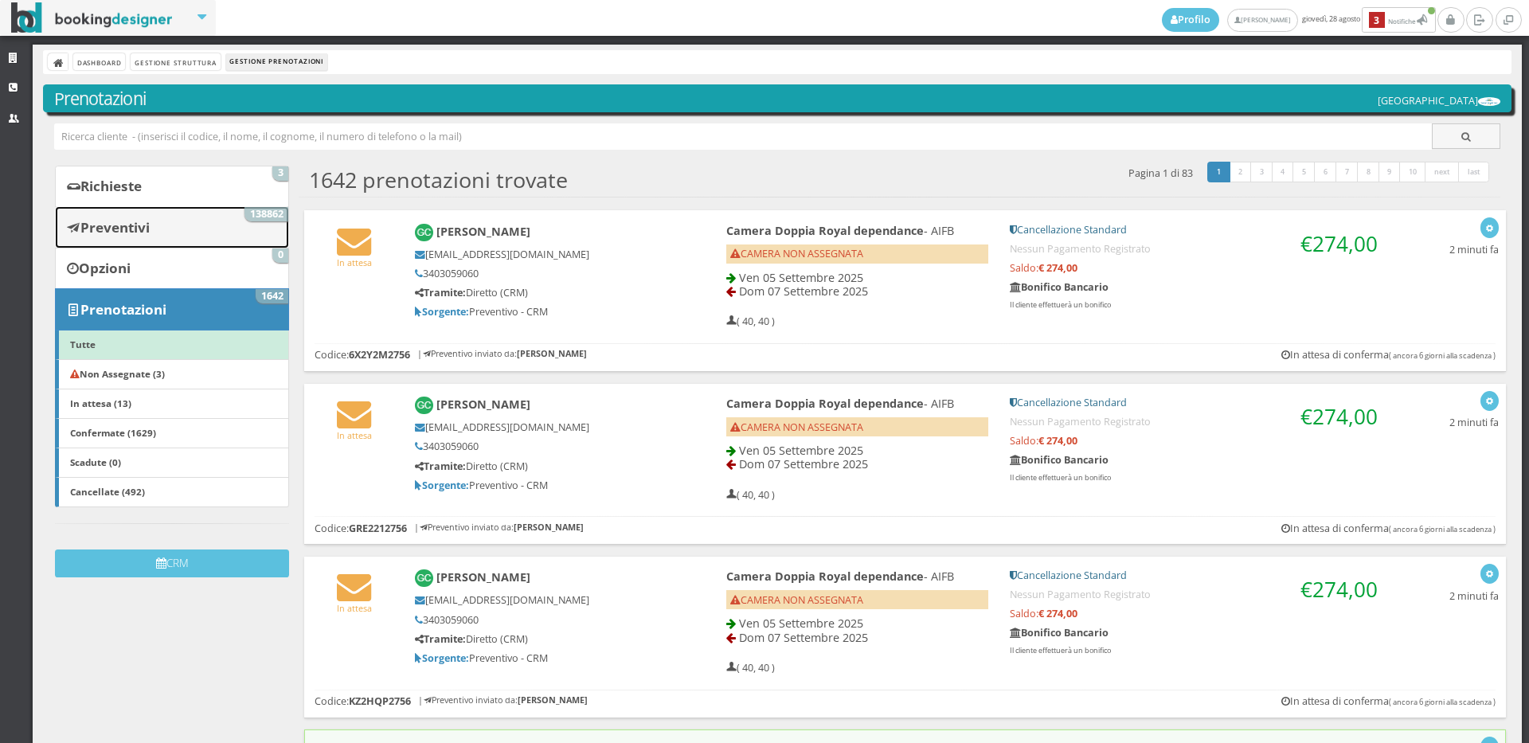
click at [201, 238] on link "Preventivi 138862" at bounding box center [172, 226] width 234 height 41
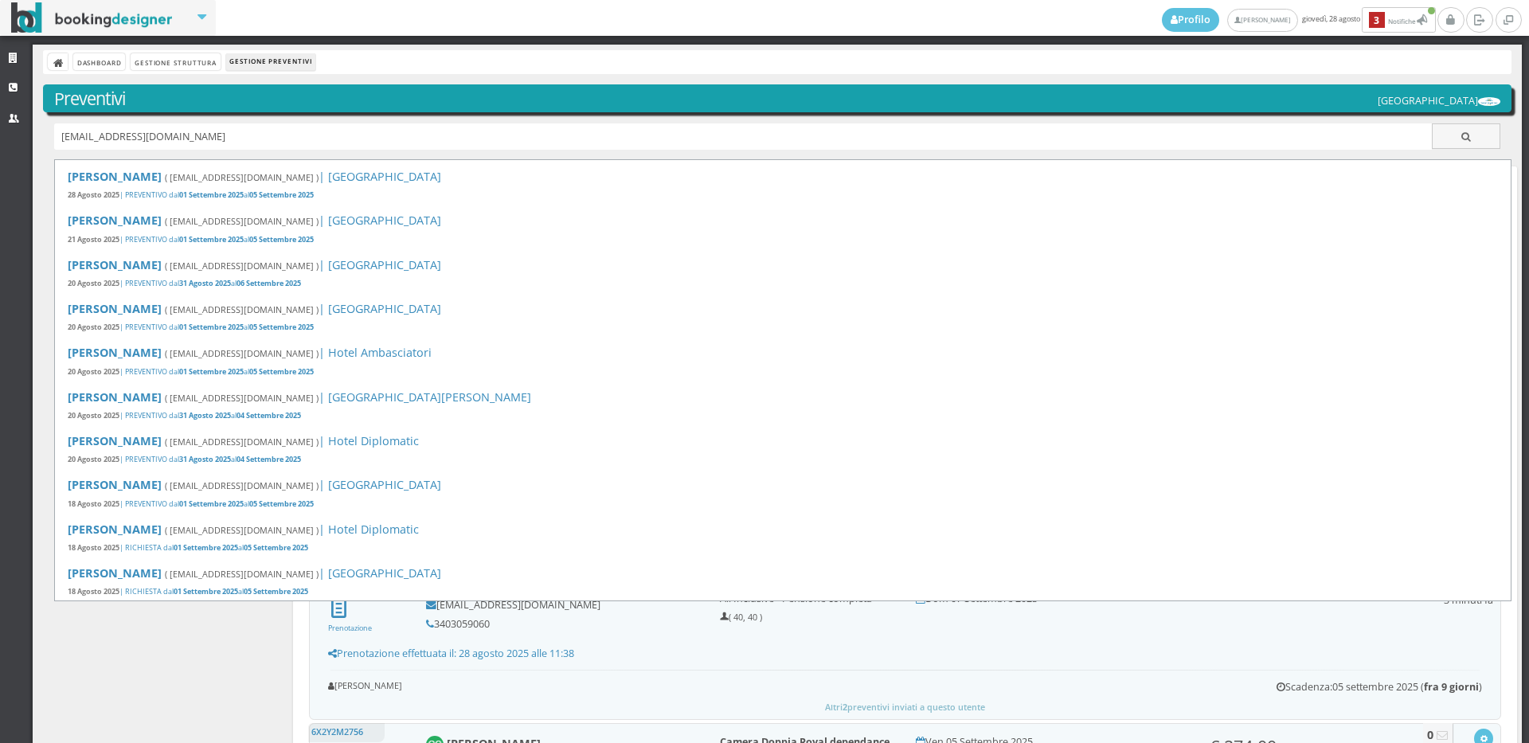
type input "[EMAIL_ADDRESS][DOMAIN_NAME]"
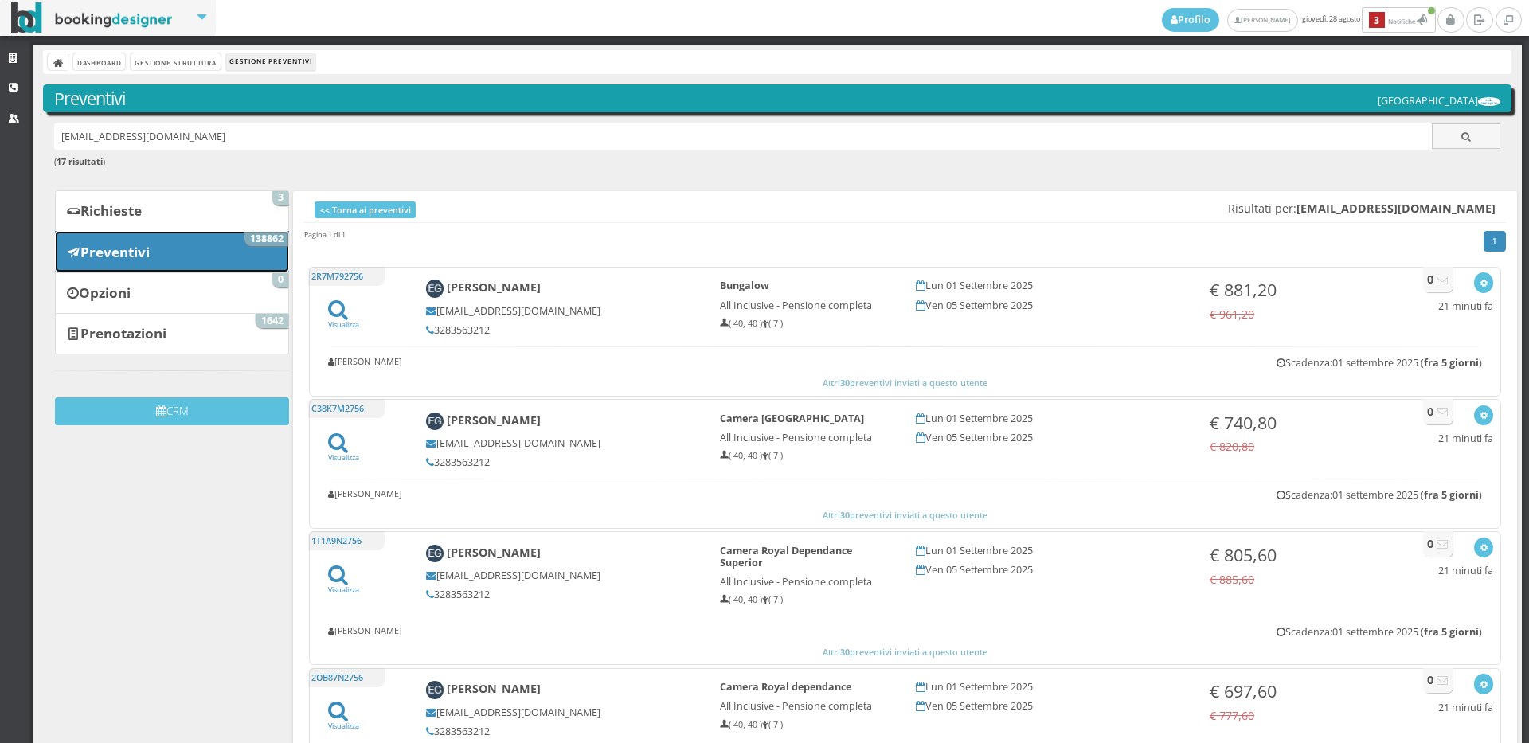
click at [258, 271] on link "Preventivi 138862" at bounding box center [172, 251] width 234 height 41
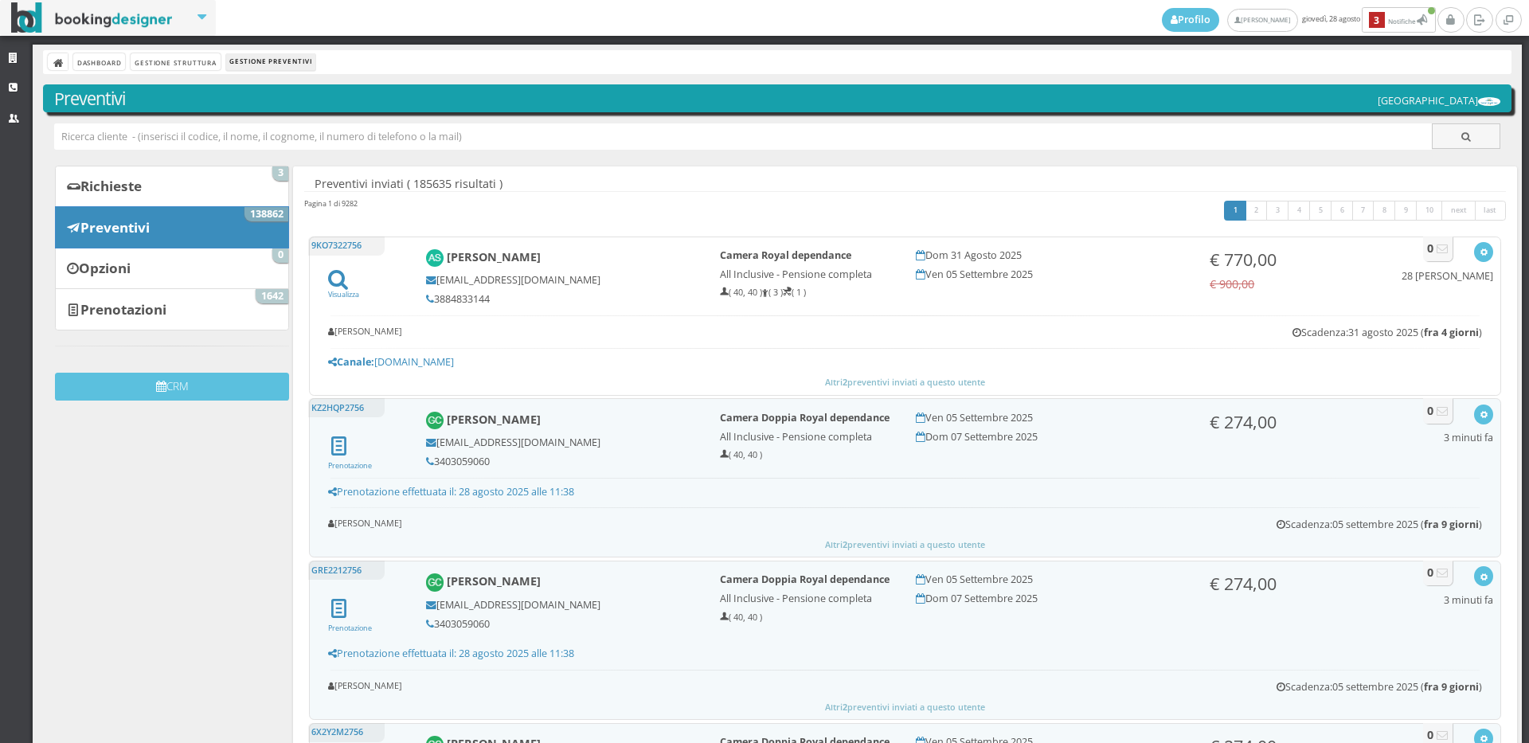
click at [182, 135] on input "text" at bounding box center [743, 136] width 1378 height 26
type input "[EMAIL_ADDRESS][DOMAIN_NAME]"
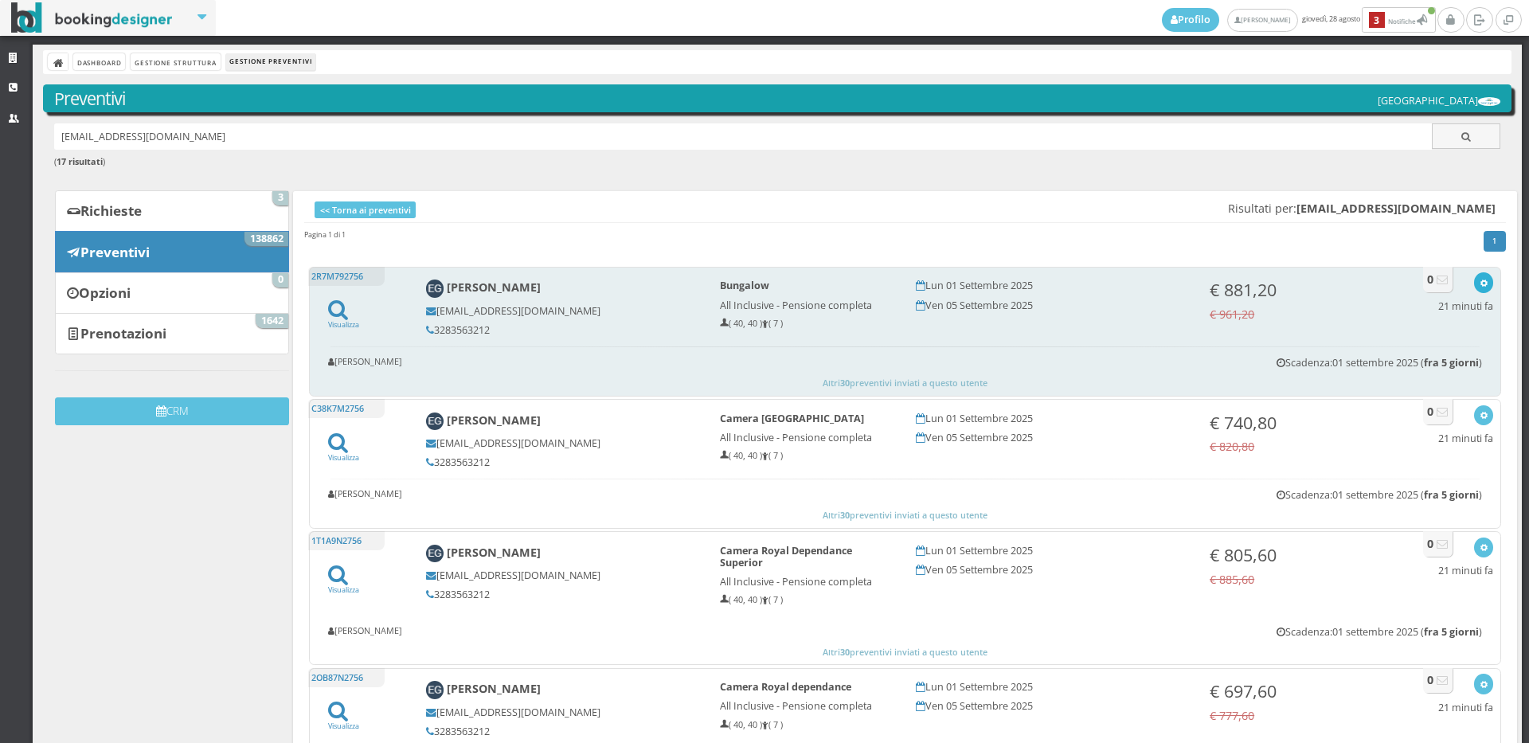
click at [1479, 286] on icon "button" at bounding box center [1483, 283] width 9 height 9
click at [1443, 354] on link "Visualizza sul sito" at bounding box center [1431, 359] width 124 height 18
drag, startPoint x: 528, startPoint y: 328, endPoint x: 423, endPoint y: 330, distance: 105.1
click at [426, 330] on h5 "3283563212" at bounding box center [562, 330] width 272 height 12
copy h5 "3283563212"
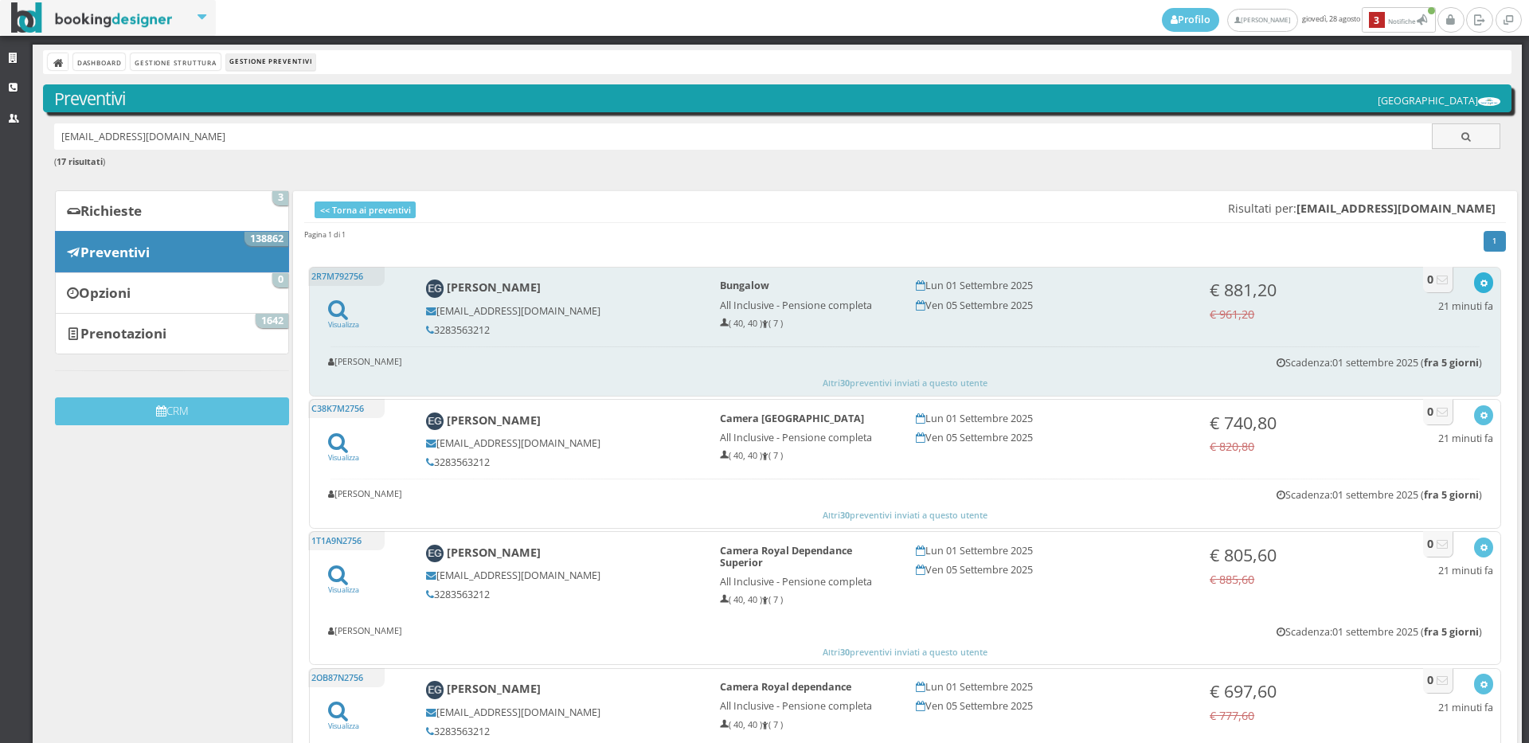
click at [1479, 283] on icon "button" at bounding box center [1483, 283] width 9 height 9
click at [1471, 363] on link "Visualizza sul sito" at bounding box center [1431, 359] width 124 height 18
